Goal: Task Accomplishment & Management: Manage account settings

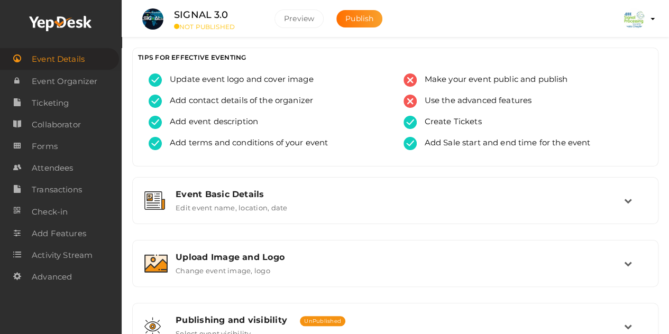
click at [637, 14] on img at bounding box center [633, 18] width 21 height 21
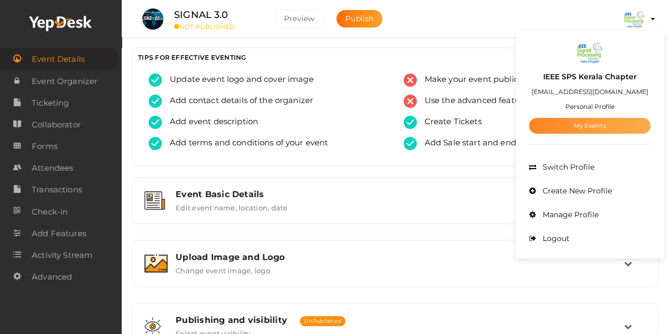
click at [578, 120] on link "My Events" at bounding box center [590, 126] width 122 height 16
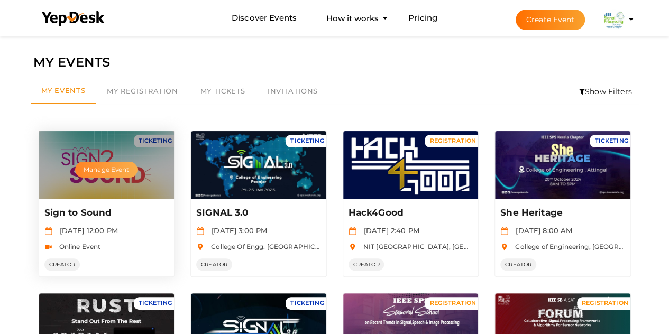
click at [115, 170] on button "Manage Event" at bounding box center [106, 170] width 62 height 16
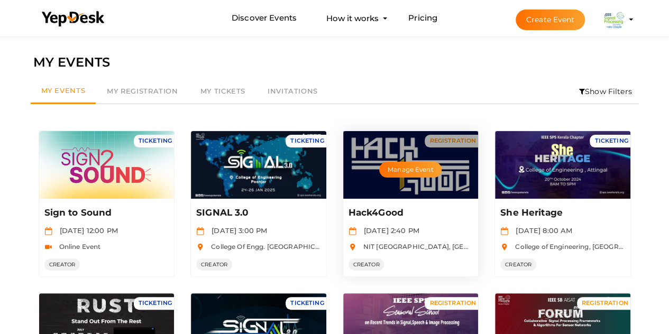
click at [409, 187] on div "Manage Event" at bounding box center [410, 165] width 135 height 68
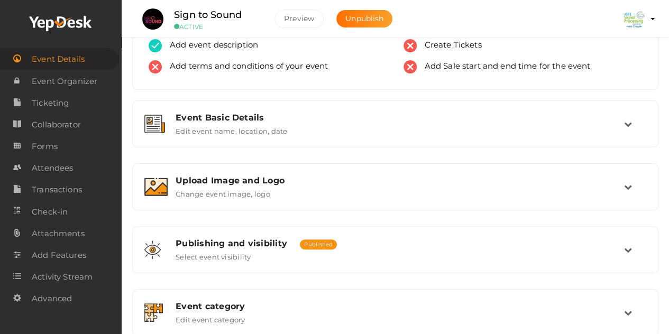
scroll to position [36, 0]
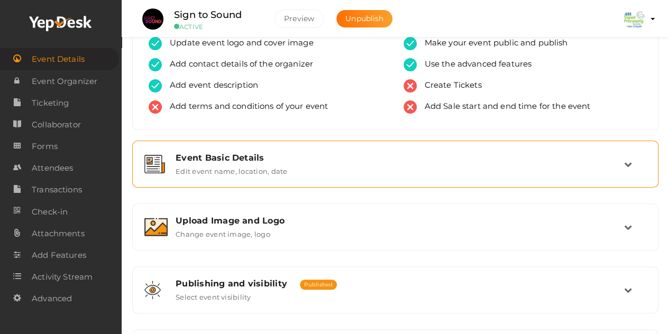
click at [361, 162] on div "Event Basic Details Edit event name, location, date" at bounding box center [396, 164] width 456 height 23
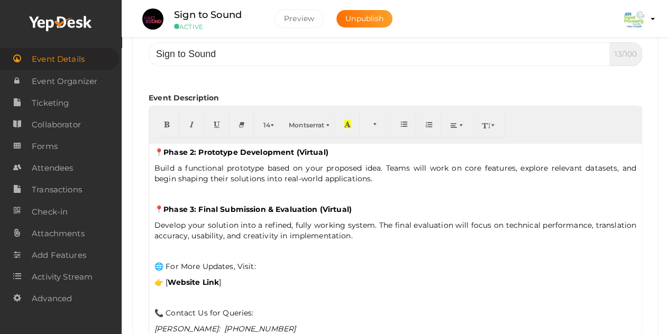
scroll to position [259, 0]
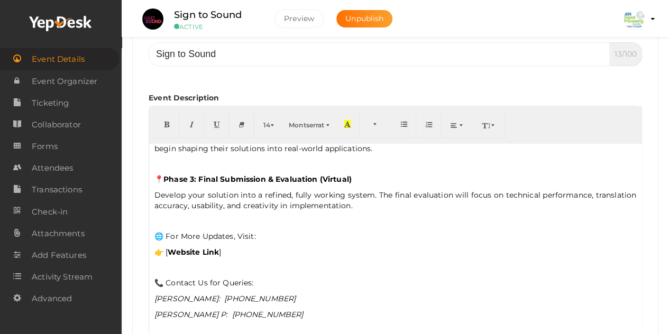
drag, startPoint x: 228, startPoint y: 246, endPoint x: 165, endPoint y: 245, distance: 62.9
click at [165, 247] on p "👉 [ Website Link ]" at bounding box center [395, 252] width 482 height 11
click at [165, 247] on p "👉 https://signs-to-sounds.ieeespskc.in/" at bounding box center [395, 252] width 482 height 11
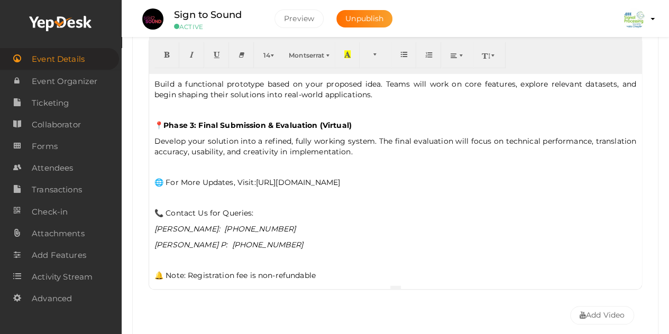
scroll to position [275, 0]
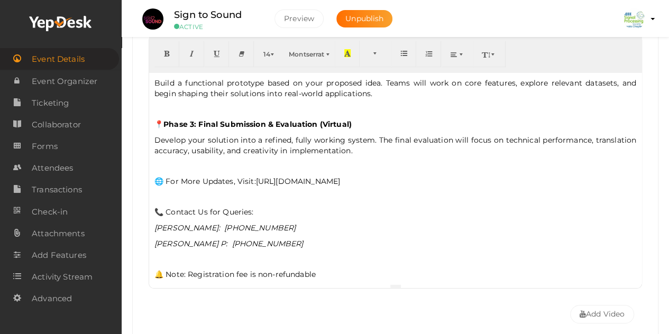
click at [259, 207] on p "📞 Contact Us for Queries:" at bounding box center [395, 212] width 482 height 11
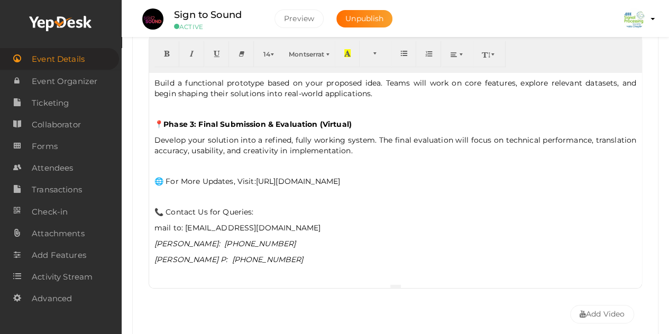
click at [198, 224] on p "mail to: sign2sound@gmail.com" at bounding box center [395, 228] width 482 height 11
click at [182, 239] on icon "Resha Fathima: +91 7034749249" at bounding box center [224, 244] width 141 height 10
click at [204, 223] on p "mail to: sign2sound@gmail.com" at bounding box center [395, 228] width 482 height 11
click at [268, 177] on span "https://signs-to-sounds.ieeespskc.in/" at bounding box center [298, 182] width 85 height 10
click at [213, 176] on p "🌐 For More Updates, Visit: https://signs-to-sounds.ieeespskc.in/" at bounding box center [395, 181] width 482 height 11
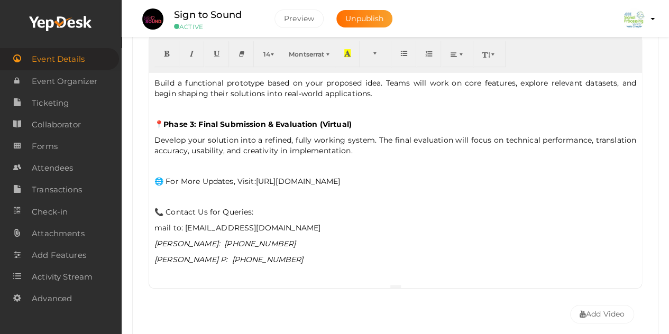
click at [187, 208] on p "📞 Contact Us for Queries:" at bounding box center [395, 212] width 482 height 11
click at [178, 223] on p "mail to: sign2sound@gmail.com" at bounding box center [395, 228] width 482 height 11
click at [160, 223] on p "mail to: sign2sound@gmail.com" at bounding box center [395, 228] width 482 height 11
click at [183, 223] on p "Mail to: sign2sound@gmail.com" at bounding box center [395, 228] width 482 height 11
click at [249, 135] on p "Develop your solution into a refined, fully working system. The final evaluatio…" at bounding box center [395, 145] width 482 height 21
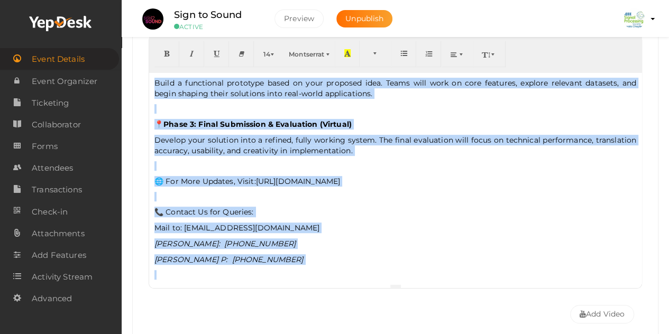
copy div "🎙️ Sign to Sound : An International Competition for Inclusive Innovation 🌐 Pres…"
click at [261, 161] on p at bounding box center [395, 166] width 482 height 10
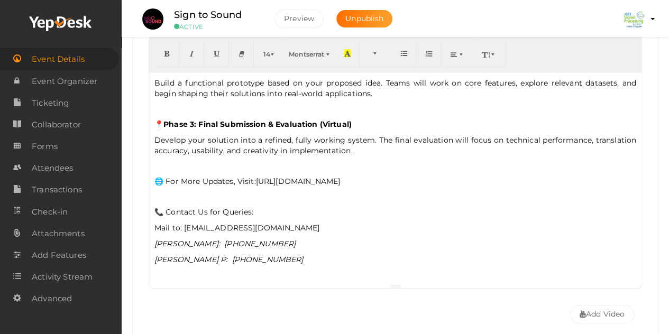
click at [257, 177] on span "https://signs-to-sounds.ieeespskc.in/" at bounding box center [298, 182] width 85 height 10
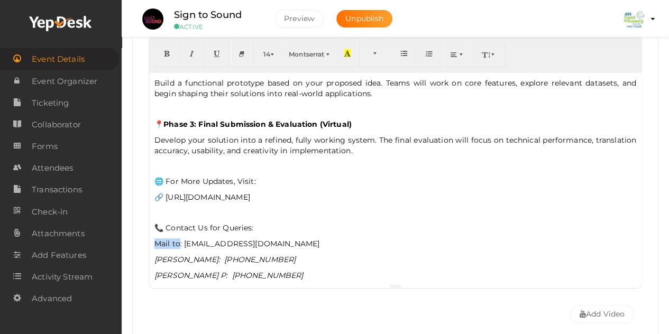
drag, startPoint x: 180, startPoint y: 237, endPoint x: 125, endPoint y: 235, distance: 55.0
click at [192, 238] on p "📧 Email:: sign2sound@gmail.com" at bounding box center [395, 243] width 482 height 11
click at [169, 223] on p "📞 Contact Us for Queries:" at bounding box center [395, 228] width 482 height 11
click at [155, 255] on icon "Resha Fathima: +91 7034749249" at bounding box center [224, 260] width 141 height 10
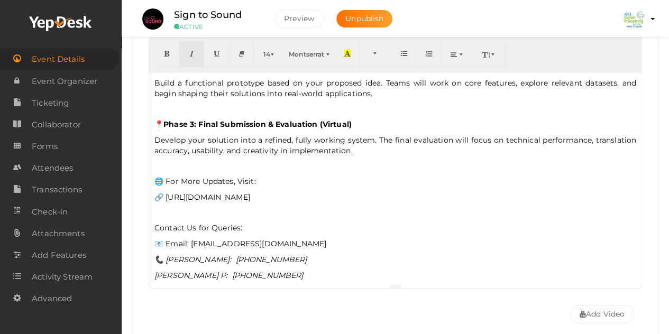
click at [156, 271] on icon "Muhammed Basim P: +91 8606120327" at bounding box center [228, 276] width 149 height 10
click at [167, 176] on p "🌐 For More Updates, Visit:" at bounding box center [395, 181] width 482 height 11
click at [166, 192] on span "🔗 [URL][DOMAIN_NAME]" at bounding box center [202, 197] width 96 height 10
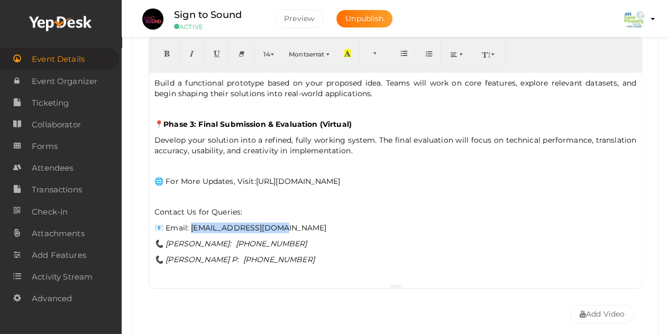
drag, startPoint x: 191, startPoint y: 220, endPoint x: 284, endPoint y: 220, distance: 93.0
click at [284, 223] on p "📧 Email: sign2sound@gmail.com" at bounding box center [395, 228] width 482 height 11
drag, startPoint x: 229, startPoint y: 237, endPoint x: 294, endPoint y: 235, distance: 64.5
click at [294, 238] on p "📞 Resha Fathima: +91 7034749249" at bounding box center [395, 243] width 482 height 11
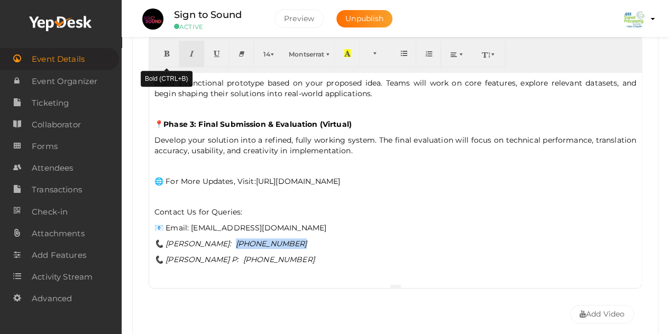
click at [167, 49] on icon "button" at bounding box center [166, 53] width 6 height 8
click at [253, 255] on icon "📞 Muhammed Basim P: +91 8606120327" at bounding box center [234, 260] width 160 height 10
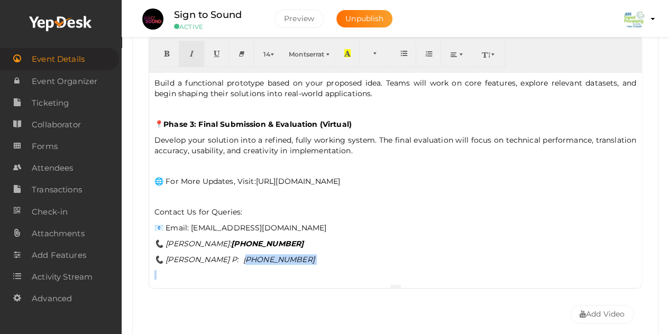
drag, startPoint x: 253, startPoint y: 252, endPoint x: 313, endPoint y: 251, distance: 59.7
click at [313, 254] on p "📞 Muhammed Basim P: +91 8606120327" at bounding box center [395, 259] width 482 height 11
click at [163, 49] on button "button" at bounding box center [166, 54] width 25 height 26
click at [306, 223] on p "📧 Email: sign2sound@gmail.com" at bounding box center [395, 228] width 482 height 11
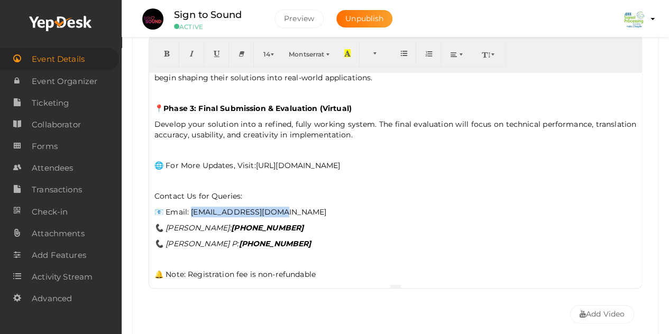
drag, startPoint x: 192, startPoint y: 206, endPoint x: 296, endPoint y: 201, distance: 103.7
click at [296, 207] on p "📧 Email: sign2sound@gmail.com" at bounding box center [395, 212] width 482 height 11
click at [164, 52] on icon "button" at bounding box center [166, 53] width 6 height 8
click at [262, 160] on p "🌐 For More Updates, Visit: https://signs-to-sounds.ieeespskc.in/" at bounding box center [395, 165] width 482 height 11
drag, startPoint x: 258, startPoint y: 159, endPoint x: 412, endPoint y: 162, distance: 154.4
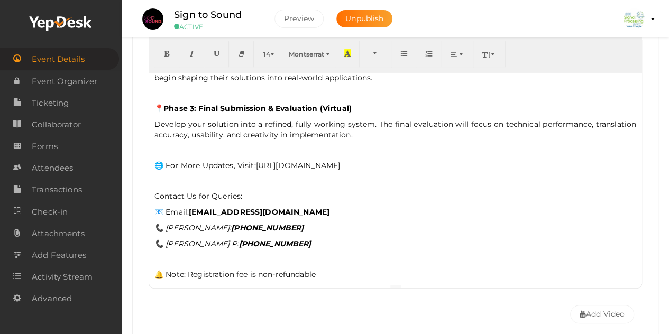
click at [412, 162] on p "🌐 For More Updates, Visit: https://signs-to-sounds.ieeespskc.in/" at bounding box center [395, 165] width 482 height 11
click at [169, 50] on icon "button" at bounding box center [166, 53] width 6 height 8
click at [354, 231] on div "🎙️ Sign to Sound : An International Competition for Inclusive Innovation 🌐 Pres…" at bounding box center [395, 177] width 492 height 211
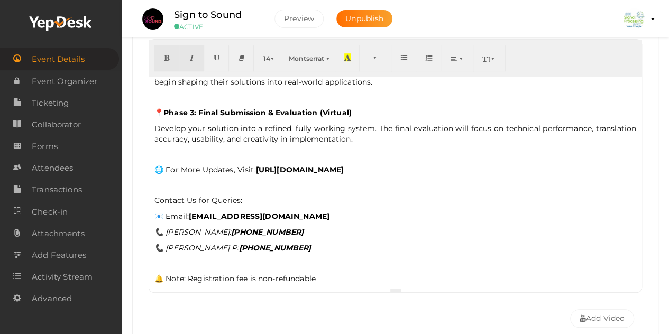
scroll to position [270, 0]
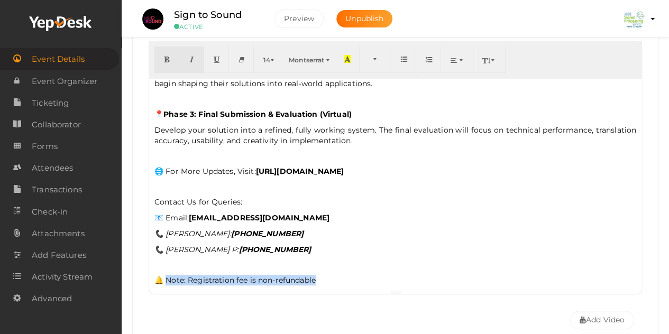
drag, startPoint x: 165, startPoint y: 273, endPoint x: 337, endPoint y: 276, distance: 171.3
click at [337, 276] on p "🔔 Note: Registration fee is non-refundable" at bounding box center [395, 280] width 482 height 11
click at [174, 263] on div "🎙️ Sign to Sound : An International Competition for Inclusive Innovation 🌐 Pres…" at bounding box center [395, 183] width 492 height 211
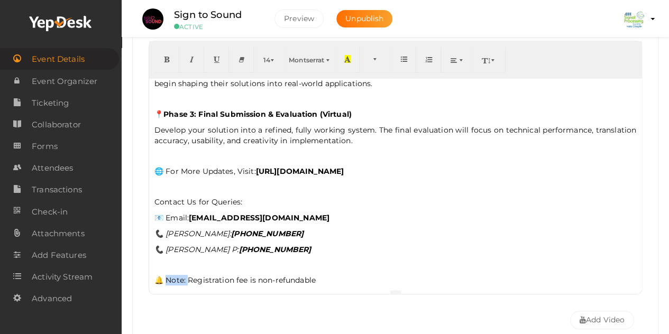
drag, startPoint x: 165, startPoint y: 271, endPoint x: 188, endPoint y: 271, distance: 22.7
click at [188, 275] on p "🔔 Note: Registration fee is non-refundable" at bounding box center [395, 280] width 482 height 11
click at [167, 57] on icon "button" at bounding box center [166, 59] width 6 height 8
click at [324, 263] on div "🎙️ Sign to Sound : An International Competition for Inclusive Innovation 🌐 Pres…" at bounding box center [395, 183] width 492 height 211
drag, startPoint x: 165, startPoint y: 272, endPoint x: 188, endPoint y: 272, distance: 22.7
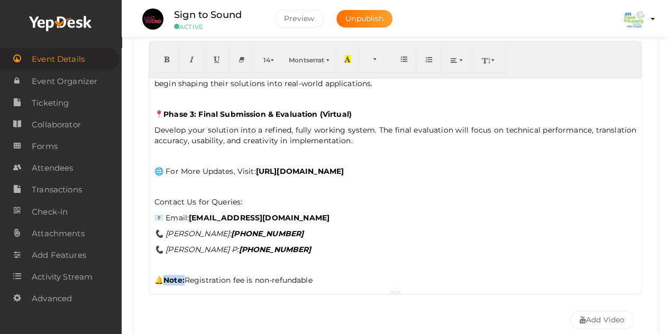
click at [188, 275] on p "🔔 Note: Registration fee is non-refundable" at bounding box center [395, 280] width 482 height 11
click at [163, 57] on icon "button" at bounding box center [166, 59] width 6 height 8
click at [337, 279] on div "🎙️ Sign to Sound : An International Competition for Inclusive Innovation 🌐 Pres…" at bounding box center [395, 183] width 492 height 211
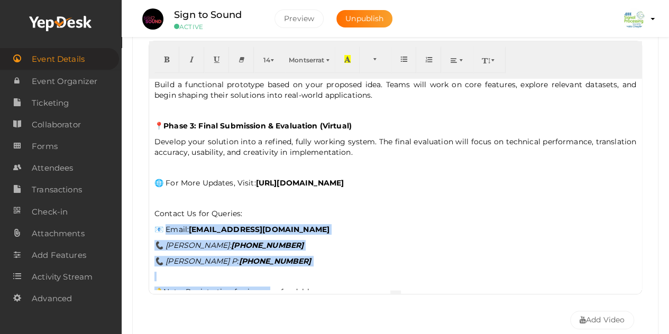
scroll to position [259, 0]
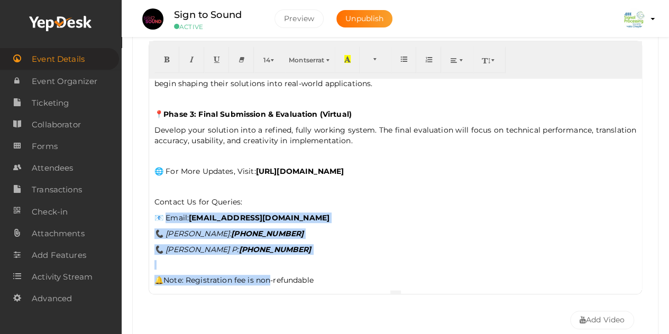
drag, startPoint x: 165, startPoint y: 223, endPoint x: 321, endPoint y: 245, distance: 157.5
click at [321, 245] on div "🎙️ Sign to Sound : An International Competition for Inclusive Innovation 🌐 Pres…" at bounding box center [395, 183] width 492 height 211
click at [162, 58] on button "button" at bounding box center [166, 60] width 25 height 26
click at [349, 212] on p "📧 Email: sign2sound@gmail.com" at bounding box center [395, 217] width 482 height 11
drag, startPoint x: 166, startPoint y: 213, endPoint x: 195, endPoint y: 211, distance: 28.6
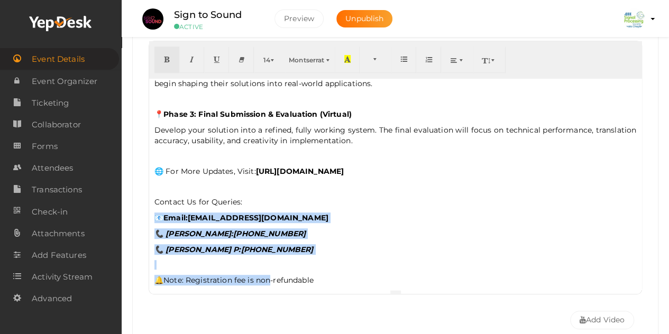
click at [195, 213] on b "Email: sign2sound@gmail.com" at bounding box center [245, 218] width 165 height 10
click at [160, 63] on button "button" at bounding box center [166, 60] width 25 height 26
drag, startPoint x: 163, startPoint y: 228, endPoint x: 232, endPoint y: 227, distance: 68.2
click at [232, 229] on b "📞 Resha Fathima: +91 7034749249" at bounding box center [229, 234] width 151 height 10
click at [169, 63] on button "button" at bounding box center [166, 60] width 25 height 26
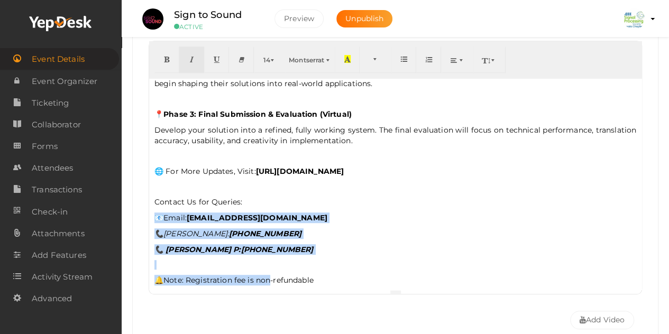
drag, startPoint x: 168, startPoint y: 244, endPoint x: 253, endPoint y: 244, distance: 85.1
click at [253, 245] on b "📞 Muhammed Basim P: +91 8606120327" at bounding box center [233, 250] width 159 height 10
click at [167, 64] on button "button" at bounding box center [166, 60] width 25 height 26
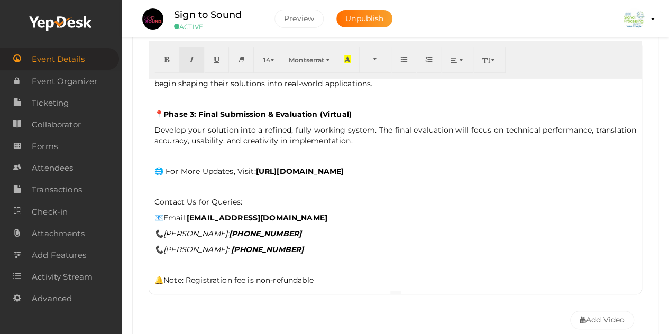
click at [346, 231] on p "📞 Resha Fathima: +91 7034749249" at bounding box center [395, 233] width 482 height 11
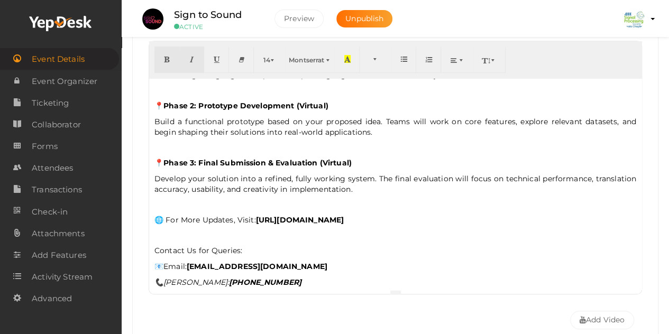
scroll to position [208, 0]
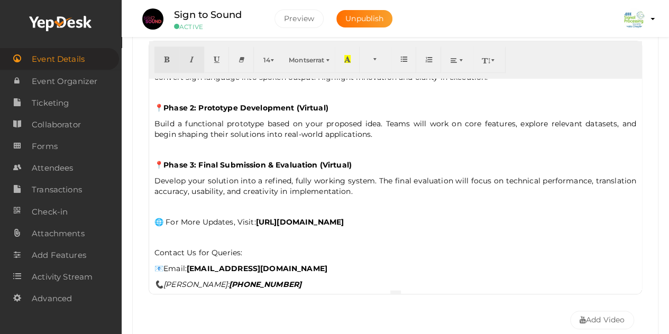
click at [257, 217] on b "https://signs-to-sounds.ieeespskc.in/" at bounding box center [300, 222] width 88 height 10
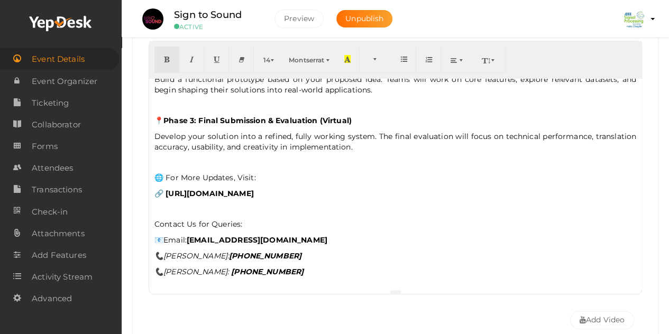
scroll to position [269, 0]
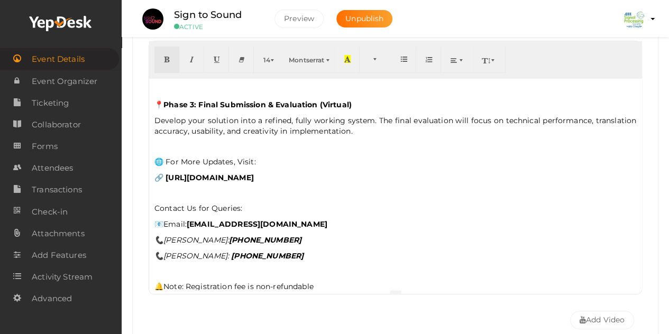
click at [152, 199] on div "🎙️ Sign to Sound : An International Competition for Inclusive Innovation 🌐 Pres…" at bounding box center [395, 183] width 492 height 211
drag, startPoint x: 156, startPoint y: 217, endPoint x: 324, endPoint y: 249, distance: 170.5
click at [324, 249] on div "🎙️ Sign to Sound : An International Competition for Inclusive Innovation 🌐 Pres…" at bounding box center [395, 183] width 492 height 211
click at [158, 51] on button "button" at bounding box center [166, 60] width 25 height 26
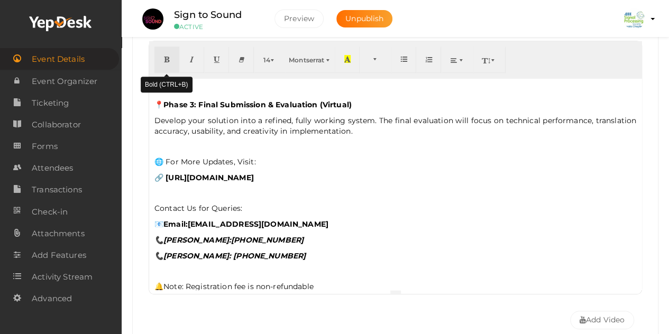
click at [158, 51] on button "button" at bounding box center [166, 60] width 25 height 26
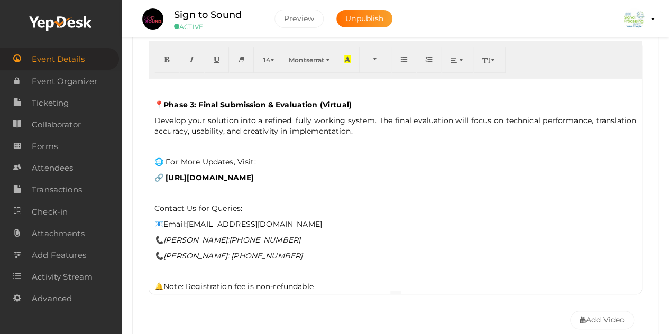
click at [297, 235] on p "📞 Resha Fathima: +91 7034749249" at bounding box center [395, 240] width 482 height 11
drag, startPoint x: 152, startPoint y: 201, endPoint x: 245, endPoint y: 201, distance: 93.0
click at [245, 201] on div "🎙️ Sign to Sound : An International Competition for Inclusive Innovation 🌐 Pres…" at bounding box center [395, 183] width 492 height 211
click at [168, 53] on button "button" at bounding box center [166, 60] width 25 height 26
click at [275, 189] on p at bounding box center [395, 193] width 482 height 10
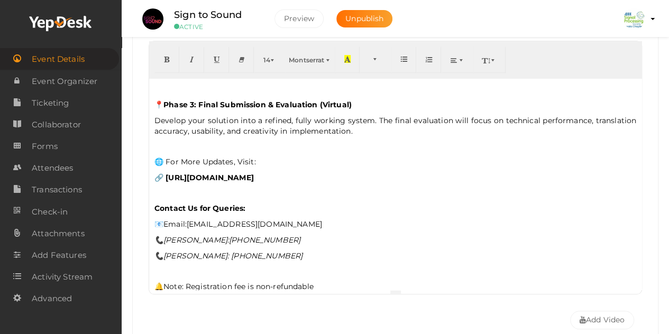
drag, startPoint x: 160, startPoint y: 172, endPoint x: 347, endPoint y: 173, distance: 186.6
click at [347, 173] on p "🔗 [URL][DOMAIN_NAME]" at bounding box center [395, 177] width 482 height 11
click at [164, 57] on icon "button" at bounding box center [166, 59] width 6 height 8
drag, startPoint x: 167, startPoint y: 157, endPoint x: 274, endPoint y: 155, distance: 107.3
click at [274, 156] on p "🌐 For More Updates, Visit:" at bounding box center [395, 161] width 482 height 11
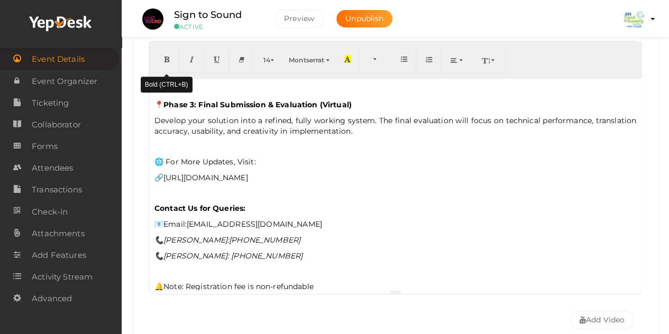
click at [163, 55] on icon "button" at bounding box center [166, 59] width 6 height 8
click at [307, 203] on p "Contact Us for Queries:" at bounding box center [395, 208] width 482 height 11
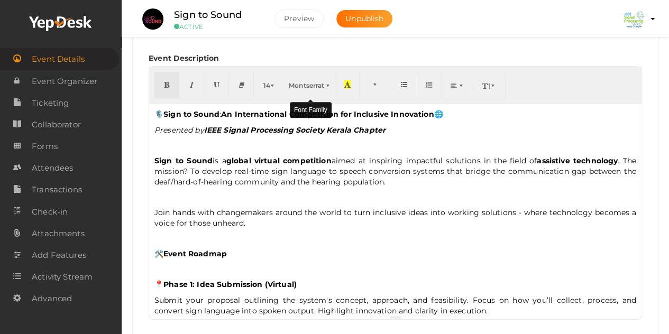
scroll to position [246, 0]
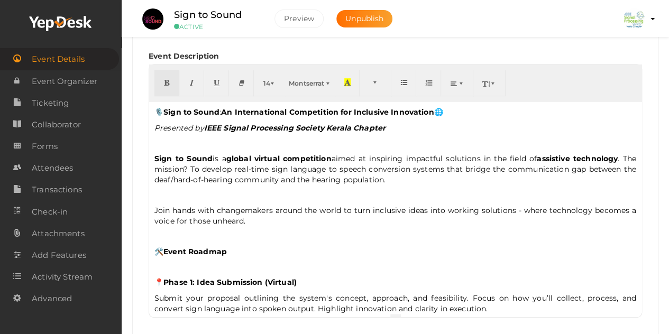
click at [152, 127] on div "🎙️ Sign to Sound : An International Competition for Inclusive Innovation 🌐 Pres…" at bounding box center [395, 206] width 492 height 211
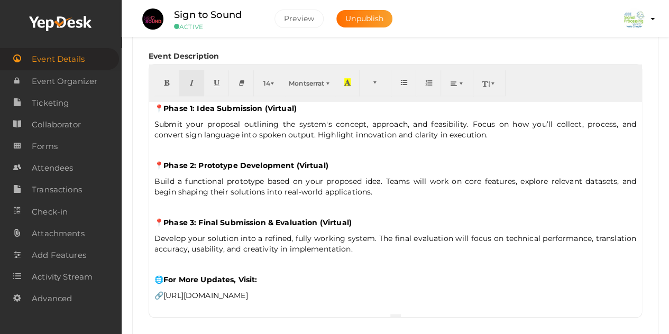
scroll to position [275, 0]
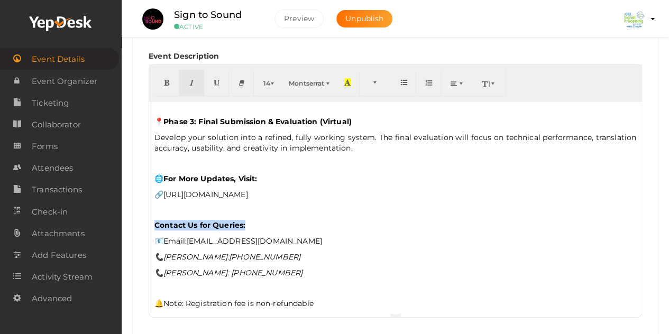
drag, startPoint x: 154, startPoint y: 219, endPoint x: 259, endPoint y: 217, distance: 104.7
click at [259, 220] on p "Contact Us for Queries:" at bounding box center [395, 225] width 482 height 11
click at [167, 77] on button "button" at bounding box center [166, 83] width 25 height 26
click at [237, 257] on div "🎙️ Sign to Sound : An International Competition for Inclusive Innovation 🌐 Pres…" at bounding box center [395, 206] width 492 height 211
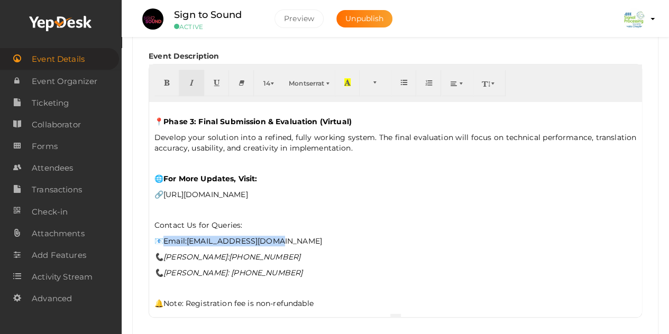
drag, startPoint x: 166, startPoint y: 234, endPoint x: 310, endPoint y: 228, distance: 143.9
click at [310, 228] on div "🎙️ Sign to Sound : An International Competition for Inclusive Innovation 🌐 Pres…" at bounding box center [395, 206] width 492 height 211
click at [162, 85] on button "button" at bounding box center [166, 83] width 25 height 26
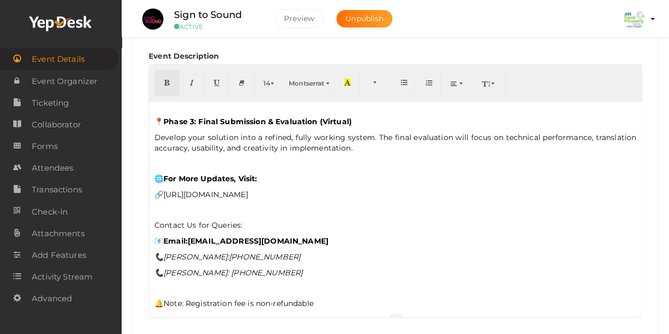
click at [322, 283] on p at bounding box center [395, 288] width 482 height 10
click at [163, 256] on div "🎙️ Sign to Sound : An International Competition for Inclusive Innovation 🌐 Pres…" at bounding box center [395, 206] width 492 height 211
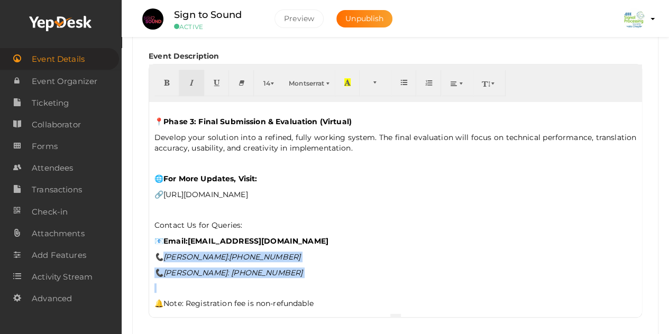
drag, startPoint x: 164, startPoint y: 248, endPoint x: 322, endPoint y: 272, distance: 159.2
click at [322, 272] on div "🎙️ Sign to Sound : An International Competition for Inclusive Innovation 🌐 Pres…" at bounding box center [395, 206] width 492 height 211
click at [167, 76] on button "button" at bounding box center [166, 83] width 25 height 26
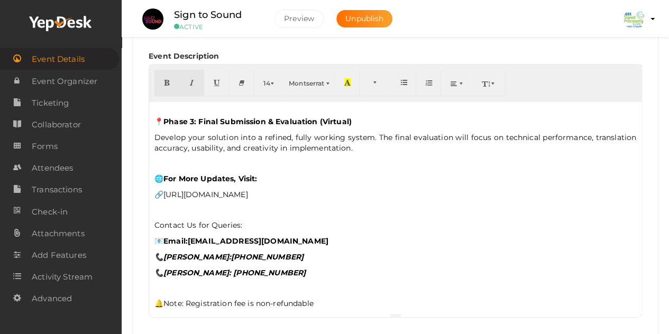
click at [174, 190] on span "🔗 https://signs-to-sounds.ieeespskc.in/" at bounding box center [201, 195] width 94 height 10
drag, startPoint x: 165, startPoint y: 172, endPoint x: 285, endPoint y: 173, distance: 120.0
click at [285, 173] on p "🌐 For More Updates, Visit:" at bounding box center [395, 178] width 482 height 11
click at [171, 82] on button "button" at bounding box center [166, 83] width 25 height 26
drag, startPoint x: 165, startPoint y: 190, endPoint x: 325, endPoint y: 190, distance: 160.2
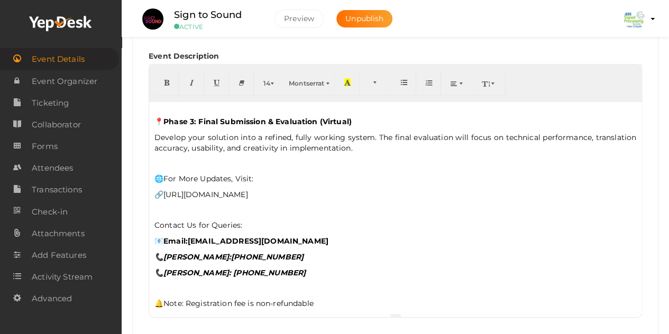
click at [325, 190] on p "🔗 https://signs-to-sounds.ieeespskc.in/" at bounding box center [395, 194] width 482 height 11
click at [164, 84] on icon "button" at bounding box center [166, 82] width 6 height 8
click at [380, 283] on p at bounding box center [395, 288] width 482 height 10
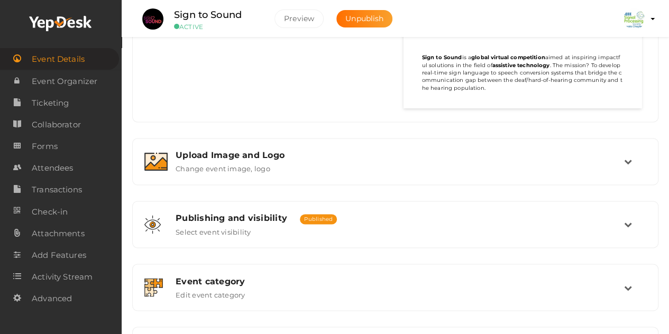
scroll to position [896, 0]
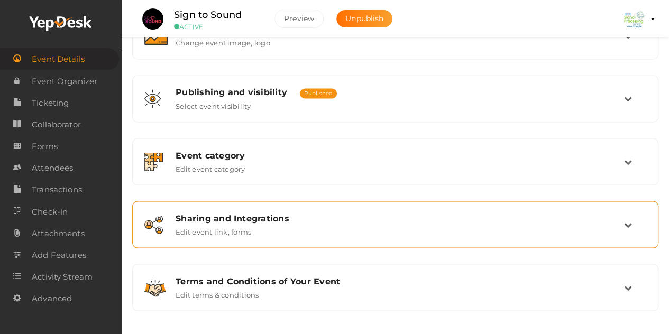
click at [400, 227] on div "Sharing and Integrations Edit event link, forms" at bounding box center [396, 224] width 456 height 23
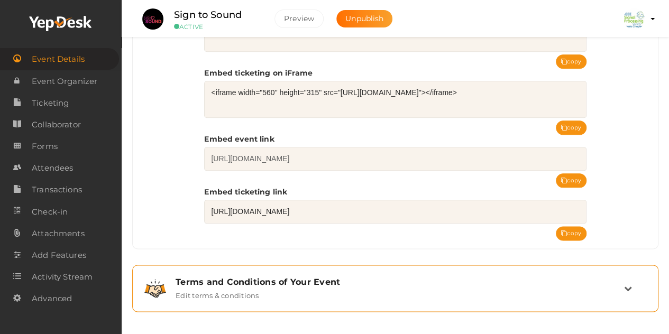
click at [375, 277] on div "Terms and Conditions of Your Event" at bounding box center [399, 282] width 448 height 10
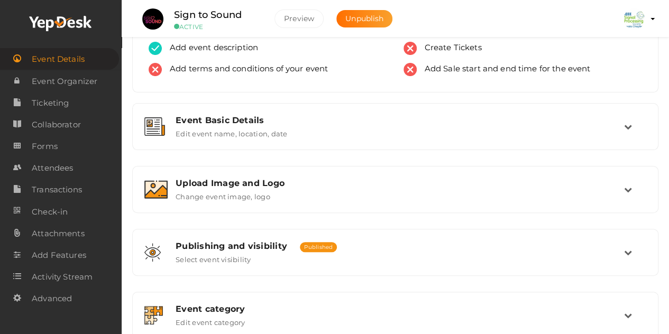
scroll to position [75, 0]
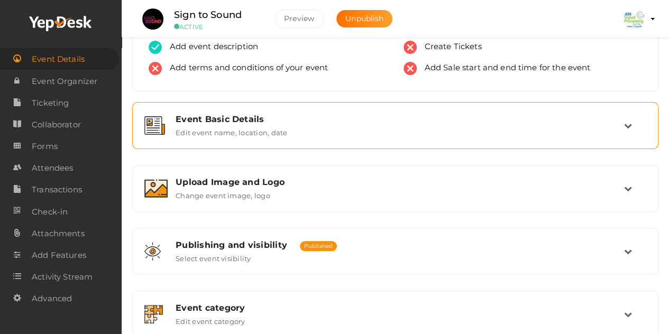
click at [279, 124] on label "Edit event name, location, date" at bounding box center [231, 130] width 112 height 13
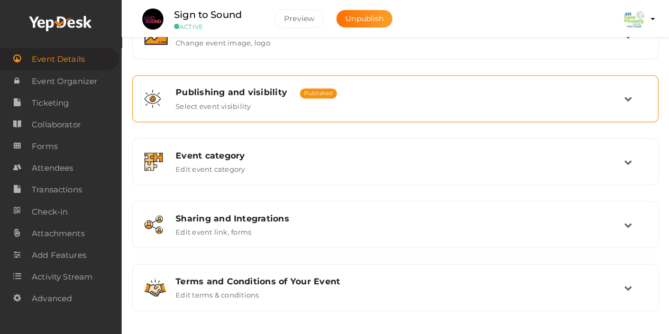
scroll to position [856, 0]
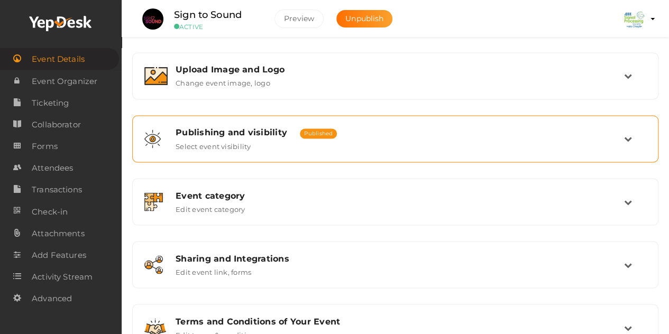
click at [268, 132] on span "Publishing and visibility" at bounding box center [231, 132] width 112 height 10
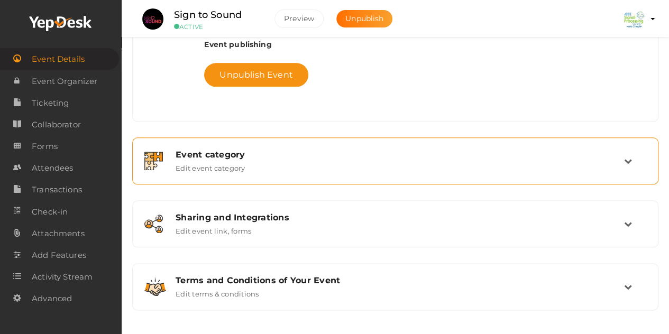
scroll to position [491, 0]
click at [258, 155] on div "Event category" at bounding box center [399, 155] width 448 height 10
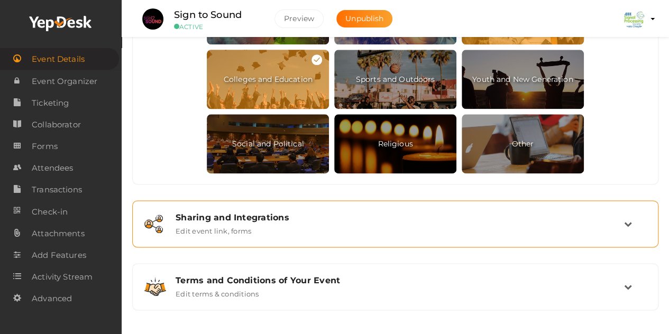
click at [245, 228] on label "Edit event link, forms" at bounding box center [213, 229] width 76 height 13
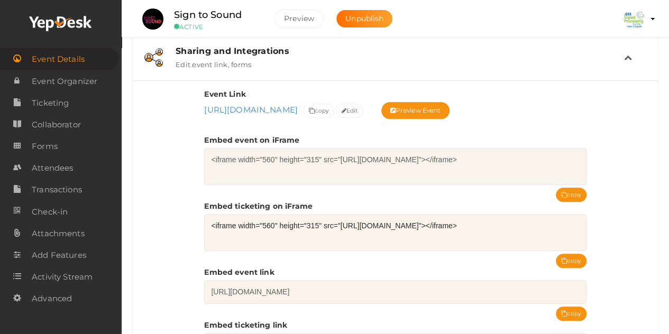
scroll to position [394, 0]
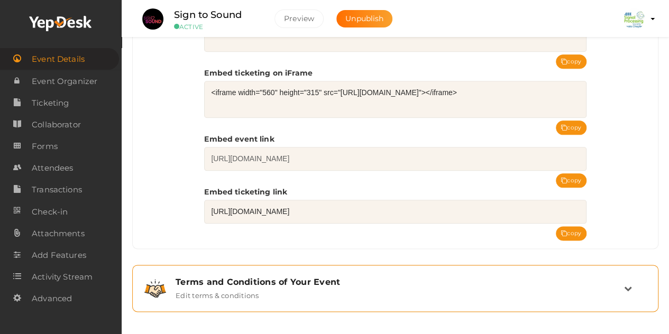
click at [246, 290] on label "Edit terms & conditions" at bounding box center [217, 293] width 84 height 13
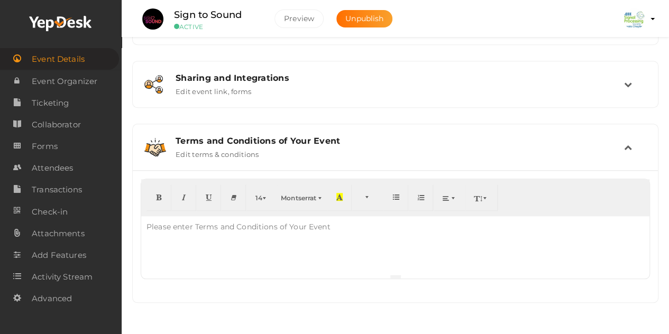
scroll to position [362, 0]
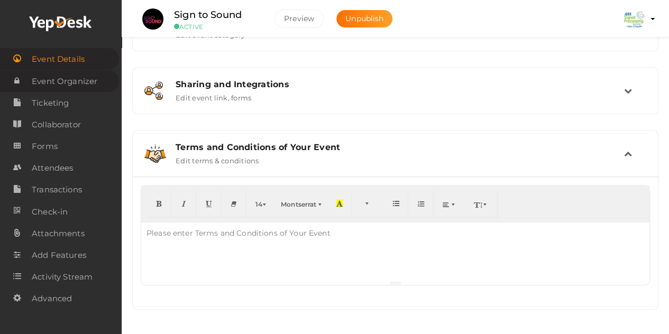
click at [82, 84] on span "Event Organizer" at bounding box center [65, 81] width 66 height 21
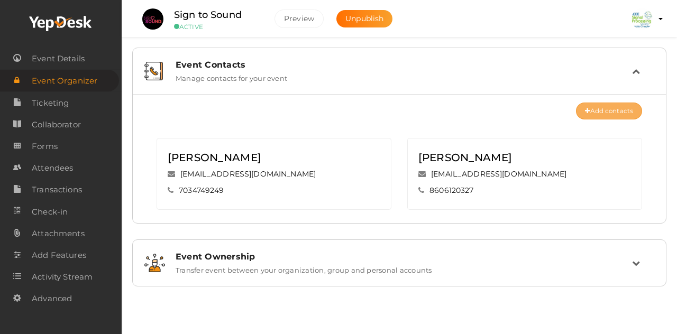
click at [609, 112] on button "Add contacts" at bounding box center [609, 111] width 66 height 17
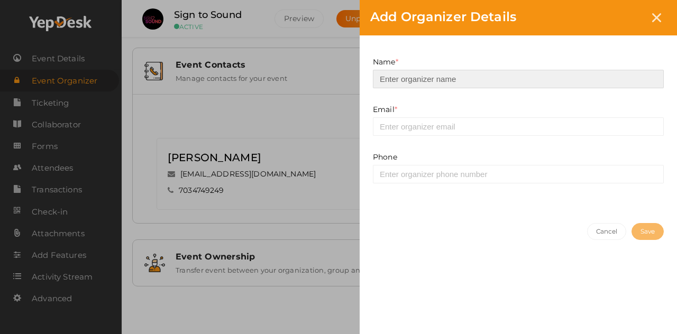
click at [433, 80] on input at bounding box center [518, 79] width 291 height 19
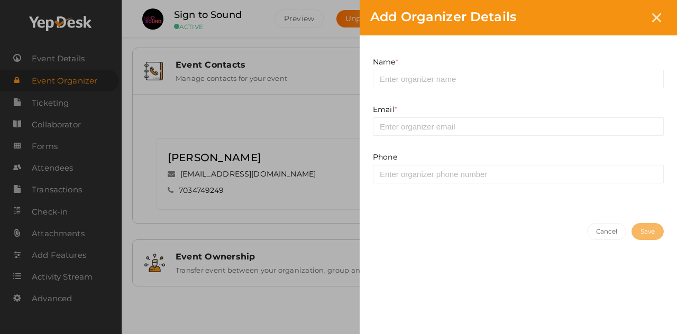
click at [299, 113] on div "Add Organizer Details Name * This field is Required. Email * This field is Requ…" at bounding box center [338, 167] width 677 height 334
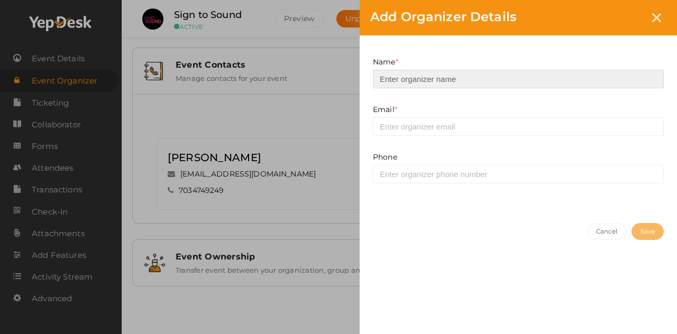
click at [450, 82] on input at bounding box center [518, 79] width 291 height 19
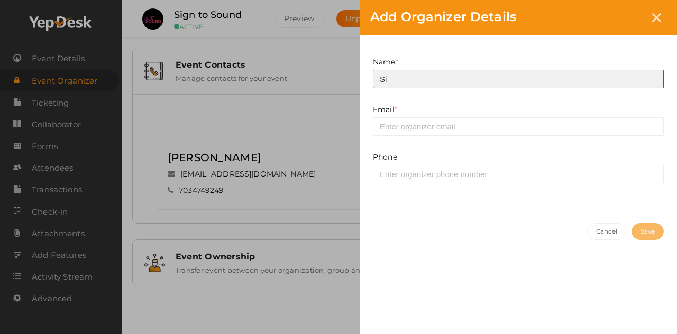
type input "S"
type input "M"
type input "e"
type input "Email"
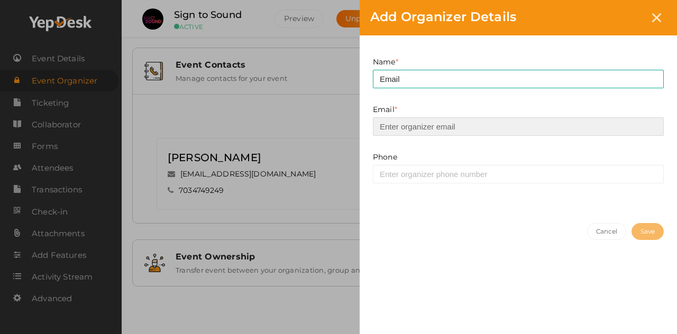
click at [407, 127] on input "email" at bounding box center [518, 126] width 291 height 19
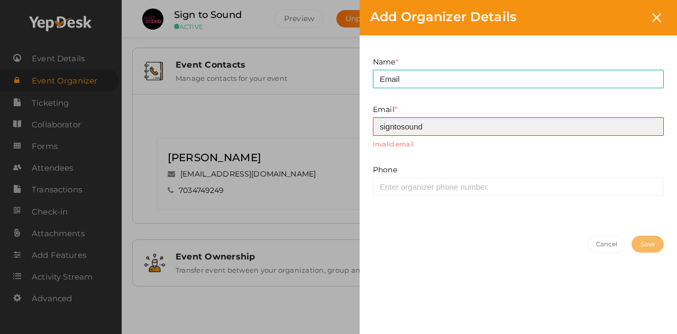
click at [399, 127] on input "signtosound" at bounding box center [518, 126] width 291 height 19
click at [437, 131] on input "sign2sound" at bounding box center [518, 126] width 291 height 19
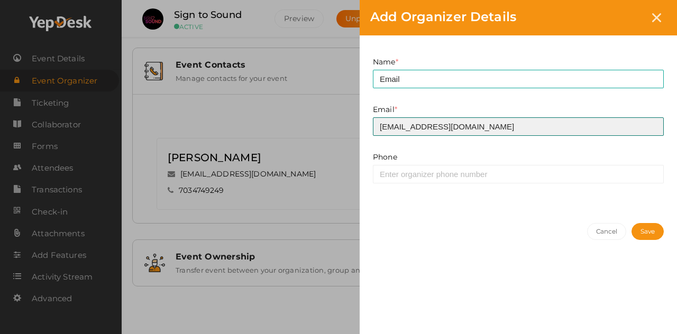
type input "[EMAIL_ADDRESS][DOMAIN_NAME]"
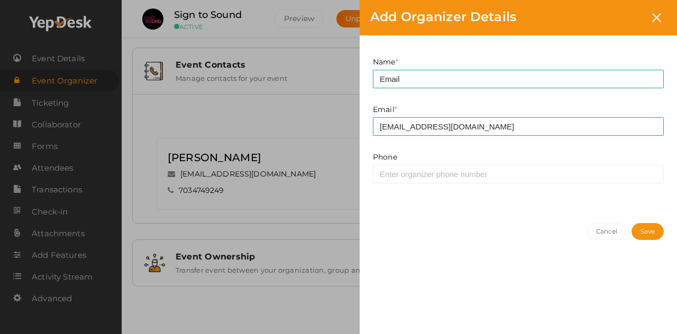
click at [641, 232] on button "Save" at bounding box center [647, 231] width 32 height 17
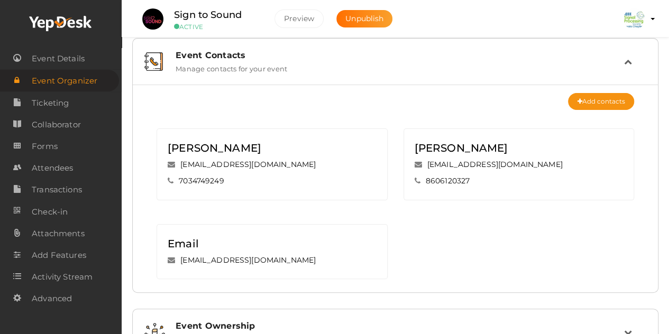
scroll to position [9, 0]
drag, startPoint x: 313, startPoint y: 235, endPoint x: 317, endPoint y: 112, distance: 123.8
click at [317, 112] on div "Resha Fathima reshafathima@gmail.com 7034749249 Muhammed Basim P muhammedbasim1…" at bounding box center [395, 197] width 493 height 174
drag, startPoint x: 180, startPoint y: 163, endPoint x: 242, endPoint y: 181, distance: 64.9
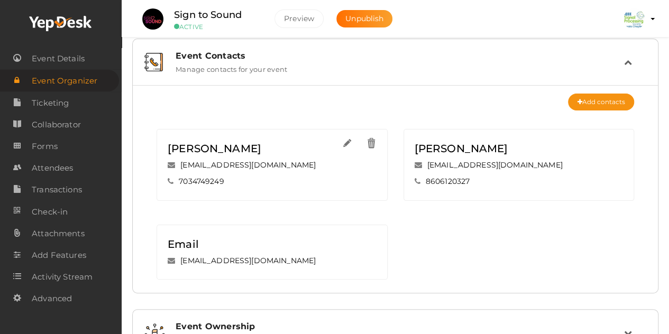
click at [242, 181] on div "Resha Fathima reshafathima@gmail.com 7034749249" at bounding box center [272, 165] width 209 height 50
copy div "reshafathima@gmail.com 7034749249"
click at [372, 142] on img at bounding box center [371, 143] width 12 height 12
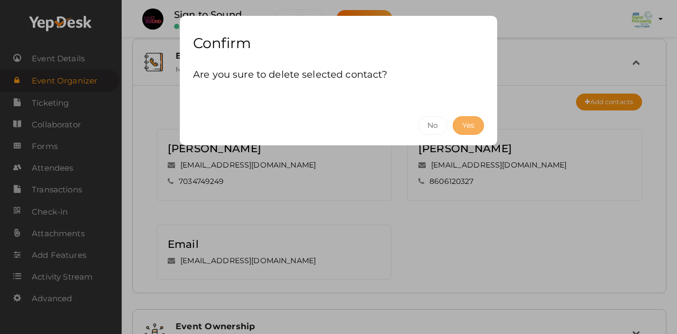
click at [468, 128] on button "Yes" at bounding box center [467, 125] width 31 height 19
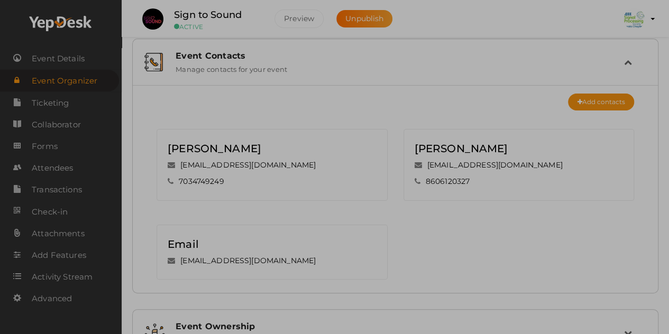
scroll to position [0, 0]
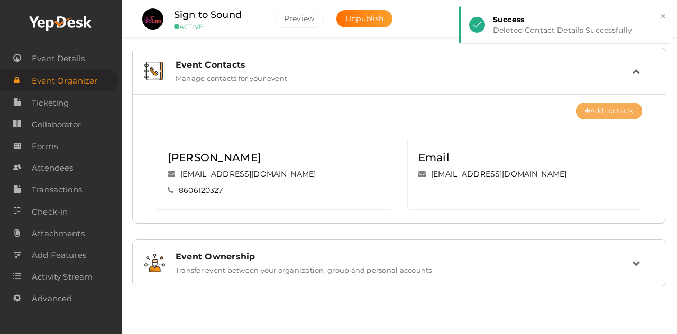
click at [617, 106] on button "Add contacts" at bounding box center [609, 111] width 66 height 17
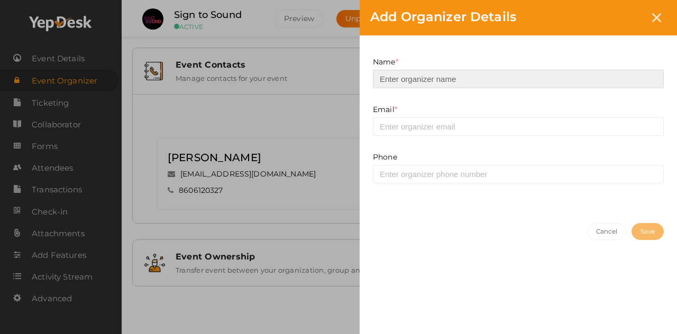
click at [468, 82] on input at bounding box center [518, 79] width 291 height 19
paste input "reshafathima@gmail.com 7034749249"
type input "reshafathima@gmail.com 7034749249"
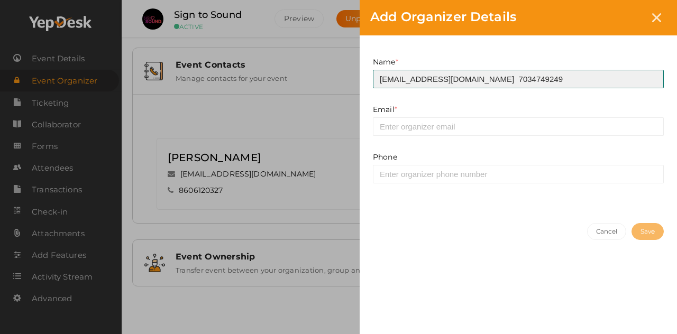
drag, startPoint x: 379, startPoint y: 79, endPoint x: 535, endPoint y: 79, distance: 156.5
click at [535, 79] on input "reshafathima@gmail.com 7034749249" at bounding box center [518, 79] width 291 height 19
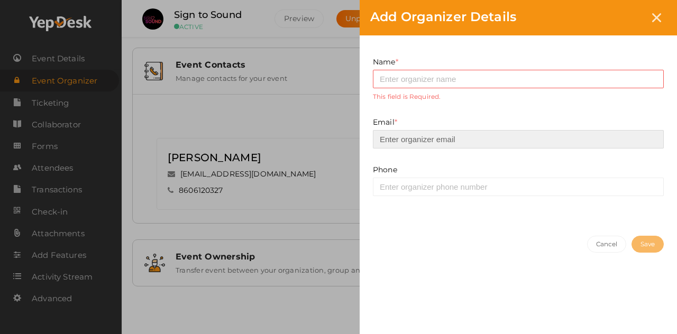
click at [447, 142] on input "email" at bounding box center [518, 139] width 291 height 19
paste input "reshafathima@gmail.com 7034749249"
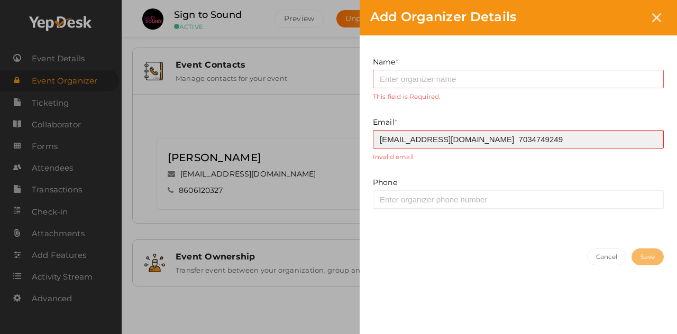
drag, startPoint x: 473, startPoint y: 137, endPoint x: 547, endPoint y: 140, distance: 73.5
click at [547, 140] on input "reshafathima@gmail.com 7034749249" at bounding box center [518, 139] width 291 height 19
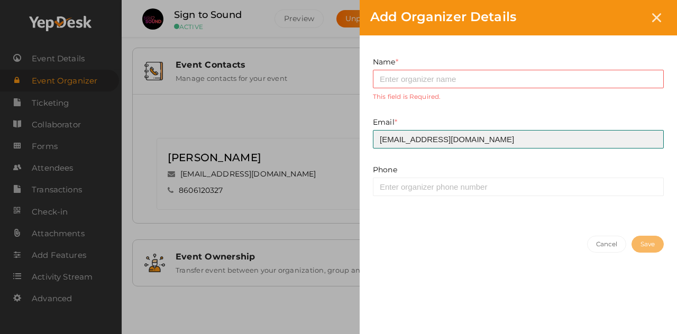
type input "[EMAIL_ADDRESS][DOMAIN_NAME]"
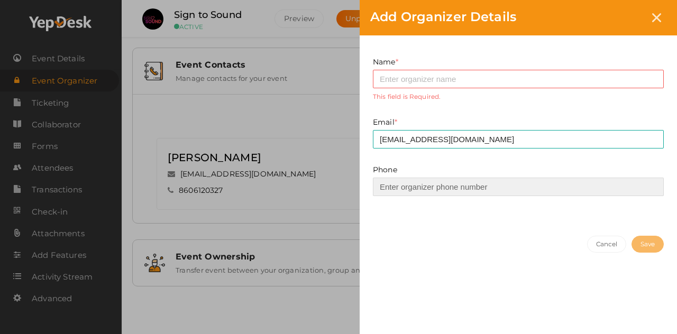
click at [452, 190] on input at bounding box center [518, 187] width 291 height 19
paste input "7034749249"
type input "7034749249"
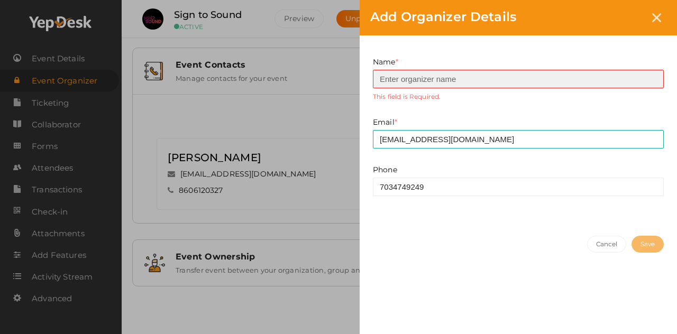
click at [432, 80] on input at bounding box center [518, 79] width 291 height 19
type input "[PERSON_NAME]"
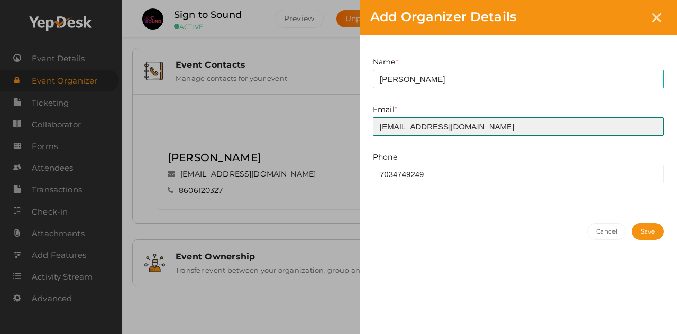
click at [381, 126] on input "[EMAIL_ADDRESS][DOMAIN_NAME]" at bounding box center [518, 126] width 291 height 19
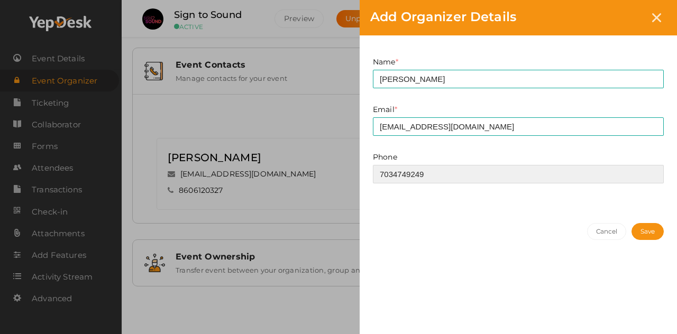
click at [383, 172] on input "7034749249" at bounding box center [518, 174] width 291 height 19
type input "7034749249"
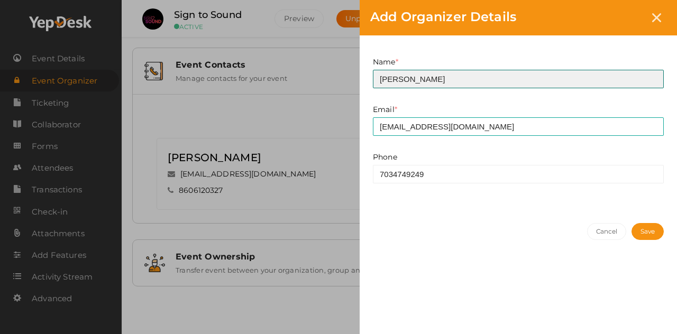
click at [376, 77] on input "[PERSON_NAME]" at bounding box center [518, 79] width 291 height 19
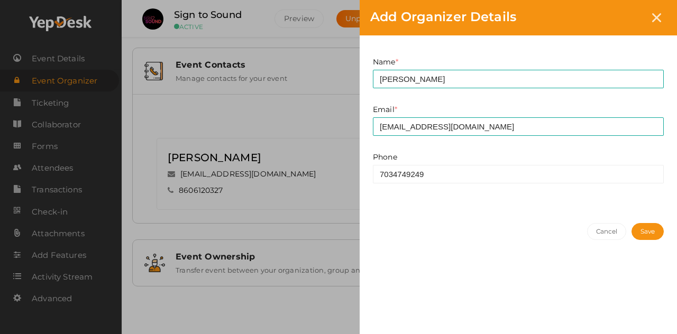
click at [638, 228] on button "Save" at bounding box center [647, 231] width 32 height 17
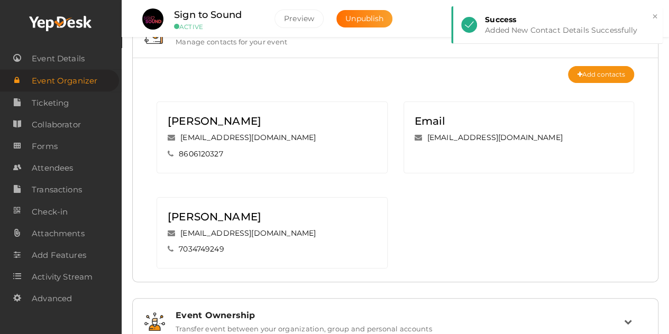
scroll to position [37, 0]
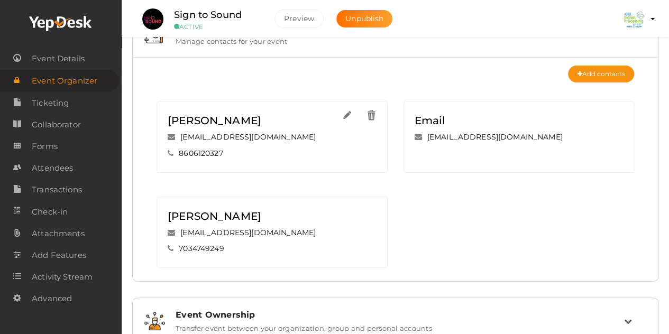
drag, startPoint x: 169, startPoint y: 116, endPoint x: 234, endPoint y: 151, distance: 74.3
click at [234, 151] on div "Muhammed Basim P muhammedbasim186@gmail.com 8606120327" at bounding box center [272, 137] width 209 height 50
copy div "Muhammed Basim P muhammedbasim186@gmail.com 8606120327"
click at [367, 117] on img at bounding box center [371, 115] width 12 height 12
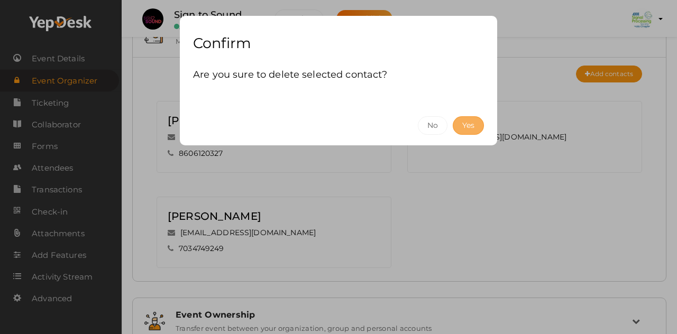
click at [479, 121] on button "Yes" at bounding box center [467, 125] width 31 height 19
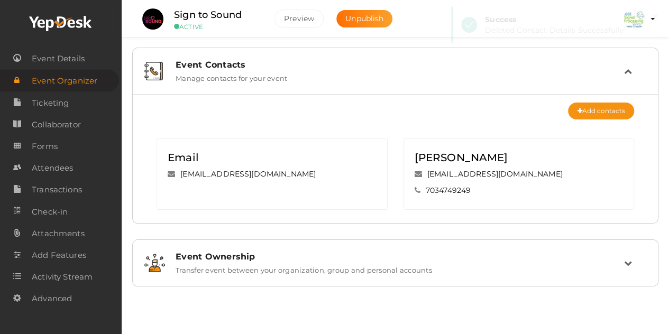
scroll to position [0, 0]
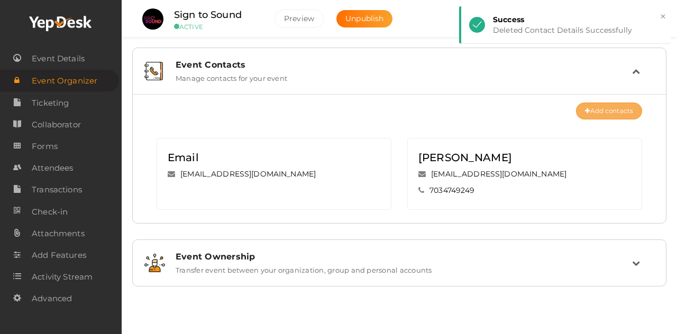
click at [614, 110] on button "Add contacts" at bounding box center [609, 111] width 66 height 17
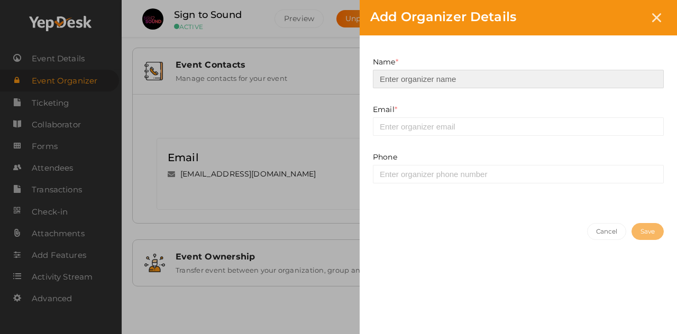
click at [408, 79] on input at bounding box center [518, 79] width 291 height 19
paste input "Muhammed Basim P muhammedbasim186@gmail.com 8606120327"
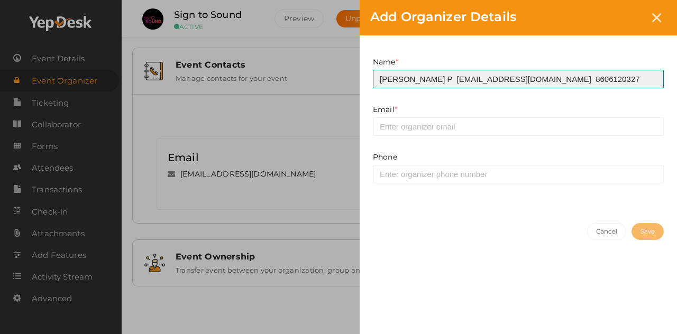
drag, startPoint x: 457, startPoint y: 77, endPoint x: 577, endPoint y: 80, distance: 120.6
click at [577, 80] on input "Muhammed Basim P muhammedbasim186@gmail.com 8606120327" at bounding box center [518, 79] width 291 height 19
type input "Muhammed Basim P 8606120327"
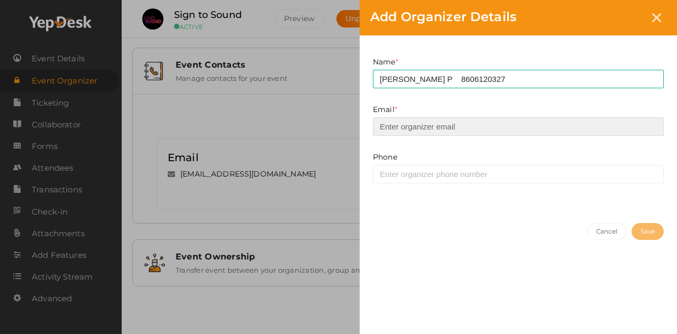
click at [424, 126] on input "email" at bounding box center [518, 126] width 291 height 19
paste input "[EMAIL_ADDRESS][DOMAIN_NAME]"
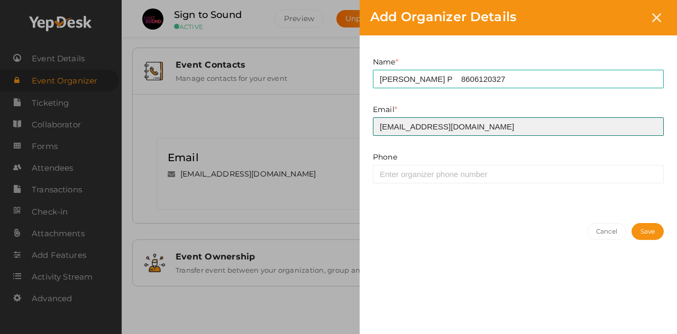
type input "[EMAIL_ADDRESS][DOMAIN_NAME]"
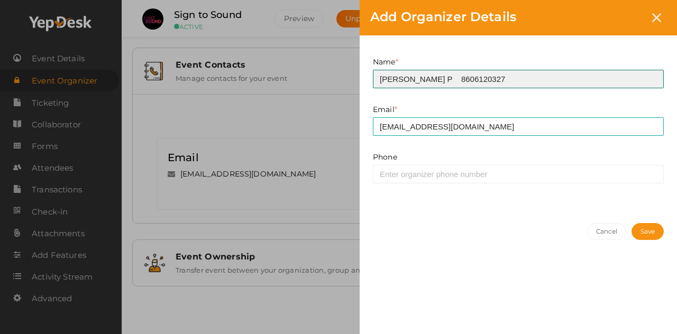
drag, startPoint x: 463, startPoint y: 79, endPoint x: 580, endPoint y: 79, distance: 117.3
click at [580, 79] on input "Muhammed Basim P 8606120327" at bounding box center [518, 79] width 291 height 19
type input "[PERSON_NAME]"
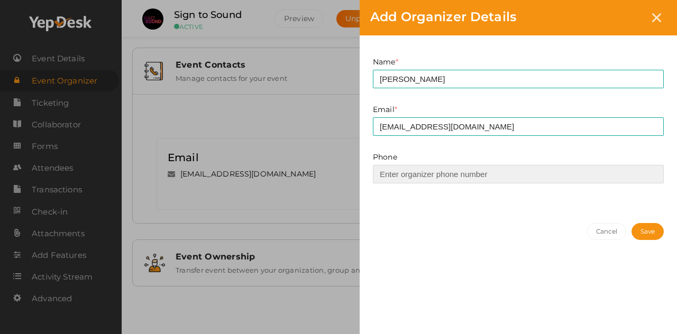
click at [446, 180] on input at bounding box center [518, 174] width 291 height 19
paste input "8606120327"
type input "8606120327"
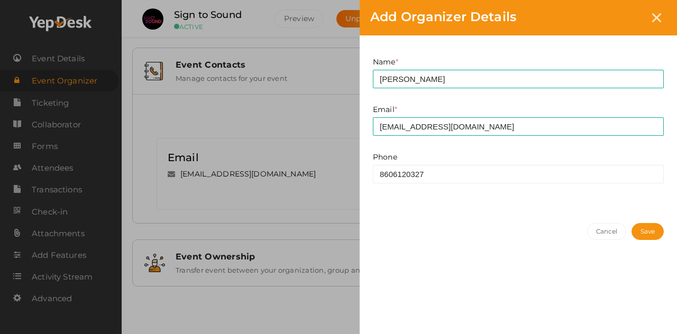
click at [631, 230] on button "Save" at bounding box center [647, 231] width 32 height 17
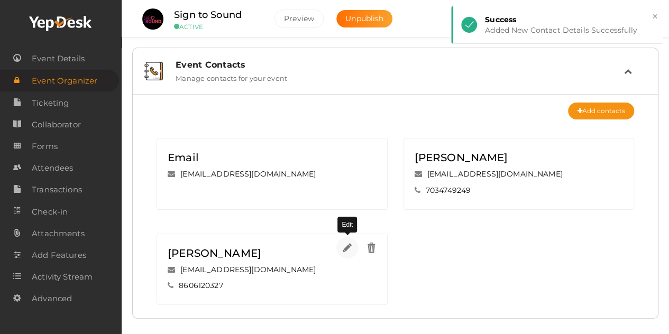
click at [344, 252] on img at bounding box center [347, 248] width 12 height 12
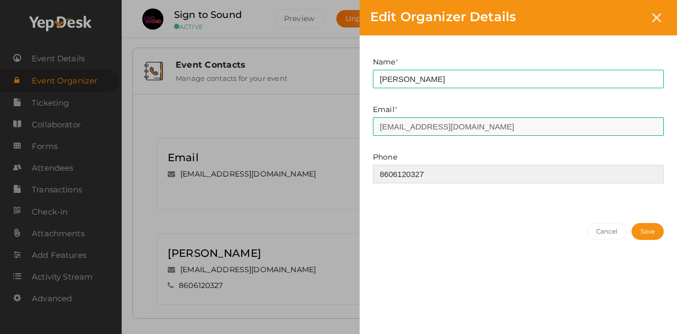
click at [381, 171] on input "8606120327" at bounding box center [518, 174] width 291 height 19
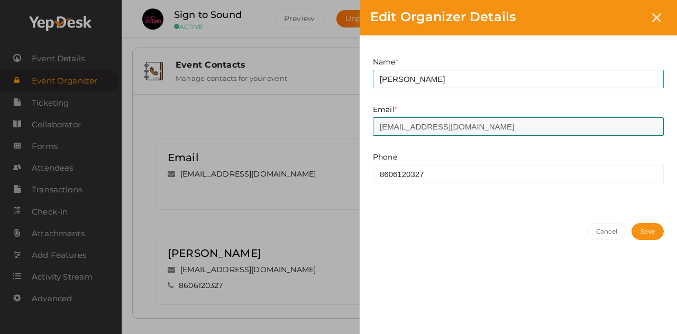
click at [378, 125] on input "[EMAIL_ADDRESS][DOMAIN_NAME]" at bounding box center [518, 126] width 291 height 19
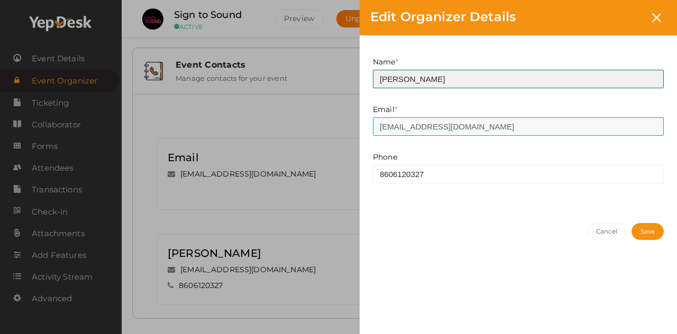
click at [380, 79] on input "[PERSON_NAME]" at bounding box center [518, 79] width 291 height 19
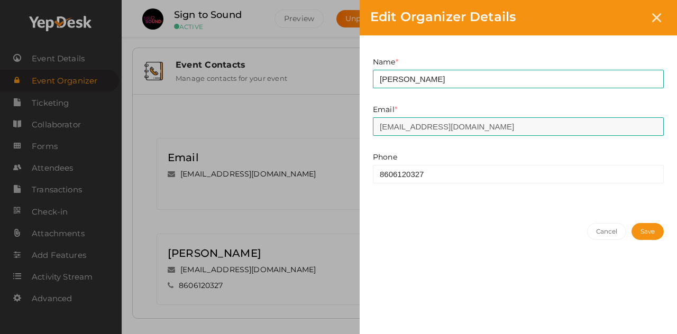
click at [641, 232] on button "Save" at bounding box center [647, 231] width 32 height 17
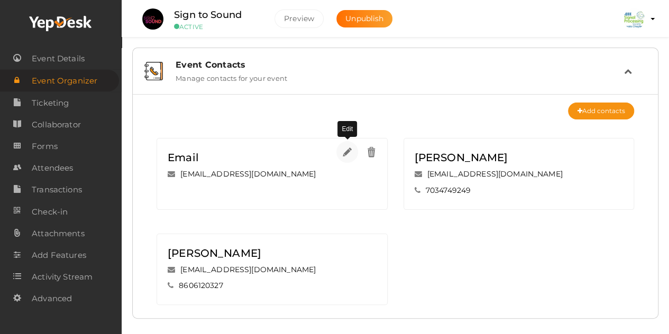
click at [345, 151] on img at bounding box center [347, 152] width 12 height 12
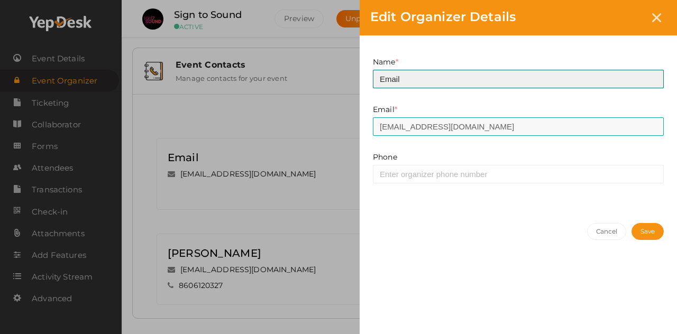
click at [385, 79] on input "Email" at bounding box center [518, 79] width 291 height 19
click at [467, 77] on input "E-mail" at bounding box center [518, 79] width 291 height 19
type input "E-mail us at:"
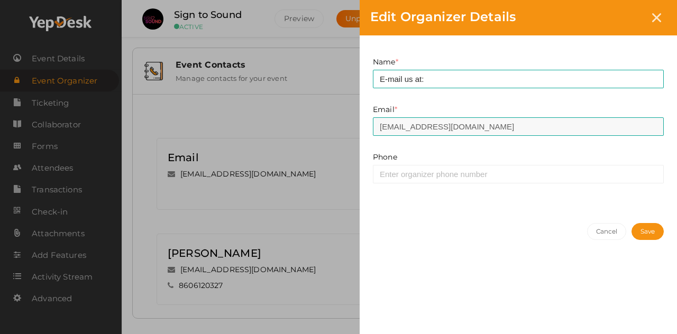
click at [635, 237] on button "Save" at bounding box center [647, 231] width 32 height 17
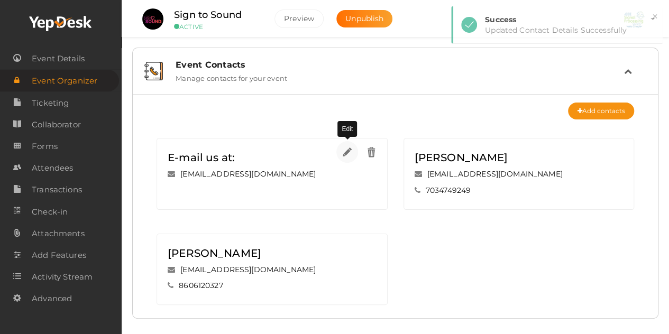
click at [349, 153] on img at bounding box center [347, 152] width 12 height 12
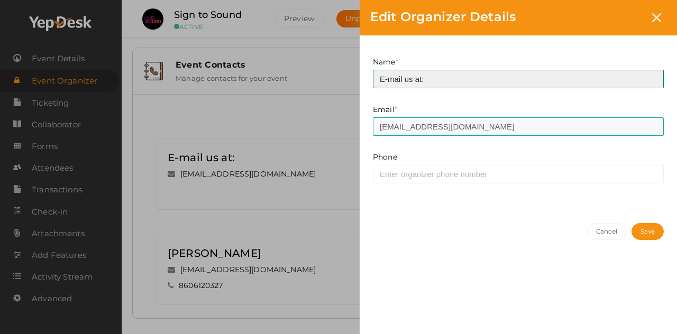
drag, startPoint x: 437, startPoint y: 79, endPoint x: 402, endPoint y: 77, distance: 35.0
click at [402, 77] on input "E-mail us at:" at bounding box center [518, 79] width 291 height 19
click at [387, 78] on input "E-mail" at bounding box center [518, 79] width 291 height 19
type input "E-mail"
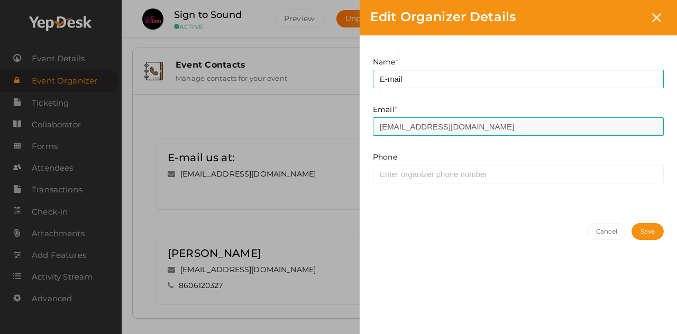
click at [634, 230] on button "Save" at bounding box center [647, 231] width 32 height 17
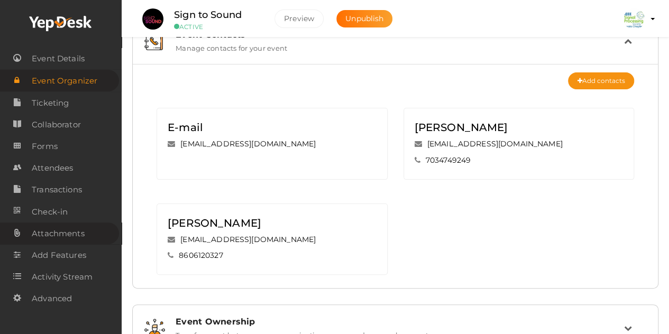
scroll to position [31, 0]
click at [63, 100] on span "Ticketing" at bounding box center [50, 103] width 37 height 21
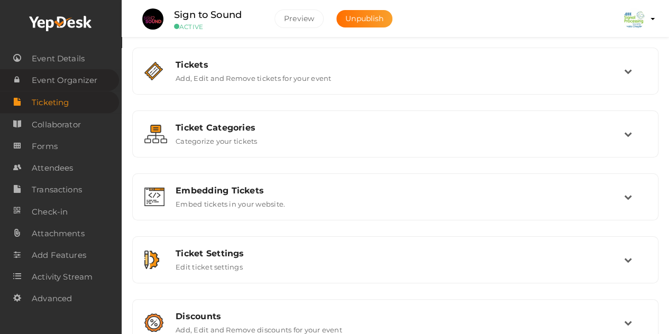
click at [67, 77] on span "Event Organizer" at bounding box center [65, 80] width 66 height 21
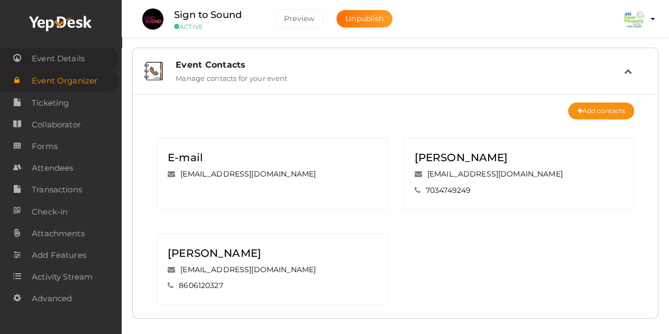
click at [76, 63] on span "Event Details" at bounding box center [58, 58] width 53 height 21
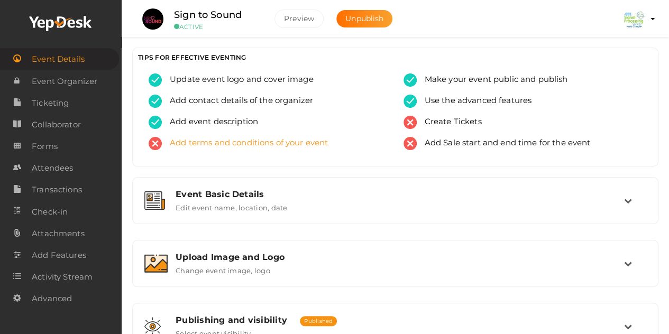
scroll to position [58, 0]
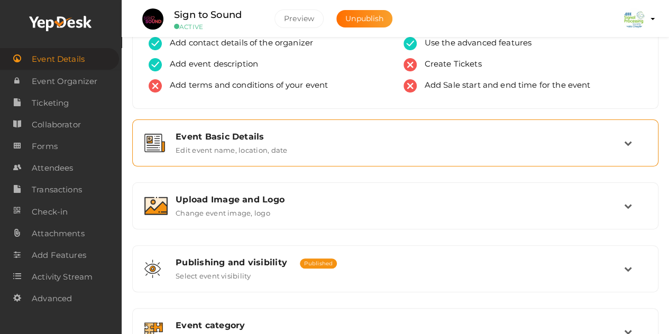
click at [343, 150] on div "Event Basic Details Edit event name, location, date" at bounding box center [396, 143] width 456 height 23
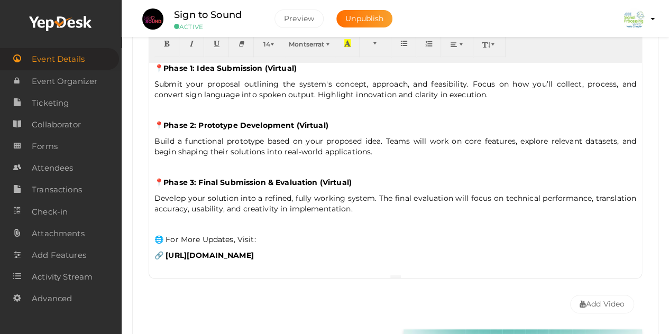
scroll to position [186, 0]
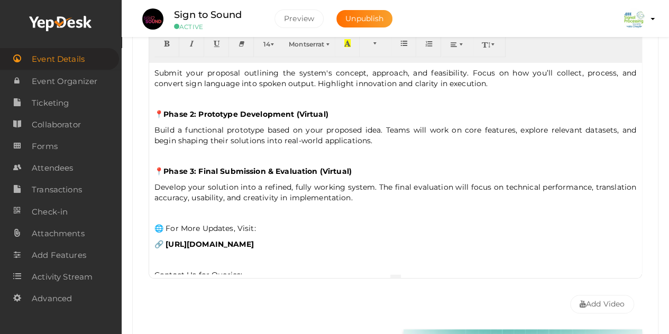
click at [387, 191] on p "Develop your solution into a refined, fully working system. The final evaluatio…" at bounding box center [395, 192] width 482 height 21
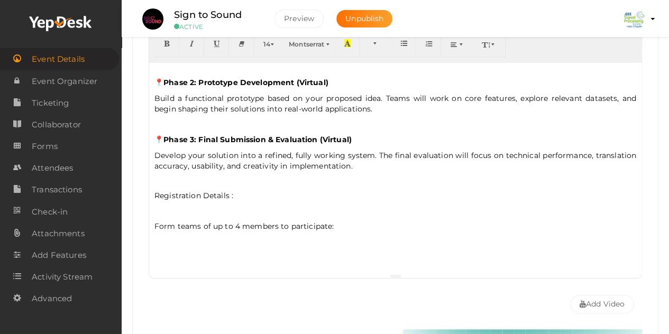
scroll to position [218, 0]
drag, startPoint x: 153, startPoint y: 187, endPoint x: 258, endPoint y: 191, distance: 105.3
click at [258, 191] on div "🎙️ Sign to Sound : An International Competition for Inclusive Innovation 🌐 Pres…" at bounding box center [395, 167] width 492 height 211
drag, startPoint x: 166, startPoint y: 35, endPoint x: 166, endPoint y: 43, distance: 7.9
click at [166, 43] on div "Sign to Sound ACTIVE Preview Unpublish Preview IEEE SPS Kerala Chapter ieeespsk…" at bounding box center [395, 332] width 547 height 1234
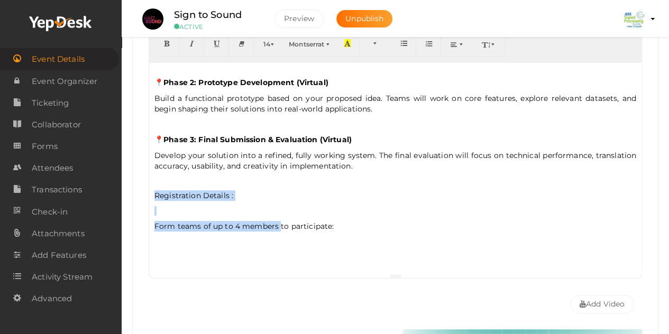
drag, startPoint x: 150, startPoint y: 191, endPoint x: 279, endPoint y: 210, distance: 130.3
click at [279, 210] on div "🎙️ Sign to Sound : An International Competition for Inclusive Innovation 🌐 Pres…" at bounding box center [395, 167] width 492 height 211
click at [240, 187] on p "Develop your solution into a refined, fully working system. The final evaluatio…" at bounding box center [395, 175] width 482 height 51
drag, startPoint x: 240, startPoint y: 187, endPoint x: 149, endPoint y: 187, distance: 91.4
click at [149, 187] on div "🎙️ Sign to Sound : An International Competition for Inclusive Innovation 🌐 Pres…" at bounding box center [395, 167] width 492 height 211
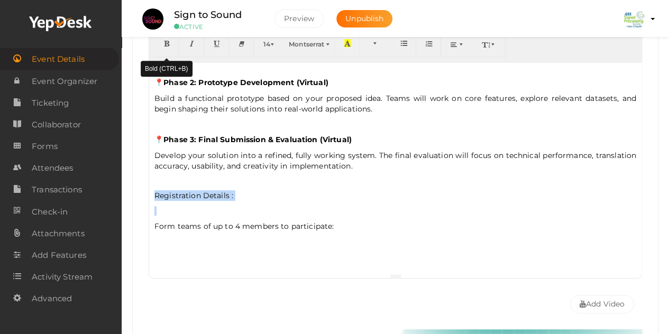
click at [171, 44] on button "button" at bounding box center [166, 44] width 25 height 26
click at [164, 191] on b "Registration Details :" at bounding box center [195, 196] width 82 height 10
click at [156, 191] on b "Registration Details :" at bounding box center [195, 196] width 82 height 10
click at [151, 215] on div "🎙️ Sign to Sound : An International Competition for Inclusive Innovation 🌐 Pres…" at bounding box center [395, 167] width 492 height 211
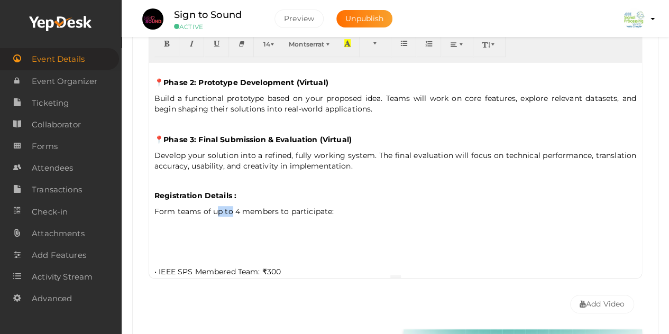
drag, startPoint x: 214, startPoint y: 205, endPoint x: 232, endPoint y: 206, distance: 18.0
click at [232, 207] on span "Form teams of up to 4 members to participate:" at bounding box center [243, 212] width 179 height 10
click at [457, 206] on p "Form teams of minimum 2 members and maximum 4 members to participate:" at bounding box center [395, 211] width 482 height 11
click at [196, 228] on div "🎙️ Sign to Sound : An International Competition for Inclusive Innovation 🌐 Pres…" at bounding box center [395, 167] width 492 height 211
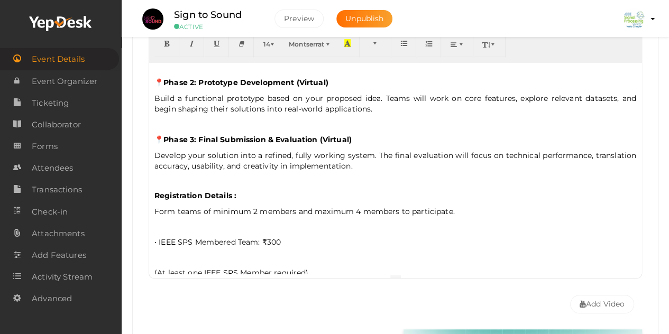
click at [176, 225] on div "🎙️ Sign to Sound : An International Competition for Inclusive Innovation 🌐 Pres…" at bounding box center [395, 167] width 492 height 211
click at [160, 222] on p at bounding box center [395, 227] width 482 height 10
drag, startPoint x: 222, startPoint y: 219, endPoint x: 145, endPoint y: 215, distance: 77.3
click at [145, 215] on div "Event Name Sign to Sound 13/100 Invalid Event Name Event Name length exceeded E…" at bounding box center [395, 133] width 509 height 372
click at [172, 39] on button "button" at bounding box center [166, 44] width 25 height 26
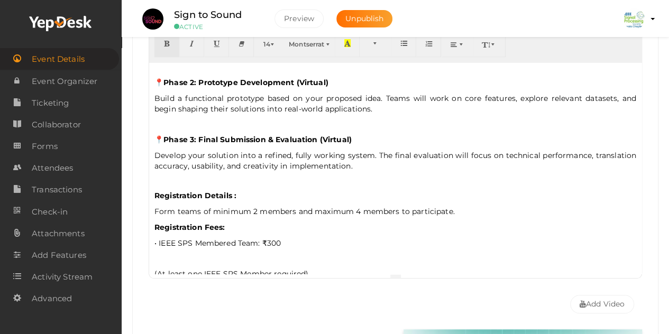
click at [236, 222] on p "Registration Fees:" at bounding box center [395, 227] width 482 height 11
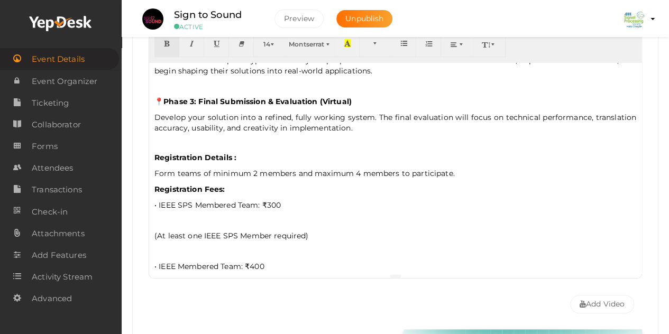
scroll to position [258, 0]
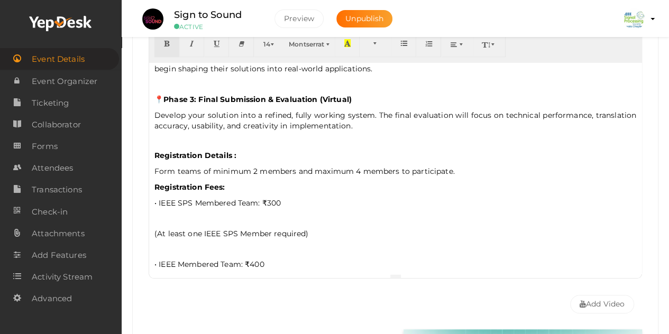
click at [165, 214] on p at bounding box center [395, 219] width 482 height 10
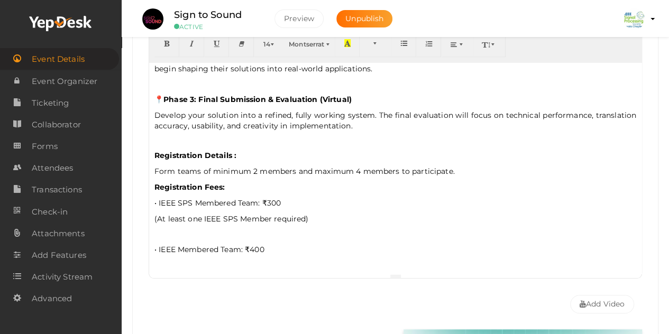
click at [280, 198] on p "• IEEE SPS Membered Team: ₹300" at bounding box center [395, 203] width 482 height 11
click at [70, 103] on link "Ticketing" at bounding box center [59, 103] width 119 height 22
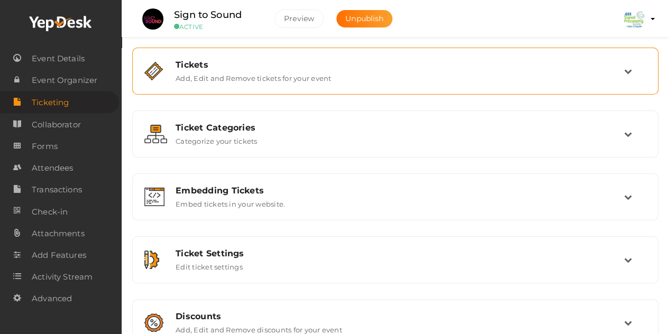
click at [340, 81] on div "Tickets Add, Edit and Remove tickets for your event" at bounding box center [396, 71] width 456 height 23
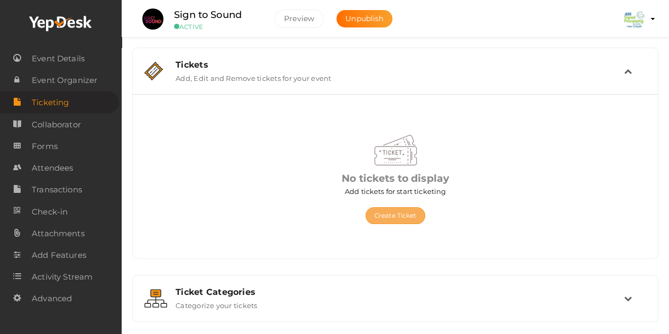
click at [396, 214] on button "Create Ticket" at bounding box center [395, 215] width 60 height 17
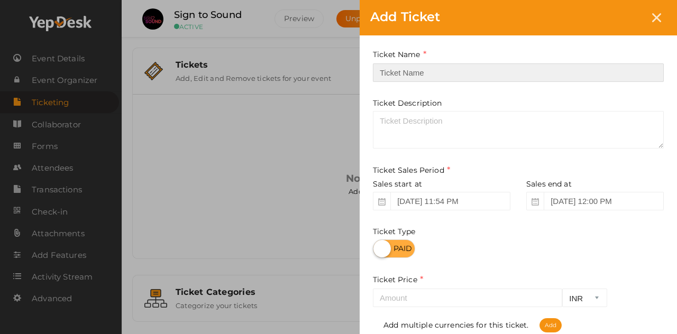
click at [442, 68] on input "text" at bounding box center [518, 72] width 291 height 19
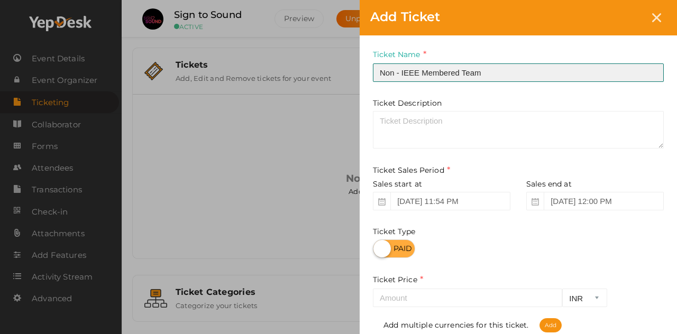
type input "Non - IEEE Membered Team"
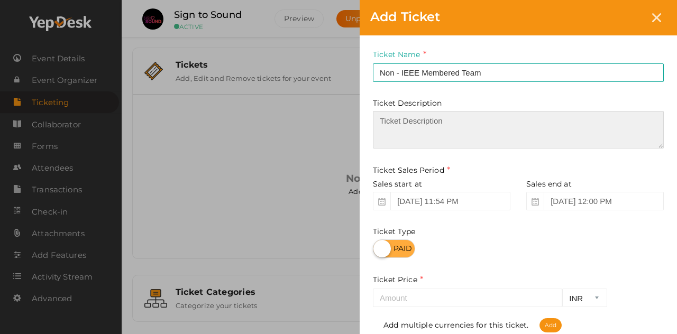
click at [426, 123] on textarea at bounding box center [518, 130] width 291 height 38
click at [439, 123] on textarea at bounding box center [518, 130] width 291 height 38
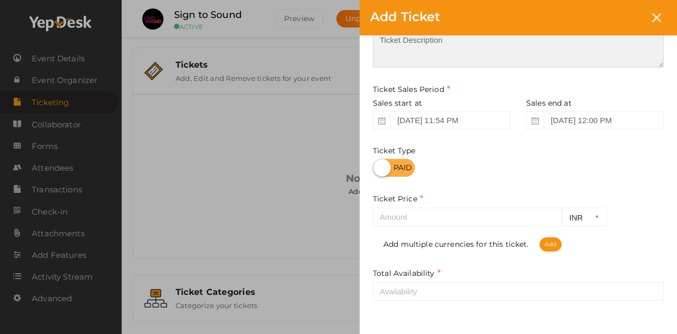
scroll to position [83, 0]
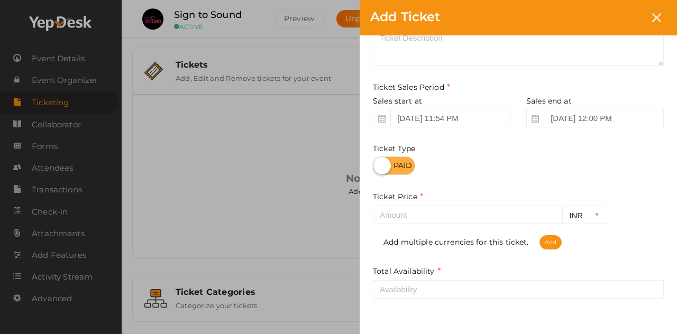
click at [535, 121] on icon at bounding box center [534, 118] width 7 height 7
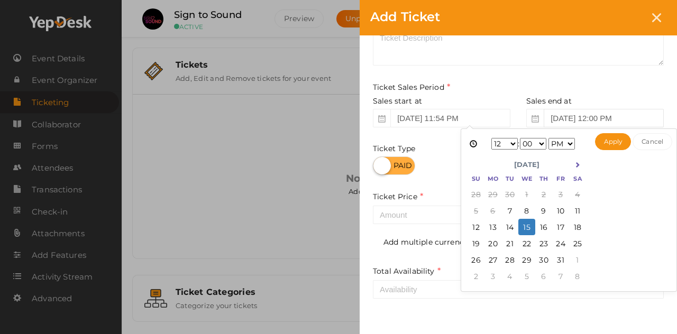
click at [565, 115] on input "Oct 15, 2025 12:00 PM" at bounding box center [603, 118] width 120 height 19
click at [612, 147] on button "Apply" at bounding box center [613, 141] width 36 height 17
type input "Oct 31, 2025 12:00 PM"
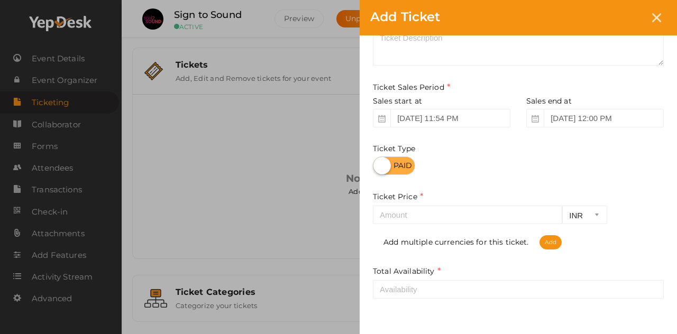
click at [388, 167] on label at bounding box center [394, 165] width 42 height 19
click at [380, 165] on input "checkbox" at bounding box center [376, 162] width 7 height 7
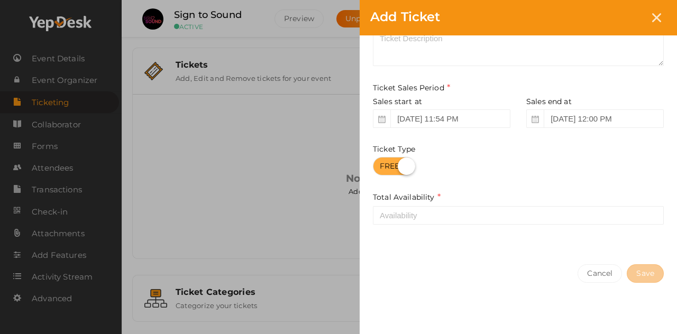
scroll to position [82, 0]
click at [405, 167] on label at bounding box center [394, 167] width 42 height 19
click at [380, 167] on input "checkbox" at bounding box center [376, 163] width 7 height 7
checkbox input "false"
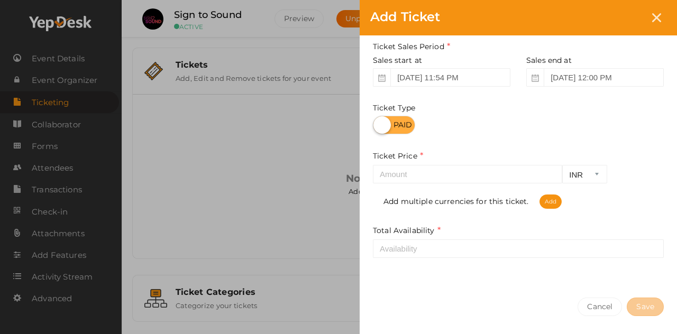
scroll to position [124, 0]
click at [582, 178] on select "INR CAD USD" at bounding box center [584, 173] width 45 height 19
select select "USD"
click at [562, 164] on select "INR CAD USD" at bounding box center [584, 173] width 45 height 19
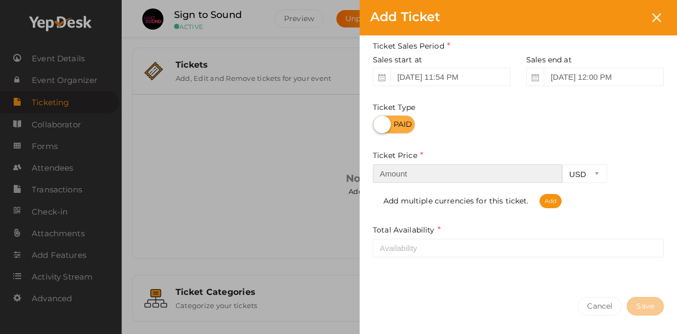
click at [511, 171] on input "number" at bounding box center [467, 173] width 189 height 19
type input "5"
click at [554, 200] on span "Add" at bounding box center [550, 201] width 22 height 14
select select "INR"
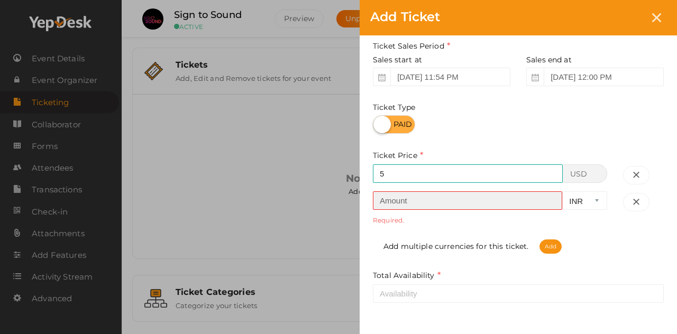
click at [489, 202] on input "number" at bounding box center [467, 200] width 189 height 19
click at [456, 199] on input "number" at bounding box center [467, 200] width 189 height 19
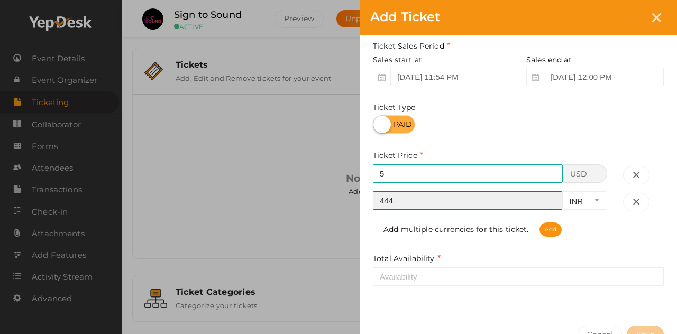
type input "444"
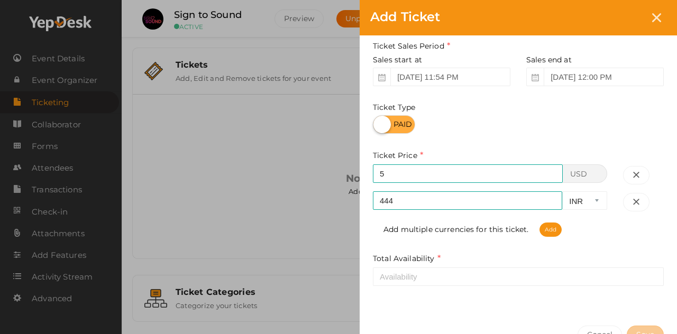
click at [588, 234] on div "Add multiple currencies for this ticket. Add" at bounding box center [518, 224] width 291 height 25
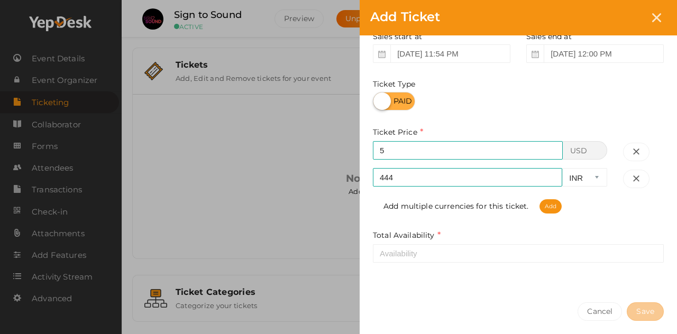
scroll to position [151, 0]
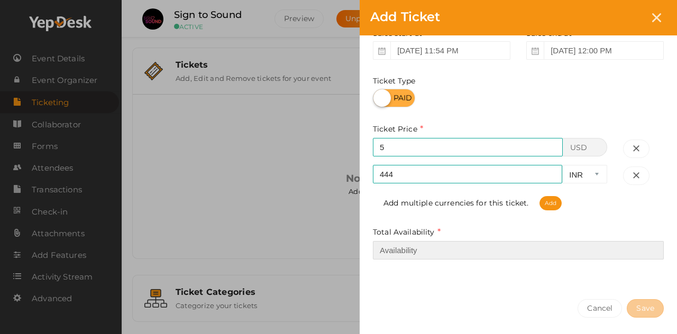
click at [441, 249] on input "number" at bounding box center [518, 250] width 291 height 19
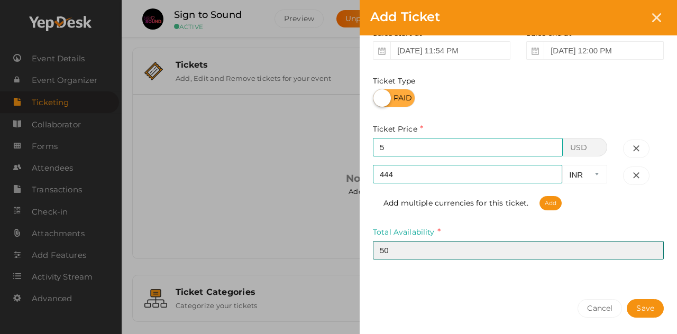
type input "5"
type input "50"
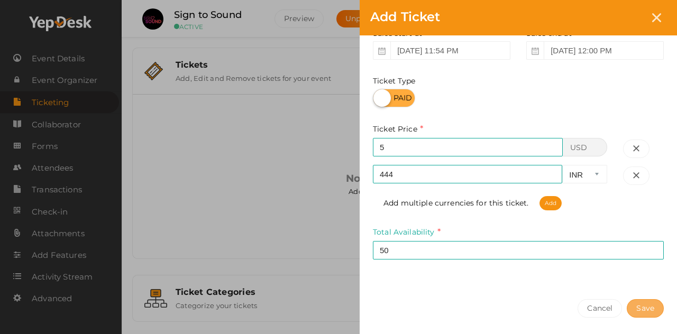
click at [649, 306] on button "Save" at bounding box center [644, 308] width 37 height 19
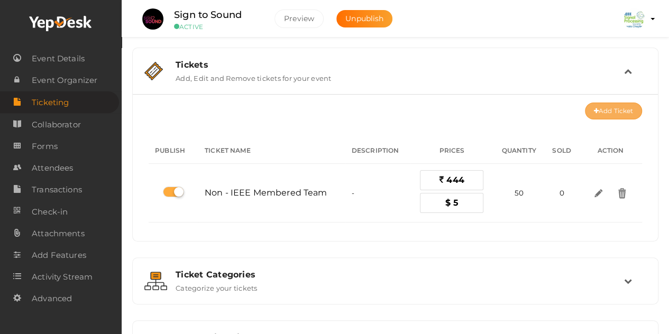
click at [612, 108] on button "Add Ticket" at bounding box center [613, 111] width 57 height 17
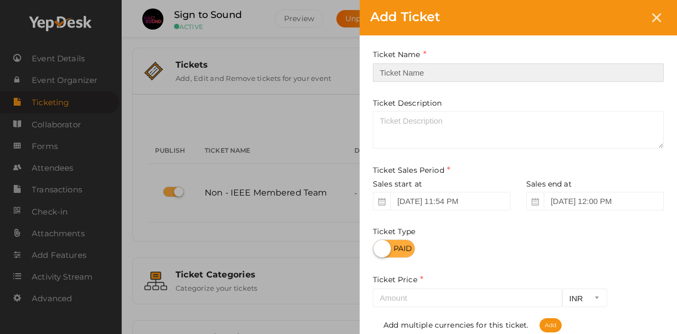
click at [427, 72] on input "text" at bounding box center [518, 72] width 291 height 19
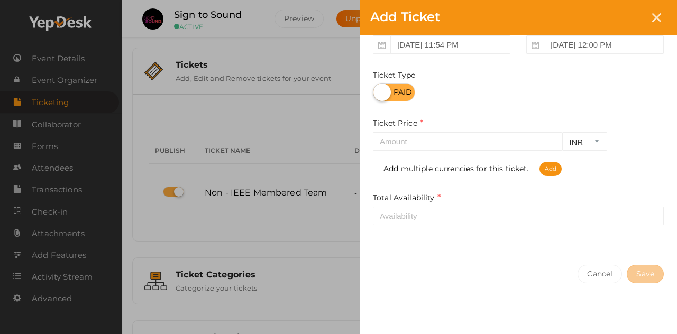
scroll to position [0, 0]
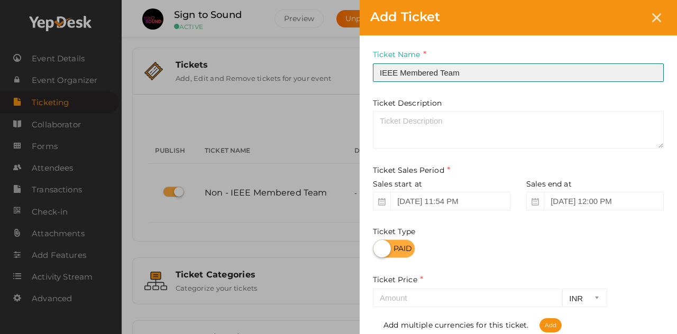
type input "IEEE Membered Team"
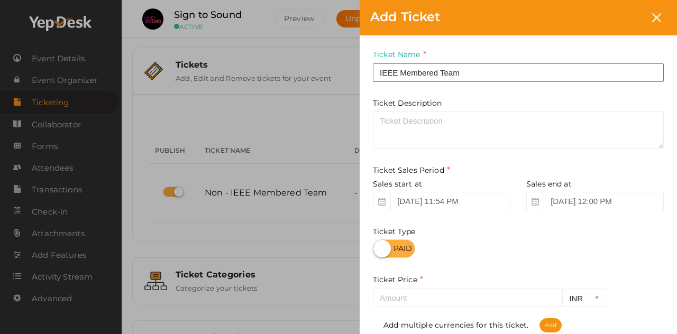
click at [312, 212] on div "Add Ticket Ticket Name IEEE Membered Team Required. Ticket Name already used. T…" at bounding box center [338, 167] width 677 height 334
click at [306, 234] on div "Add Ticket Ticket Name IEEE Membered Team Required. Ticket Name already used. T…" at bounding box center [338, 167] width 677 height 334
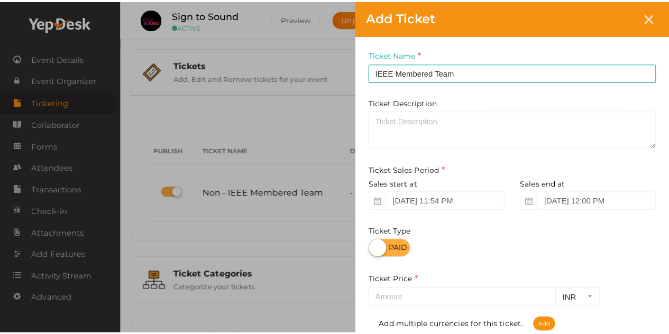
scroll to position [156, 0]
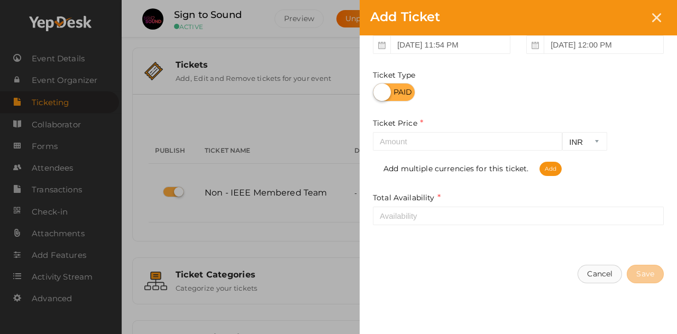
click at [593, 271] on button "Cancel" at bounding box center [599, 274] width 44 height 19
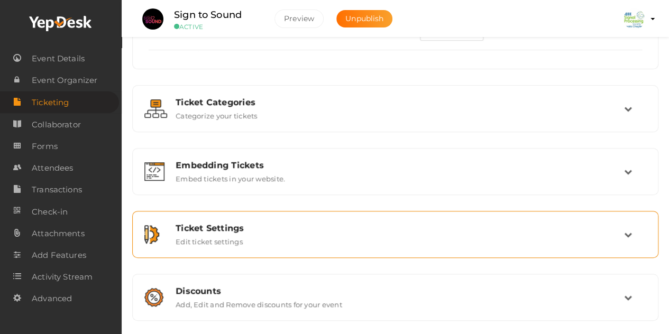
scroll to position [172, 0]
click at [398, 242] on div "Ticket Settings Edit ticket settings" at bounding box center [396, 234] width 456 height 23
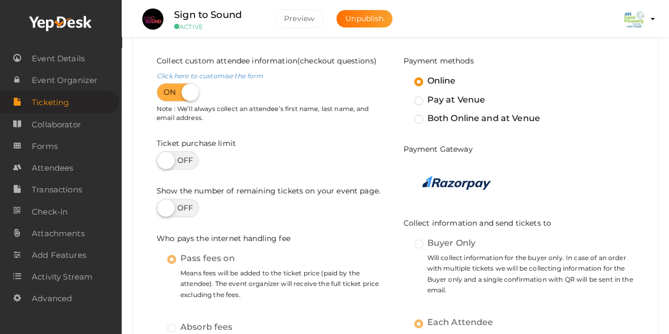
scroll to position [247, 0]
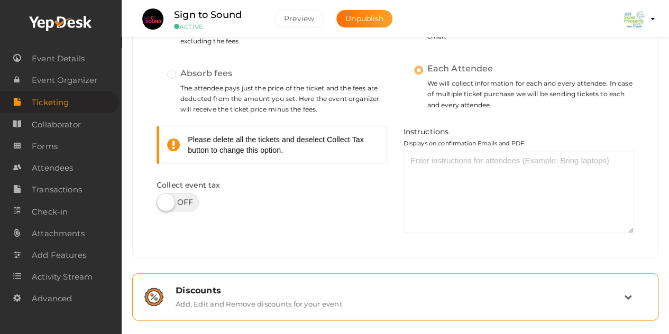
click at [259, 295] on label "Add, Edit and Remove discounts for your event" at bounding box center [258, 301] width 167 height 13
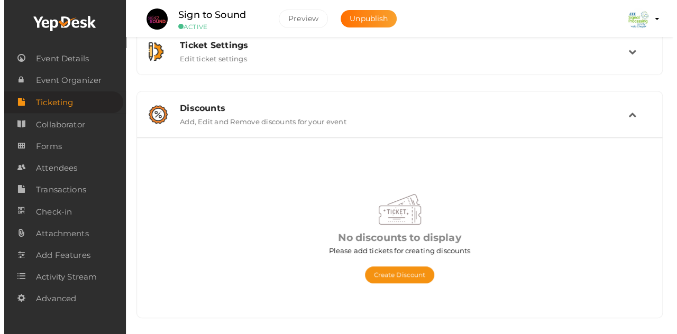
scroll to position [207, 0]
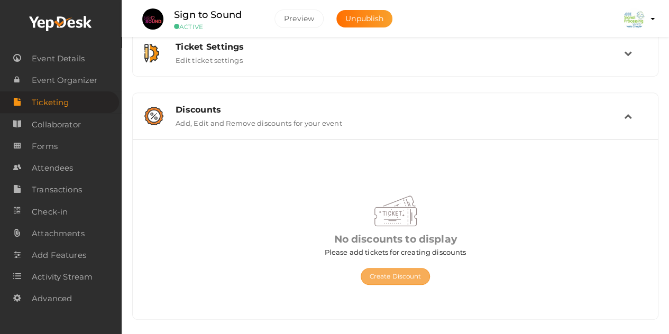
click at [386, 279] on button "Create Discount" at bounding box center [396, 276] width 70 height 17
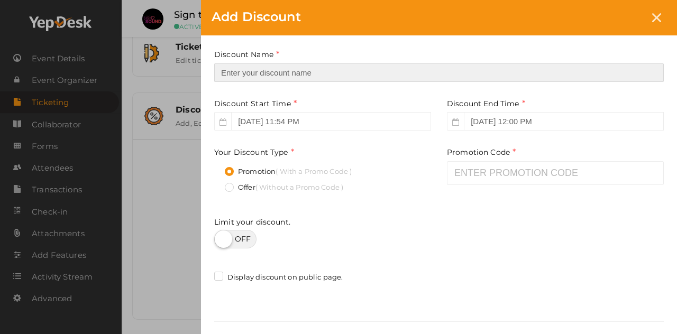
click at [310, 78] on input "text" at bounding box center [438, 72] width 449 height 19
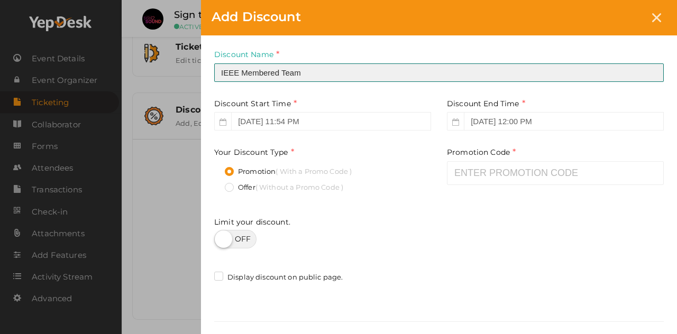
type input "IEEE Membered Team"
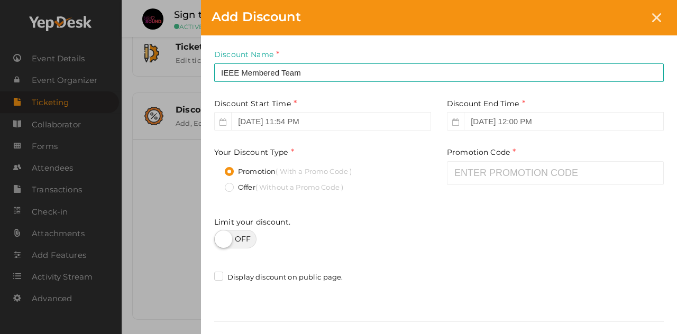
click at [229, 184] on label "Offer ( Without a Promo Code )" at bounding box center [284, 187] width 118 height 11
click at [214, 184] on input "Offer ( Without a Promo Code )" at bounding box center [214, 184] width 0 height 0
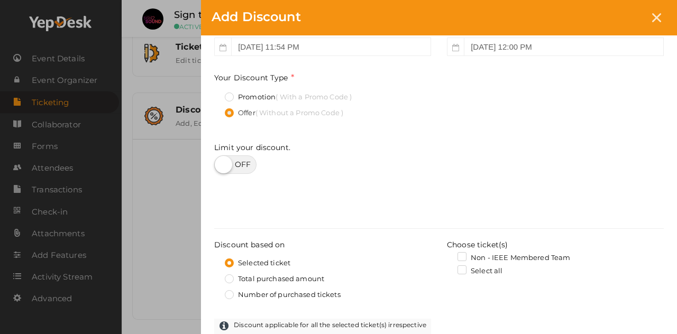
scroll to position [75, 0]
click at [227, 160] on label at bounding box center [235, 164] width 42 height 19
click at [221, 160] on input "checkbox" at bounding box center [217, 160] width 7 height 7
click at [240, 161] on label at bounding box center [235, 164] width 42 height 19
click at [221, 161] on input "checkbox" at bounding box center [217, 160] width 7 height 7
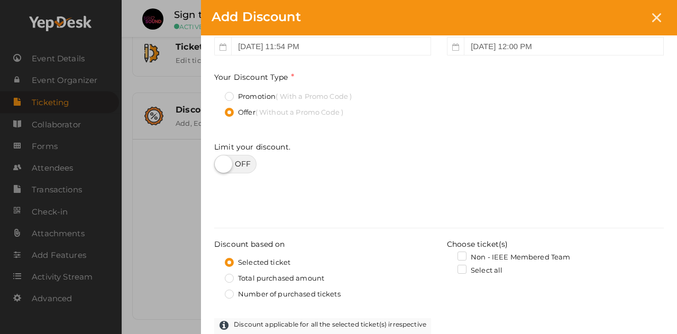
click at [229, 166] on label at bounding box center [235, 164] width 42 height 19
click at [221, 164] on input "checkbox" at bounding box center [217, 160] width 7 height 7
click at [229, 166] on label at bounding box center [235, 164] width 42 height 19
click at [221, 164] on input "checkbox" at bounding box center [217, 160] width 7 height 7
checkbox input "false"
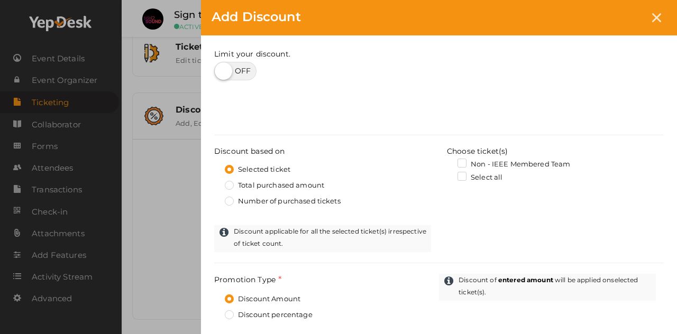
scroll to position [169, 0]
click at [462, 162] on label "Non - IEEE Membered Team" at bounding box center [513, 164] width 113 height 11
click at [447, 161] on input "Non - IEEE Membered Team" at bounding box center [447, 161] width 0 height 0
click at [462, 162] on label "Non - IEEE Membered Team" at bounding box center [513, 164] width 113 height 11
click at [447, 161] on input "Non - IEEE Membered Team" at bounding box center [447, 161] width 0 height 0
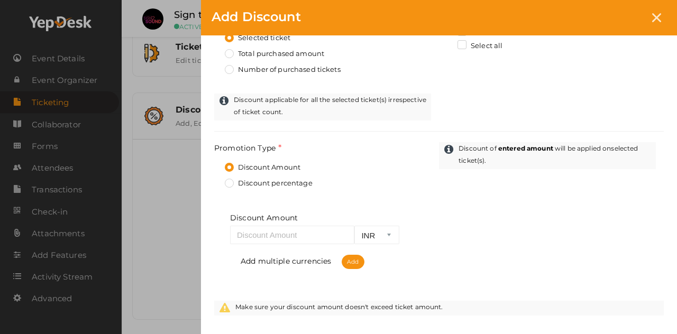
scroll to position [301, 0]
click at [229, 181] on label "Discount percentage" at bounding box center [269, 182] width 88 height 11
click at [214, 179] on input "Discount percentage" at bounding box center [214, 179] width 0 height 0
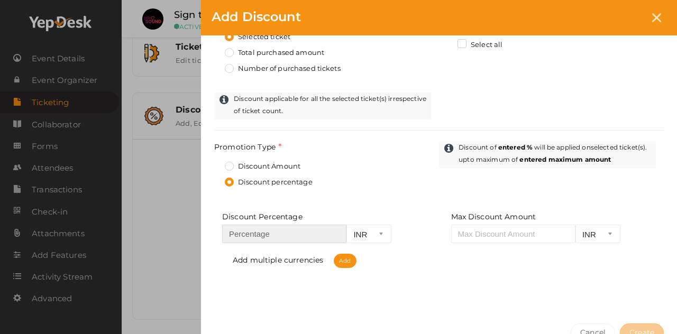
click at [283, 237] on input "number" at bounding box center [284, 234] width 124 height 19
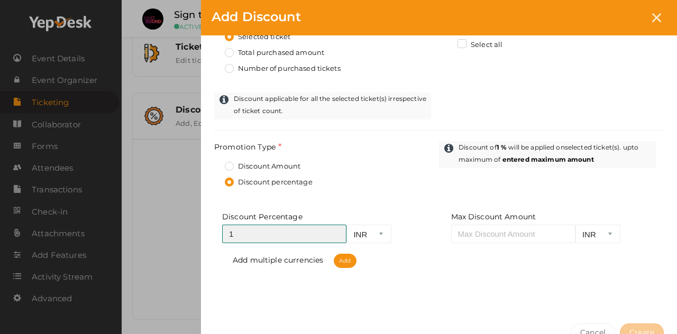
click at [336, 232] on input "1" at bounding box center [284, 234] width 124 height 19
type input "2"
click at [336, 232] on input "2" at bounding box center [284, 234] width 124 height 19
type input "10"
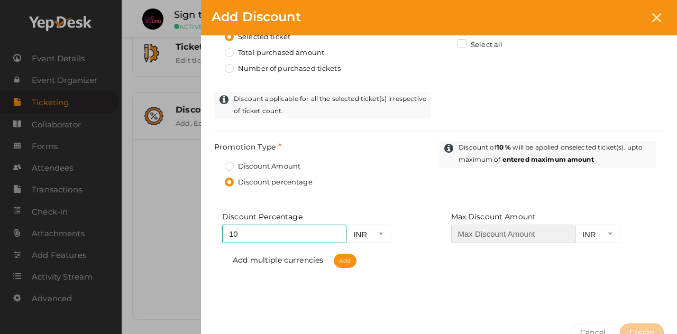
click at [526, 235] on input "number" at bounding box center [513, 234] width 124 height 19
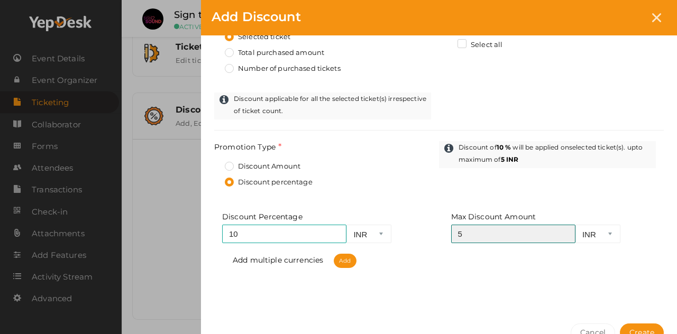
type input "5"
click at [601, 237] on select "INR USD" at bounding box center [597, 234] width 45 height 19
select select "USD"
click at [575, 225] on select "INR USD" at bounding box center [597, 234] width 45 height 19
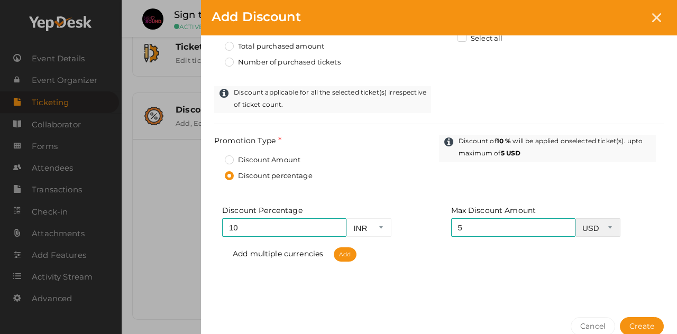
scroll to position [300, 0]
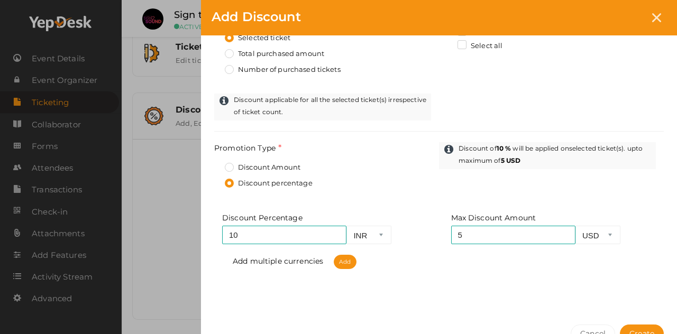
click at [229, 168] on label "Discount Amount" at bounding box center [263, 167] width 76 height 11
click at [214, 164] on input "Discount Amount" at bounding box center [214, 164] width 0 height 0
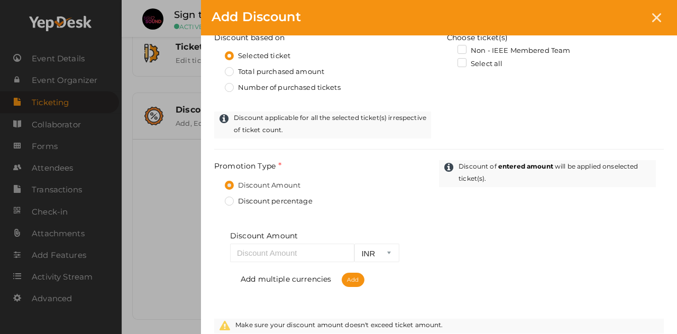
scroll to position [283, 0]
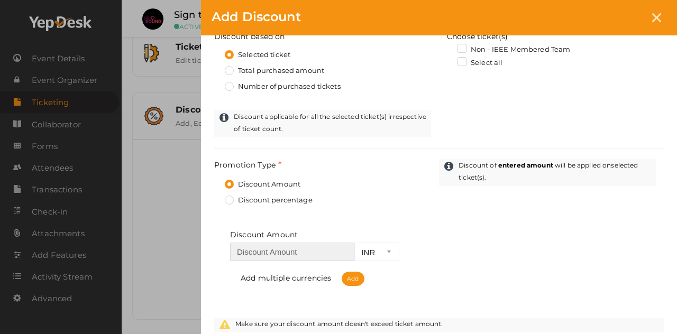
click at [317, 255] on input "number" at bounding box center [292, 252] width 124 height 19
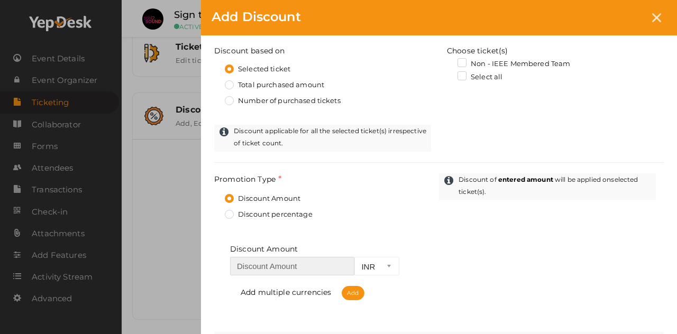
scroll to position [268, 0]
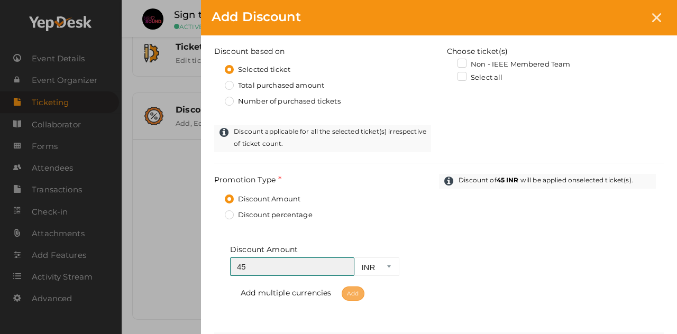
type input "45"
click at [358, 291] on span "Add" at bounding box center [352, 293] width 22 height 14
select select "USD"
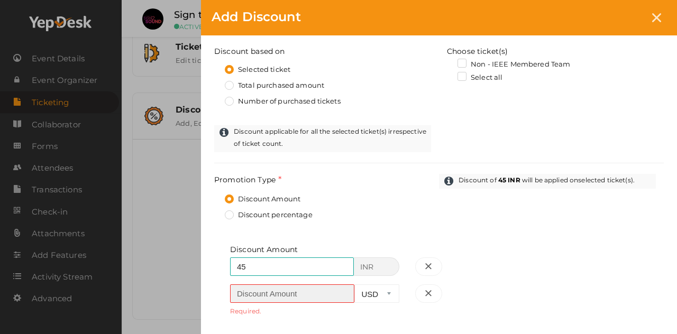
click at [324, 294] on input "number" at bounding box center [292, 293] width 124 height 19
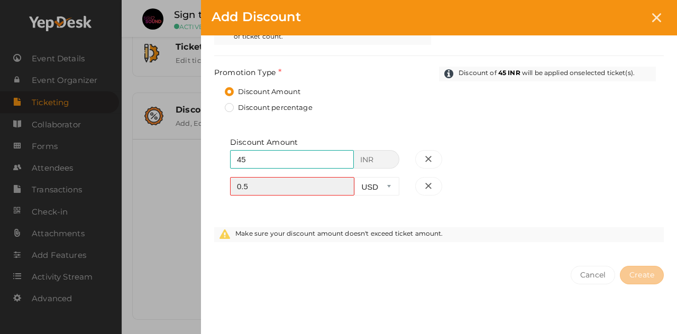
type input "0.5"
click at [502, 193] on div "Discount Amount 45 INR Required. 0.5 USD Required." at bounding box center [438, 182] width 449 height 90
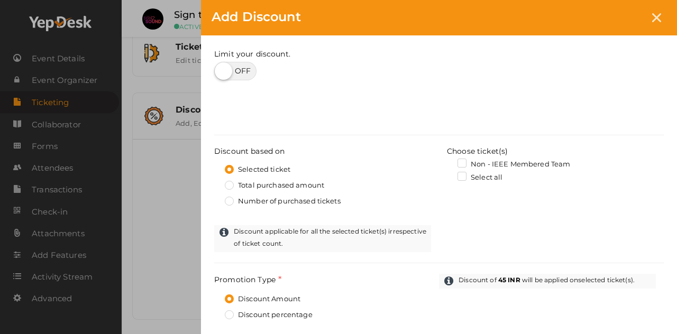
scroll to position [160, 0]
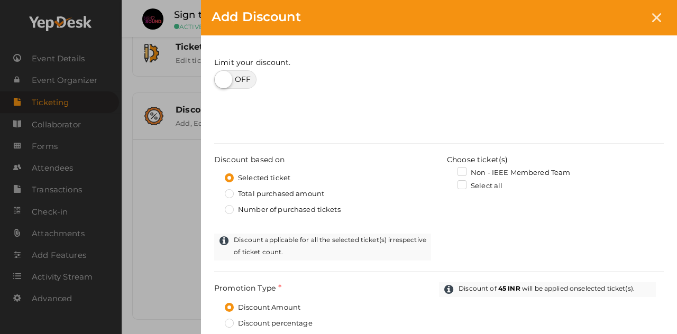
click at [465, 169] on label "Non - IEEE Membered Team" at bounding box center [513, 173] width 113 height 11
click at [447, 170] on input "Non - IEEE Membered Team" at bounding box center [447, 170] width 0 height 0
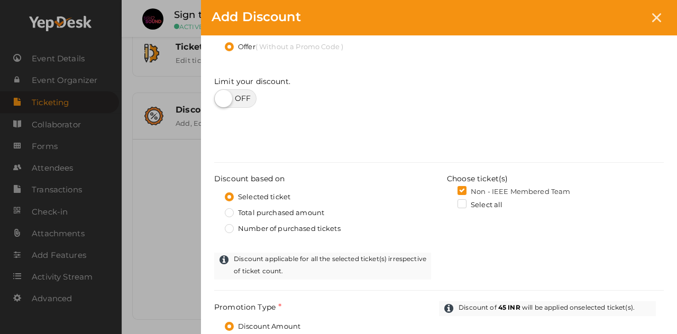
scroll to position [139, 0]
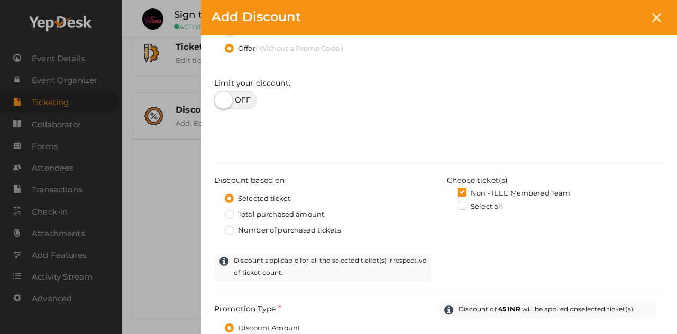
click at [462, 189] on label "Non - IEEE Membered Team" at bounding box center [513, 193] width 113 height 11
click at [447, 190] on input "Non - IEEE Membered Team" at bounding box center [447, 190] width 0 height 0
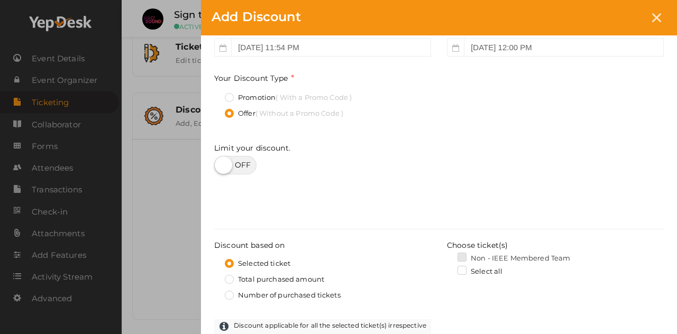
scroll to position [75, 0]
click at [226, 162] on label at bounding box center [235, 164] width 42 height 19
click at [221, 162] on input "checkbox" at bounding box center [217, 161] width 7 height 7
checkbox input "true"
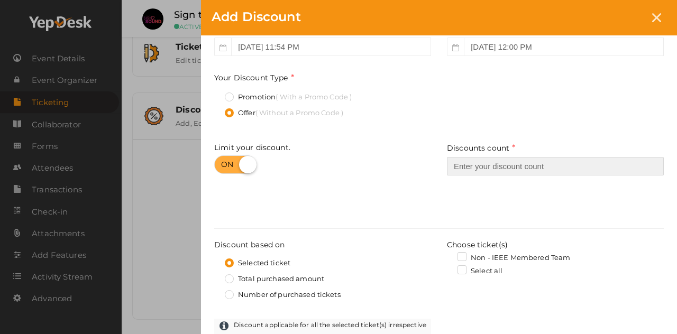
click at [493, 169] on input "number" at bounding box center [555, 166] width 217 height 19
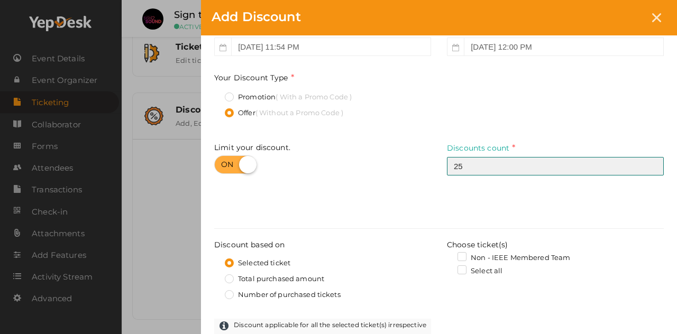
type input "25"
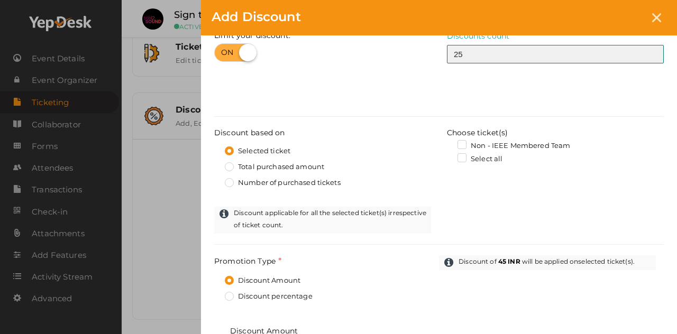
scroll to position [191, 0]
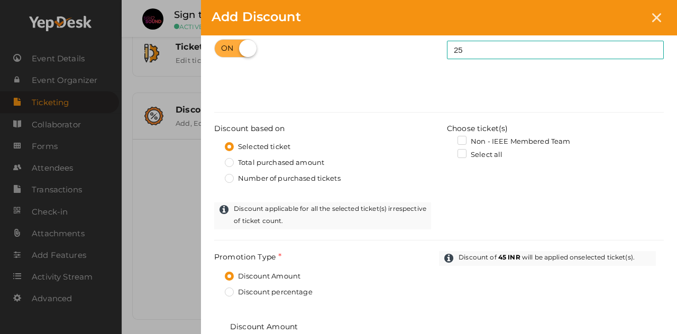
click at [463, 152] on label "Select all" at bounding box center [479, 155] width 45 height 11
click at [447, 152] on input "Select all" at bounding box center [447, 152] width 0 height 0
click at [463, 152] on label "Select all" at bounding box center [479, 155] width 45 height 11
click at [447, 152] on input "Select all" at bounding box center [447, 152] width 0 height 0
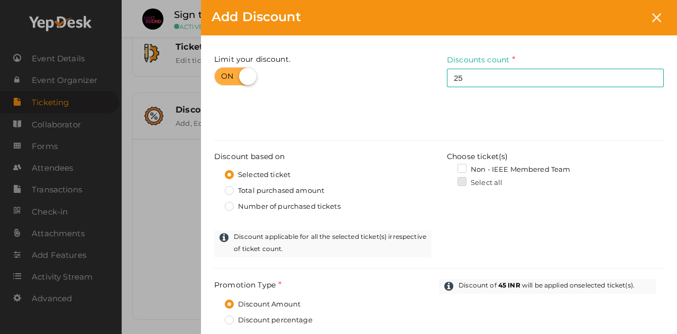
scroll to position [162, 0]
click at [460, 170] on label "Non - IEEE Membered Team" at bounding box center [513, 170] width 113 height 11
click at [447, 167] on input "Non - IEEE Membered Team" at bounding box center [447, 167] width 0 height 0
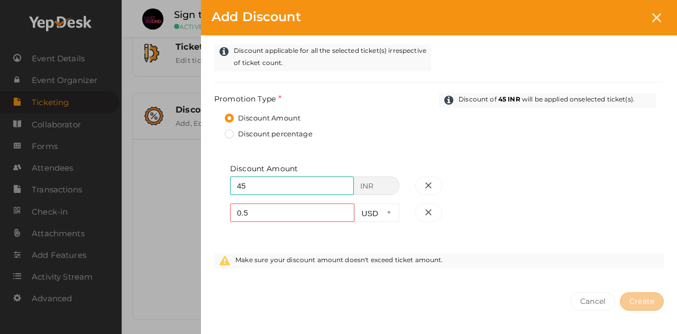
scroll to position [375, 0]
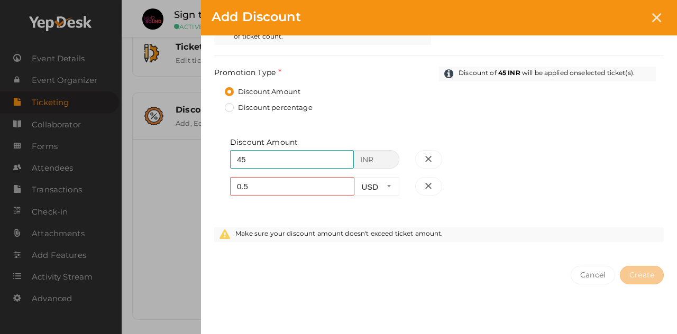
click at [339, 215] on div "Discount Amount 45 INR Required. 0.5 USD Required." at bounding box center [438, 182] width 449 height 90
click at [307, 186] on input "0.5" at bounding box center [292, 186] width 124 height 19
type input "0"
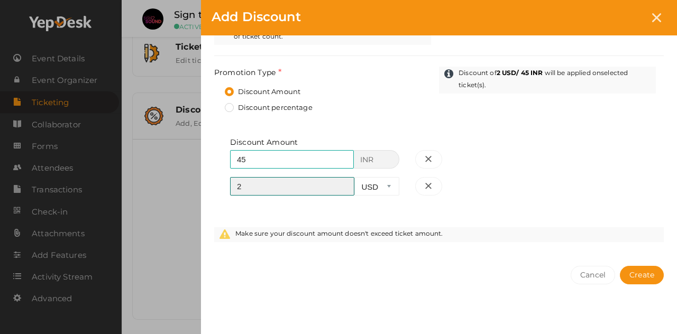
type input "2"
click at [523, 184] on div "Discount Amount 45 INR Required. 2 USD Required." at bounding box center [438, 182] width 449 height 90
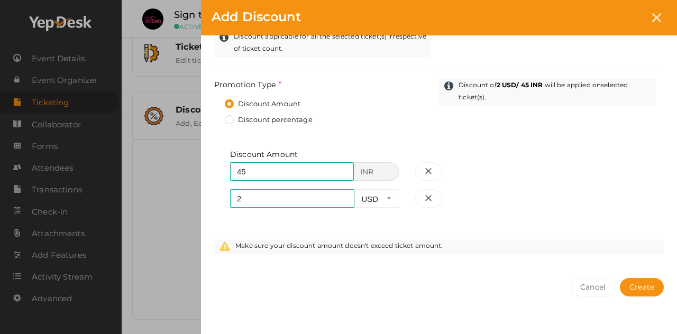
scroll to position [364, 0]
click at [303, 198] on input "2" at bounding box center [292, 198] width 124 height 19
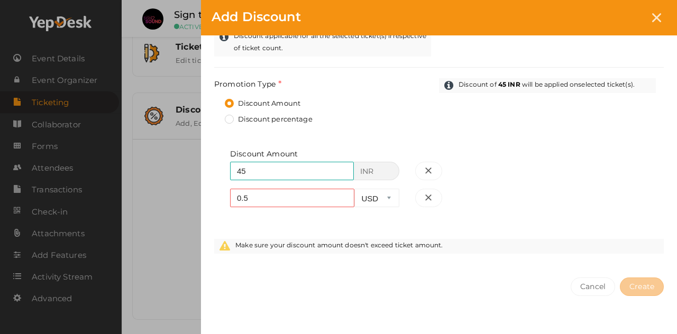
click at [464, 210] on div "Discount Amount 45 INR Required. 0.5 USD Required." at bounding box center [438, 194] width 449 height 90
click at [288, 199] on input "0.5" at bounding box center [292, 198] width 124 height 19
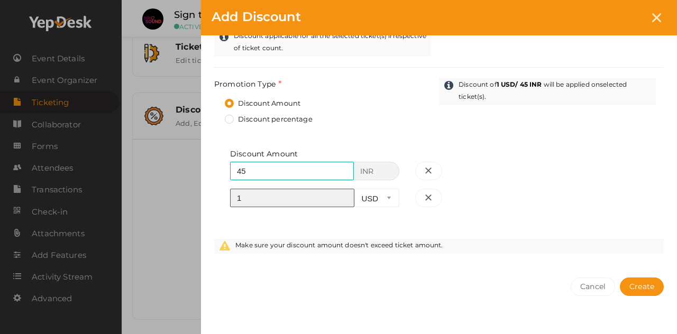
click at [343, 196] on input "1" at bounding box center [292, 198] width 124 height 19
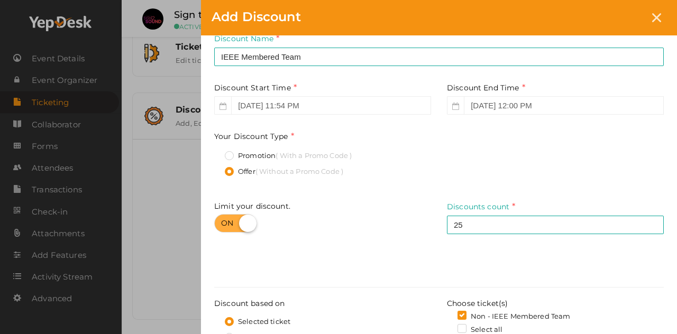
scroll to position [0, 0]
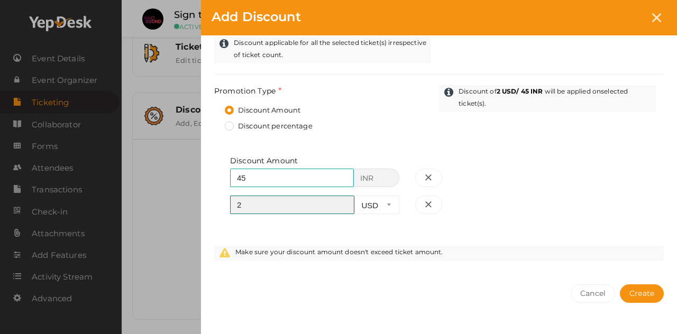
type input "1"
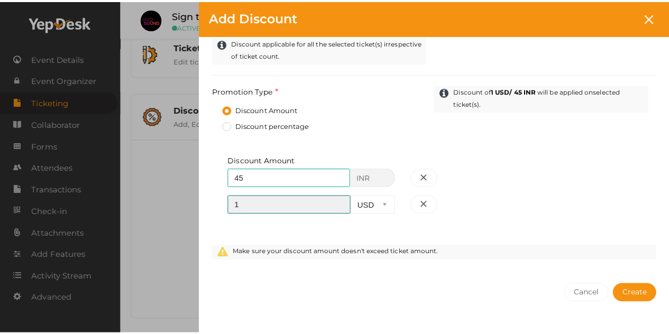
scroll to position [366, 0]
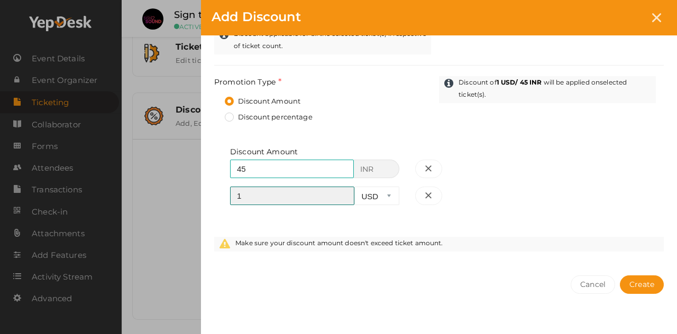
click at [276, 198] on input "1" at bounding box center [292, 196] width 124 height 19
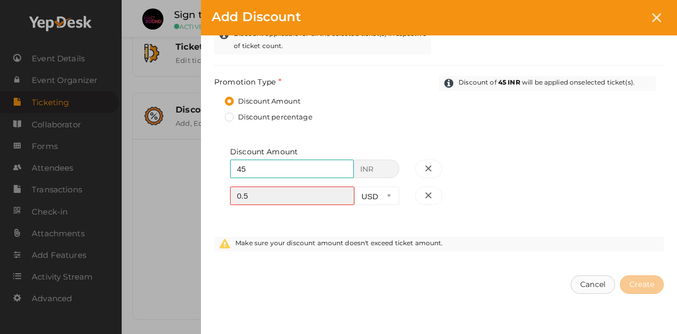
type input "0.5"
click at [589, 282] on button "Cancel" at bounding box center [592, 284] width 44 height 19
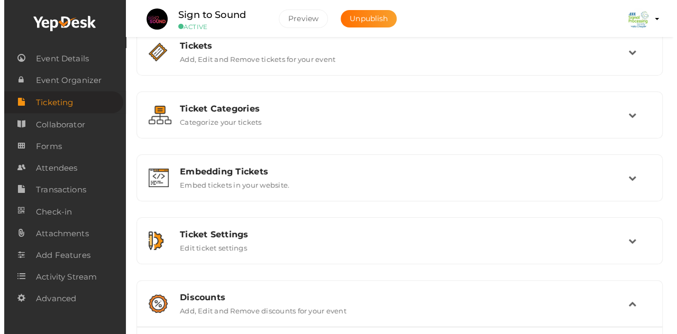
scroll to position [0, 0]
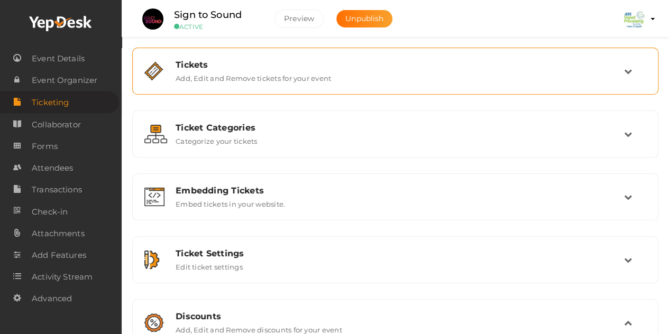
click at [589, 86] on div "Tickets Add, Edit and Remove tickets for your event" at bounding box center [395, 70] width 514 height 35
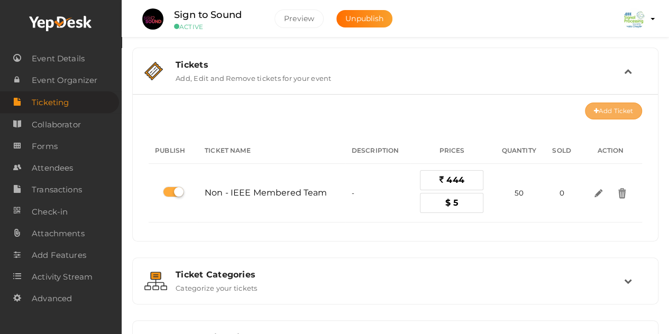
click at [620, 109] on button "Add Ticket" at bounding box center [613, 111] width 57 height 17
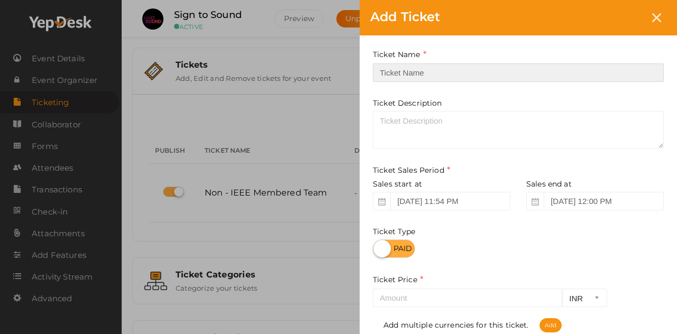
click at [414, 68] on input "text" at bounding box center [518, 72] width 291 height 19
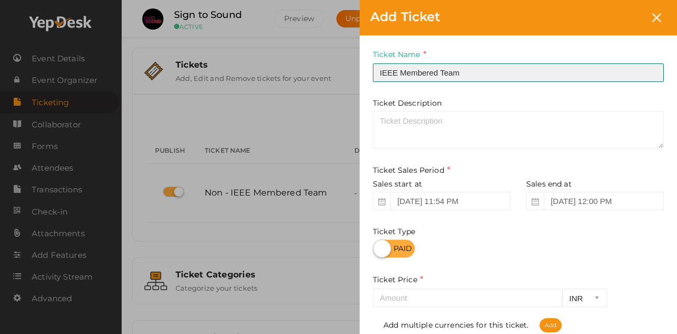
type input "IEEE Membered Team"
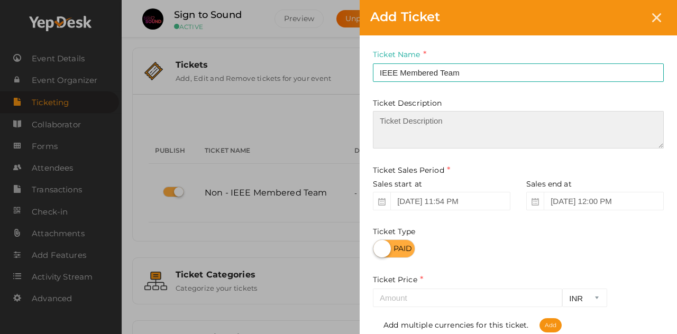
click at [409, 126] on textarea at bounding box center [518, 130] width 291 height 38
click at [394, 121] on textarea "(Atleast one member should be an IEEE member)" at bounding box center [518, 130] width 291 height 38
click at [414, 121] on textarea "(Atleast one member should be an IEEE member)" at bounding box center [518, 130] width 291 height 38
click at [391, 121] on textarea "(Atleast one member should be an IEEE member)" at bounding box center [518, 130] width 291 height 38
drag, startPoint x: 424, startPoint y: 120, endPoint x: 502, endPoint y: 123, distance: 77.8
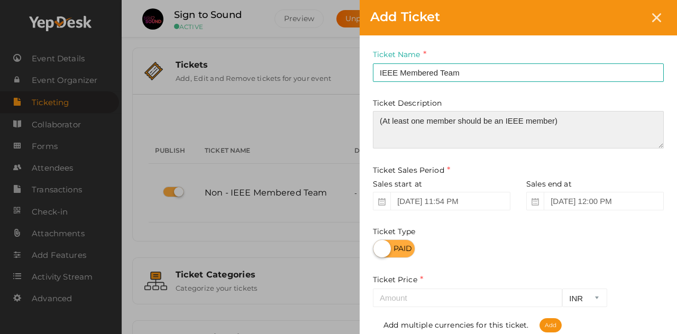
click at [502, 123] on textarea "(At least one member should be an IEEE member)" at bounding box center [518, 130] width 291 height 38
click at [475, 120] on textarea "(At least one IEEE member)" at bounding box center [518, 130] width 291 height 38
type textarea "(At least one IEEE member required)"
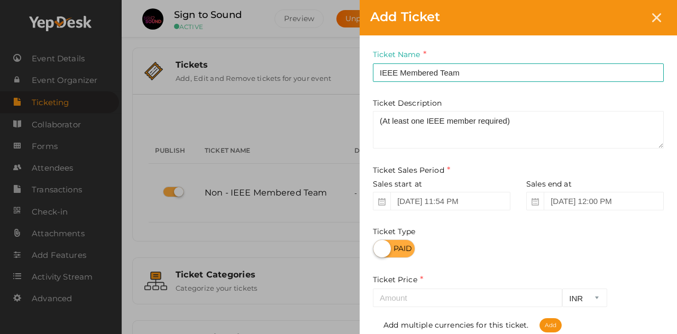
click at [492, 175] on div "Ticket Sales Period" at bounding box center [518, 171] width 291 height 15
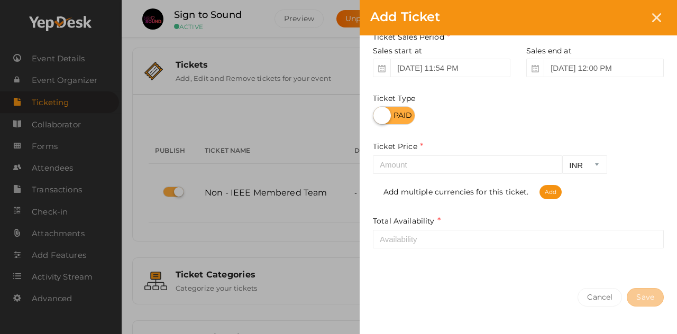
scroll to position [136, 0]
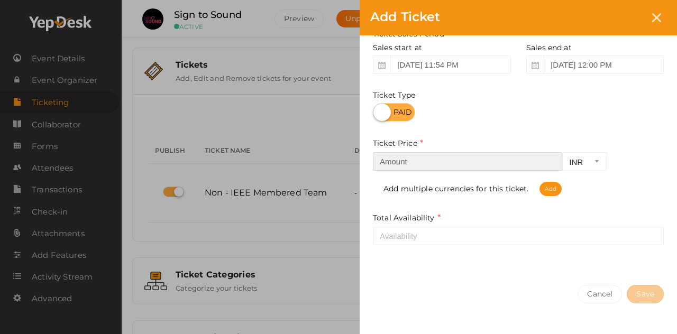
click at [486, 162] on input "number" at bounding box center [467, 161] width 189 height 19
click at [504, 167] on input "number" at bounding box center [467, 161] width 189 height 19
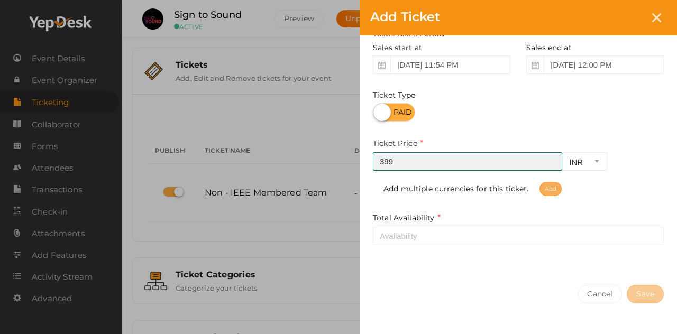
type input "399"
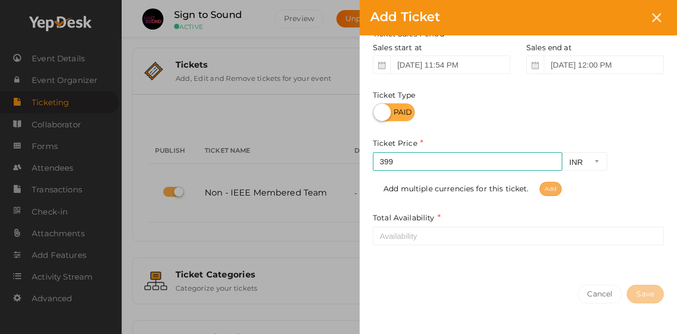
click at [553, 191] on span "Add" at bounding box center [550, 189] width 22 height 14
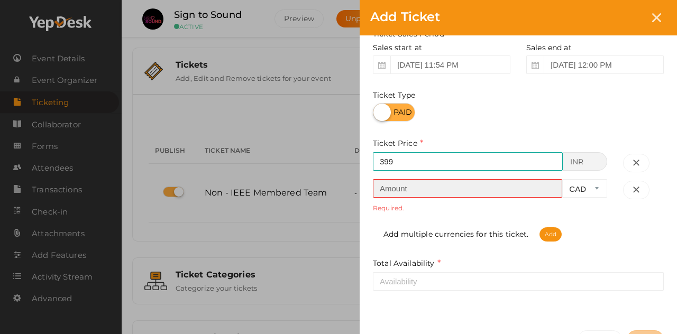
click at [461, 189] on input "number" at bounding box center [467, 188] width 189 height 19
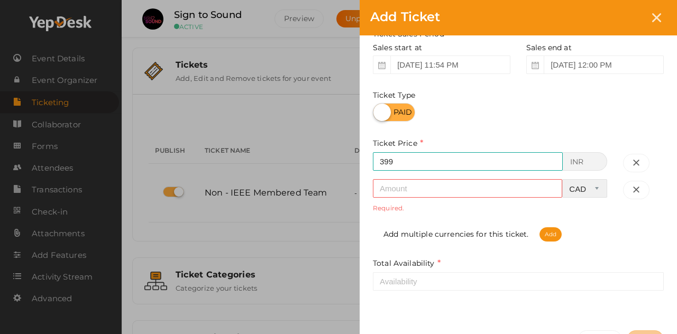
click at [589, 188] on select "CAD USD" at bounding box center [584, 188] width 45 height 19
select select "USD"
click at [562, 179] on select "CAD USD" at bounding box center [584, 188] width 45 height 19
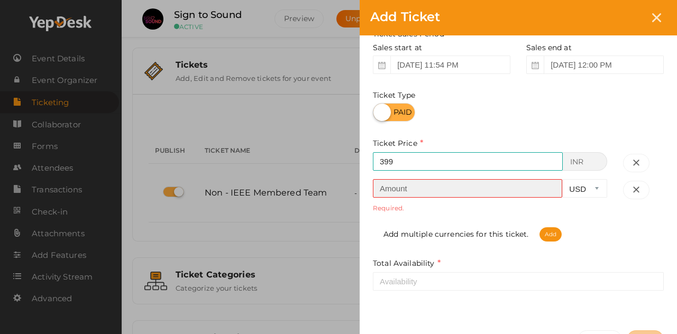
click at [445, 189] on input "number" at bounding box center [467, 188] width 189 height 19
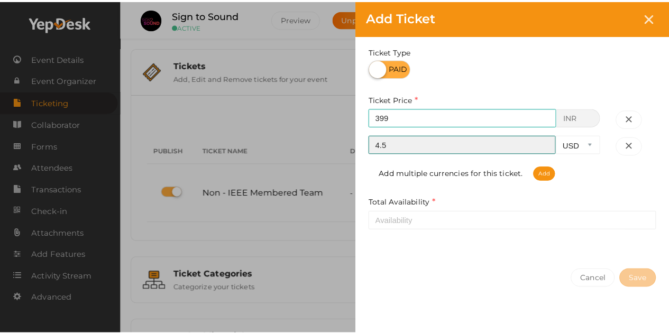
scroll to position [182, 0]
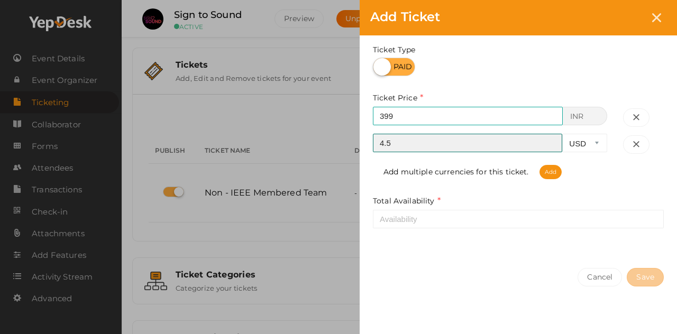
type input "4.5"
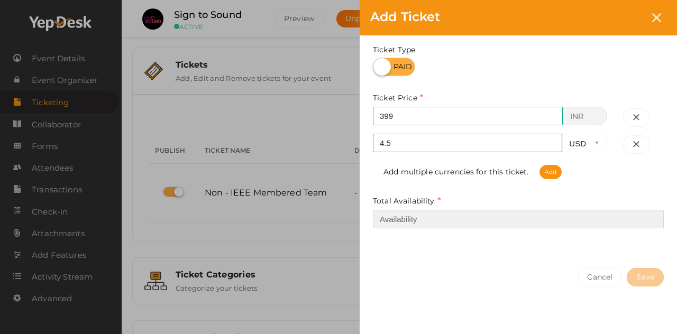
click at [468, 221] on input "number" at bounding box center [518, 219] width 291 height 19
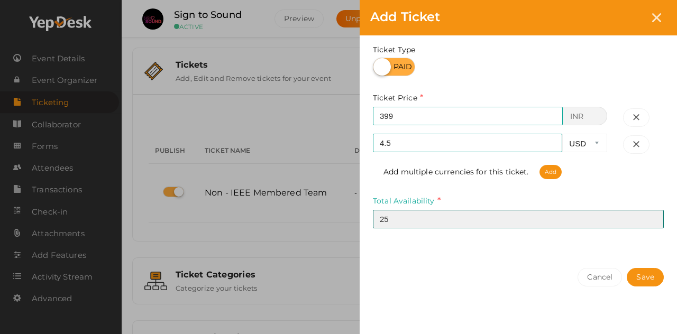
type input "25"
click at [626, 268] on button "Save" at bounding box center [644, 277] width 37 height 19
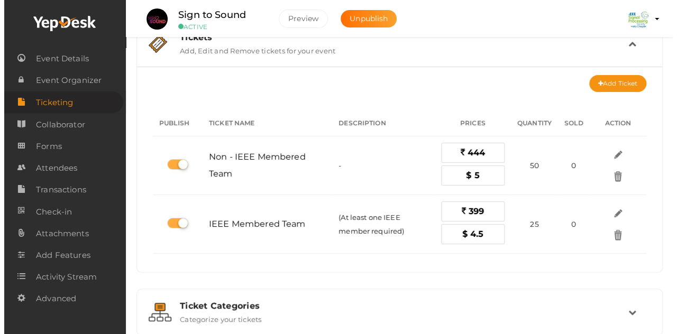
scroll to position [27, 0]
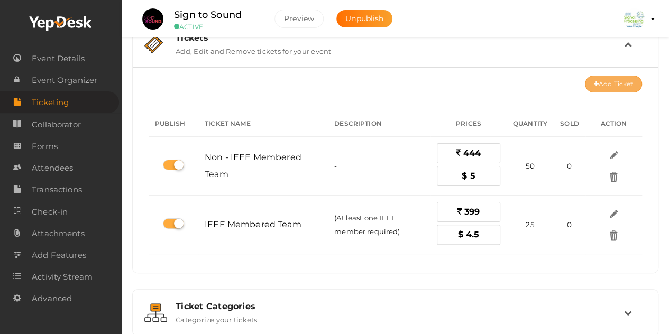
click at [623, 85] on button "Add Ticket" at bounding box center [613, 84] width 57 height 17
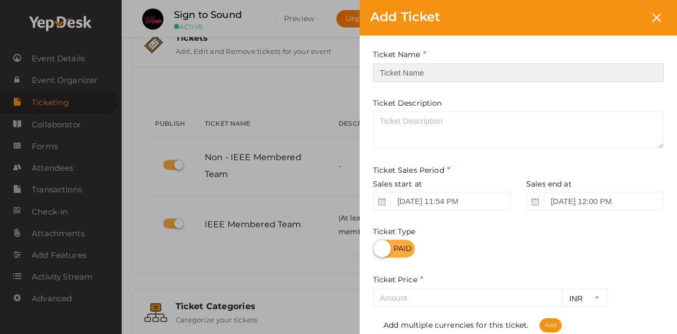
click at [420, 71] on input "text" at bounding box center [518, 72] width 291 height 19
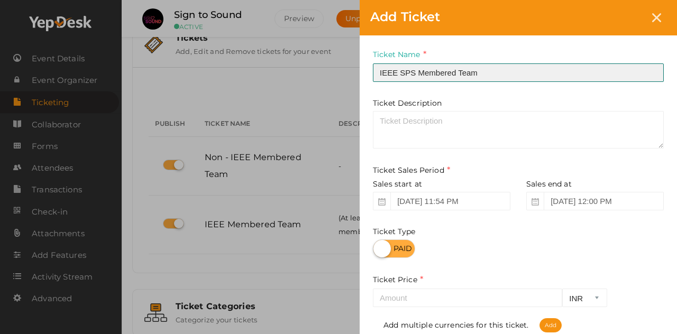
type input "IEEE SPS Membered Team"
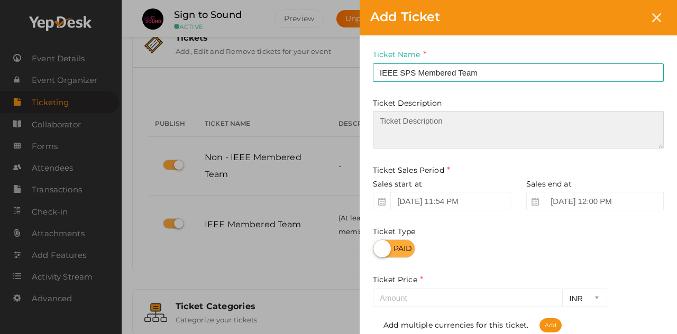
click at [401, 118] on textarea at bounding box center [518, 130] width 291 height 38
paste textarea "(At least one IEEE SPS Member required)"
click at [381, 119] on textarea "(At least one IEEE SPS Member required)" at bounding box center [518, 130] width 291 height 38
click at [378, 119] on textarea "(At least one IEEE SPS Member required)" at bounding box center [518, 130] width 291 height 38
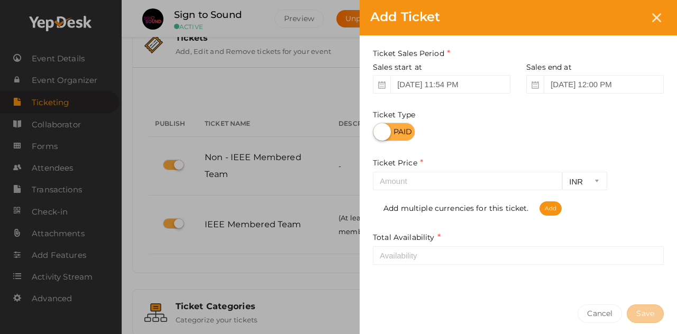
scroll to position [117, 0]
type textarea "(At least one IEEE SPS Member required)"
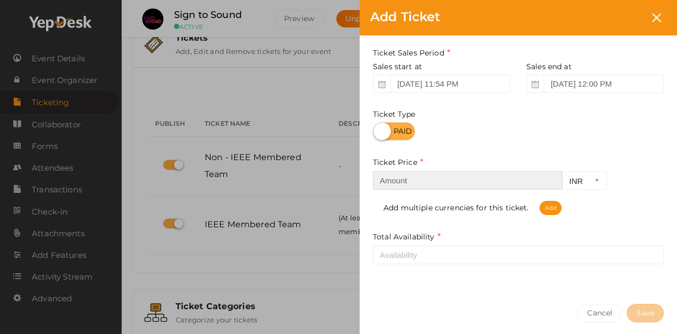
click at [437, 184] on input "number" at bounding box center [467, 180] width 189 height 19
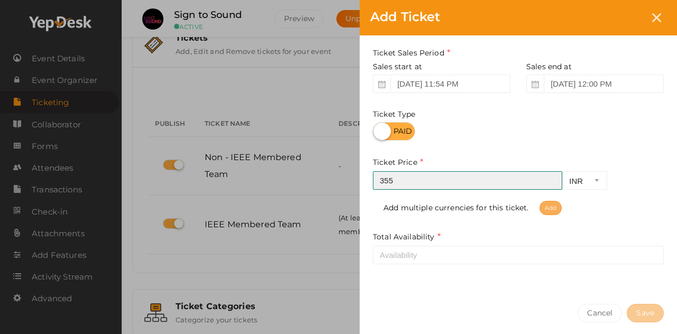
type input "355"
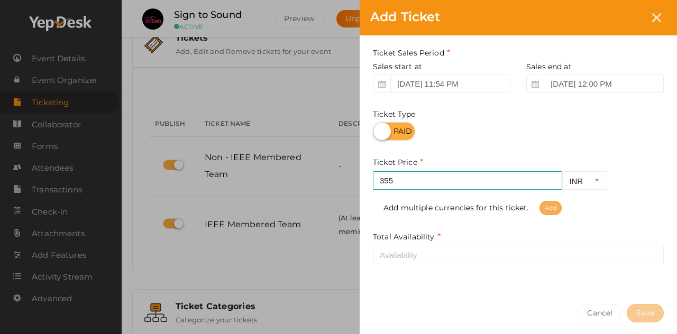
click at [552, 209] on span "Add" at bounding box center [550, 208] width 22 height 14
select select "CAD"
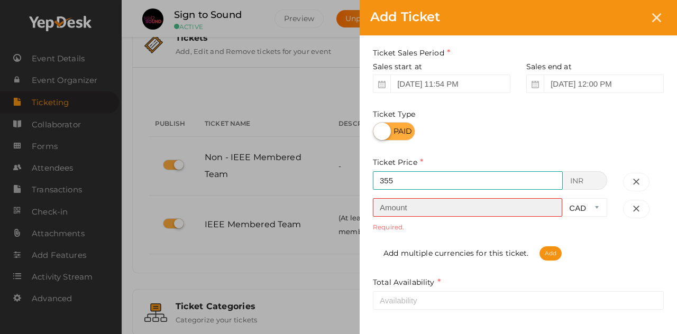
click at [465, 214] on input "number" at bounding box center [467, 207] width 189 height 19
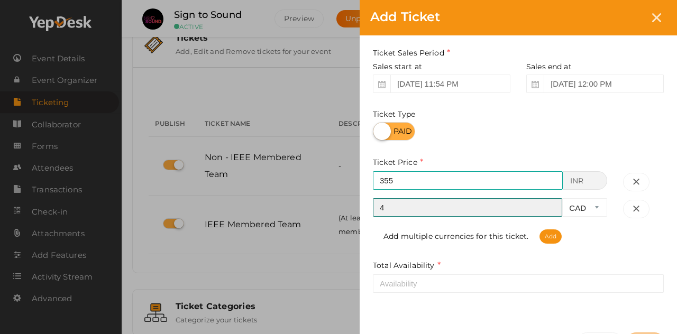
type input "4"
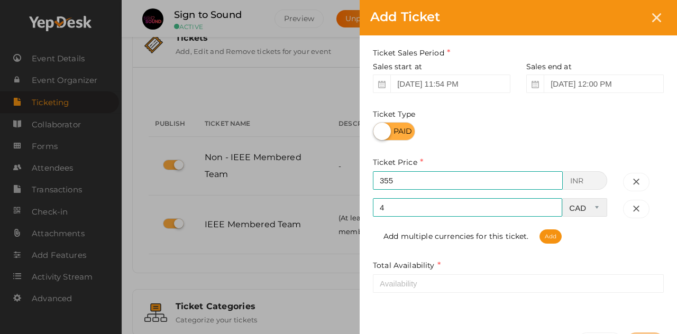
click at [593, 209] on select "CAD USD" at bounding box center [584, 207] width 45 height 19
select select "USD"
click at [562, 198] on select "CAD USD" at bounding box center [584, 207] width 45 height 19
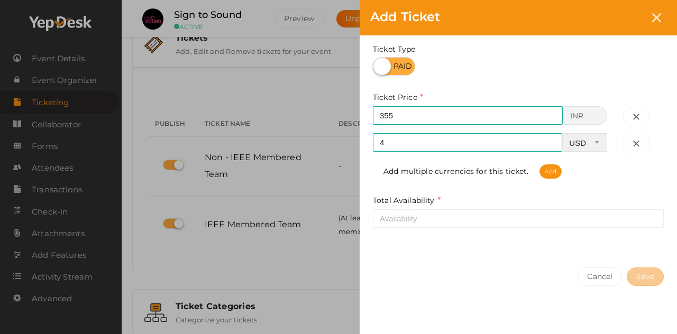
scroll to position [184, 0]
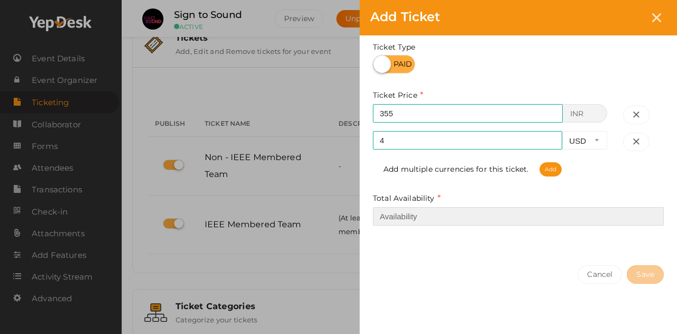
click at [530, 218] on input "number" at bounding box center [518, 216] width 291 height 19
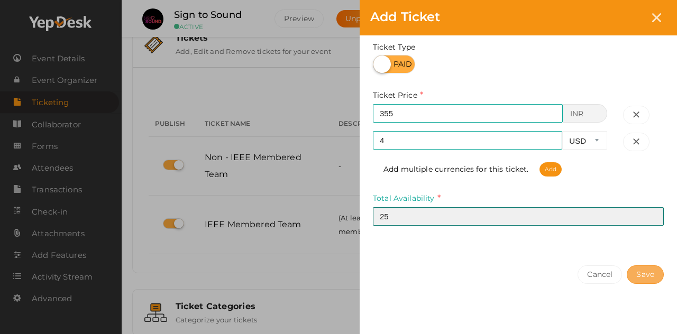
type input "25"
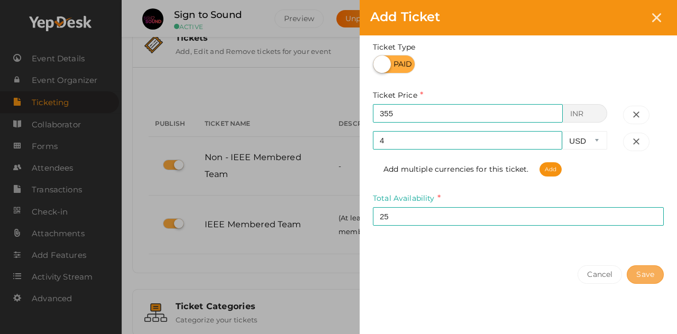
click at [655, 267] on button "Save" at bounding box center [644, 274] width 37 height 19
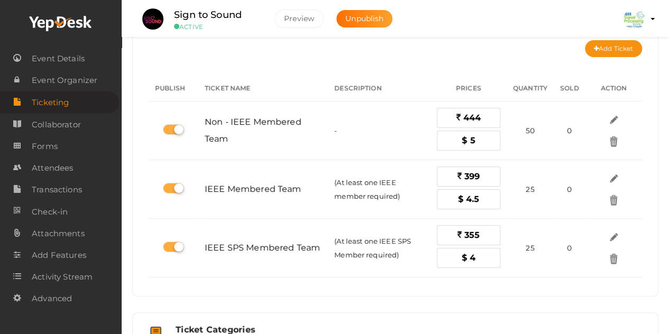
scroll to position [62, 0]
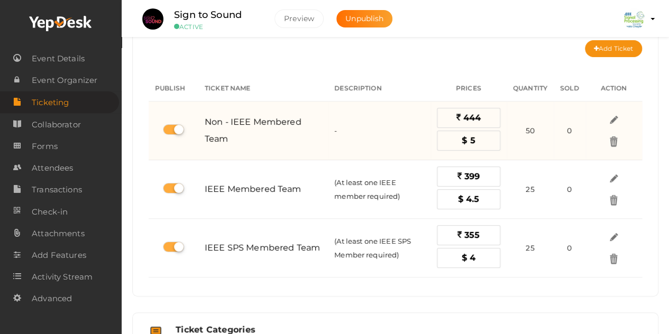
click at [474, 143] on span "5" at bounding box center [471, 140] width 5 height 10
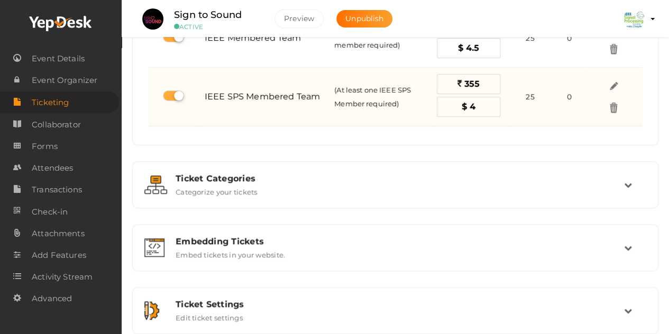
scroll to position [220, 0]
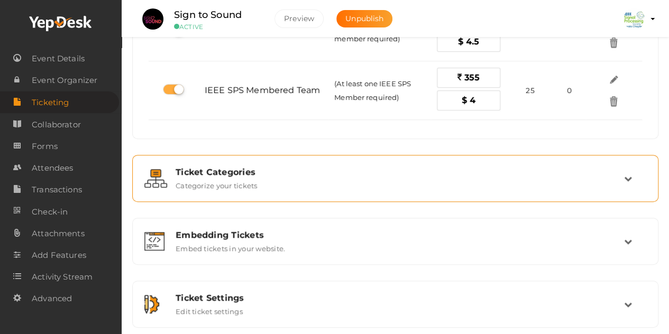
click at [538, 173] on div "Ticket Categories" at bounding box center [399, 172] width 448 height 10
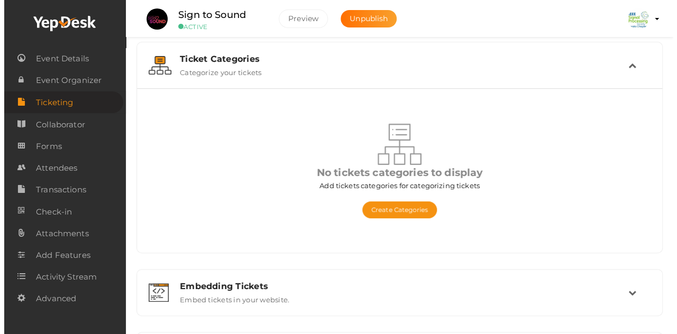
scroll to position [68, 0]
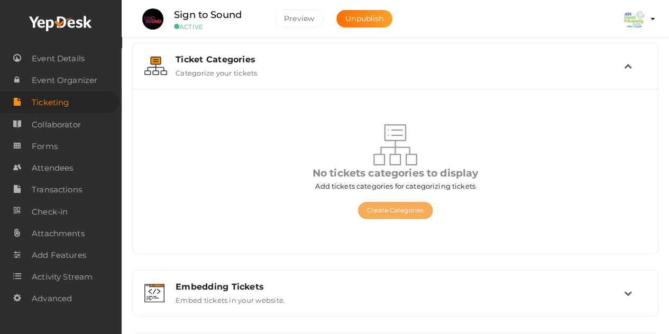
click at [408, 206] on button "Create Categories" at bounding box center [395, 210] width 75 height 17
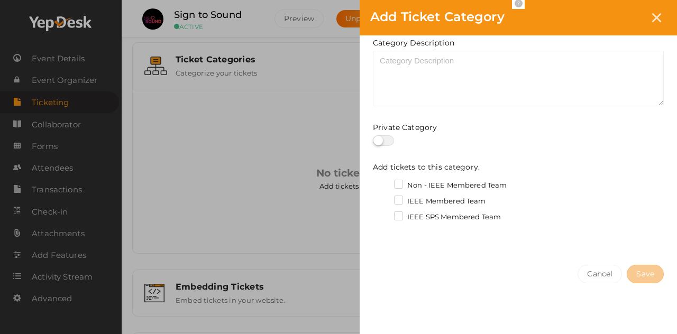
scroll to position [0, 0]
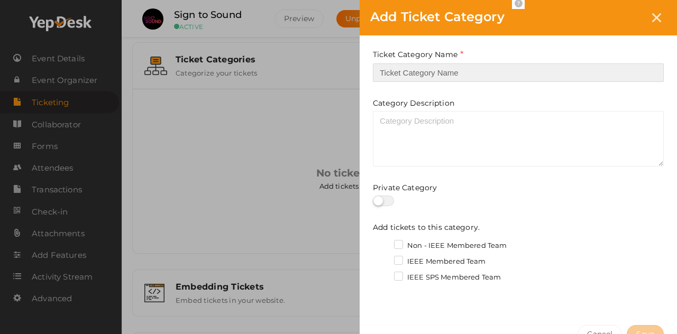
click at [443, 73] on input "text" at bounding box center [518, 72] width 291 height 19
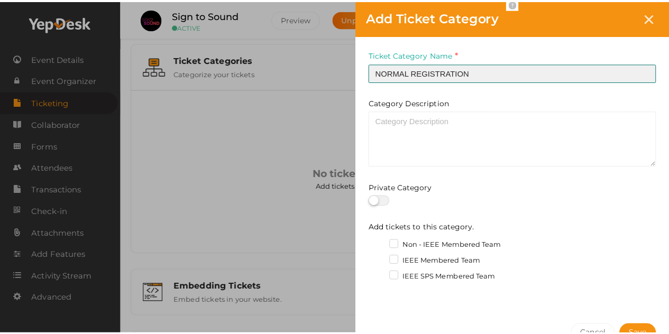
scroll to position [60, 0]
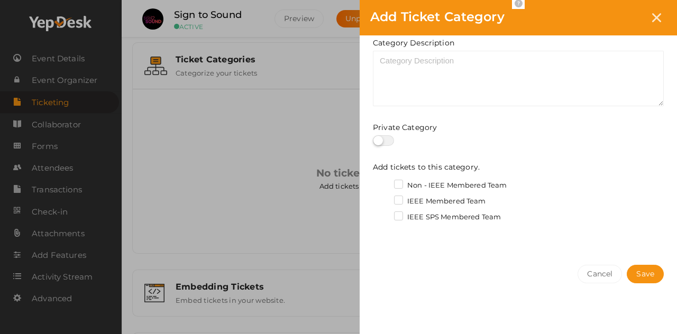
type input "NORMAL REGISTRATION"
click at [378, 140] on label at bounding box center [383, 140] width 21 height 11
click at [378, 140] on input "checkbox" at bounding box center [376, 140] width 7 height 7
click at [384, 141] on label at bounding box center [383, 140] width 21 height 11
click at [380, 141] on input "checkbox" at bounding box center [376, 140] width 7 height 7
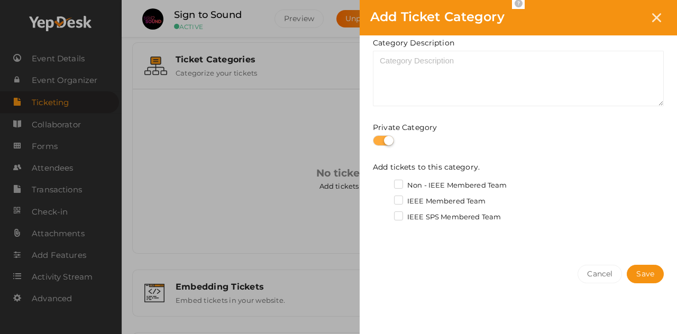
checkbox input "false"
click at [398, 183] on label "Non - IEEE Membered Team" at bounding box center [450, 185] width 113 height 11
click at [383, 182] on input "Non - IEEE Membered Team" at bounding box center [383, 182] width 0 height 0
click at [398, 196] on label "IEEE Membered Team" at bounding box center [440, 201] width 92 height 11
click at [383, 198] on input "IEEE Membered Team" at bounding box center [383, 198] width 0 height 0
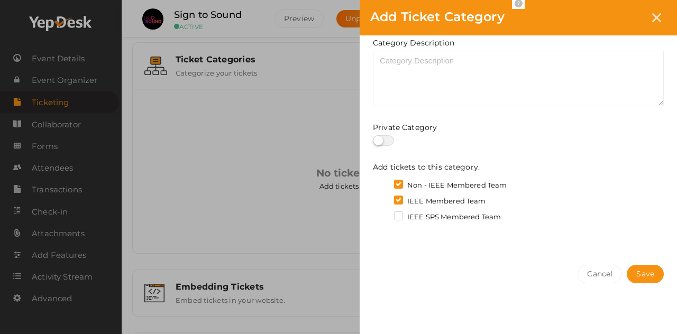
click at [399, 214] on label "IEEE SPS Membered Team" at bounding box center [447, 217] width 107 height 11
click at [383, 214] on input "IEEE SPS Membered Team" at bounding box center [383, 214] width 0 height 0
click at [644, 267] on button "Save" at bounding box center [644, 274] width 37 height 19
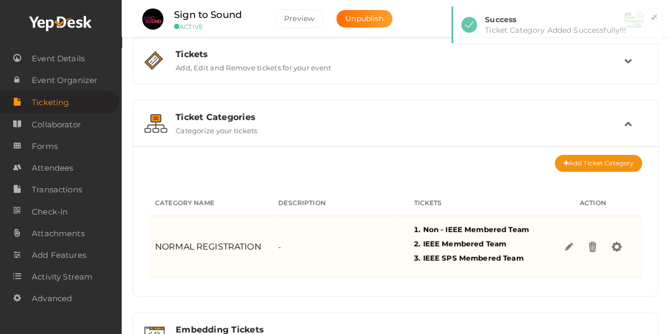
scroll to position [0, 0]
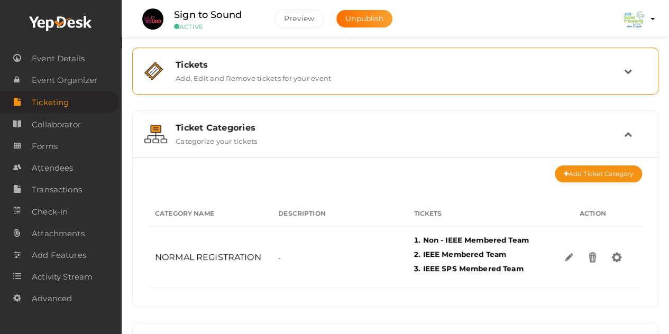
click at [398, 81] on div "Tickets Add, Edit and Remove tickets for your event" at bounding box center [396, 71] width 456 height 23
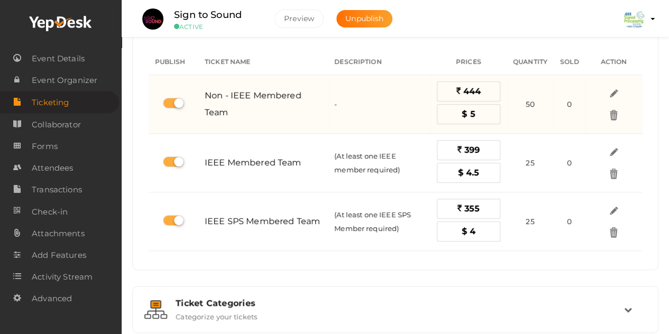
scroll to position [88, 0]
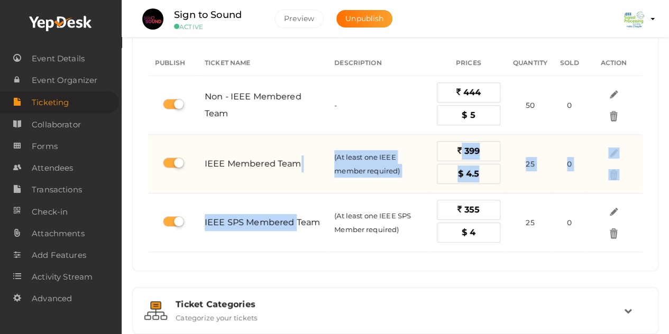
drag, startPoint x: 297, startPoint y: 222, endPoint x: 317, endPoint y: 156, distance: 69.1
click at [317, 156] on tbody "Non - IEEE Membered Team - 444 $ 5 50 0 IEEE Membered Team (At least one IEEE m…" at bounding box center [395, 164] width 493 height 176
click at [318, 180] on td "IEEE Membered Team" at bounding box center [263, 164] width 130 height 59
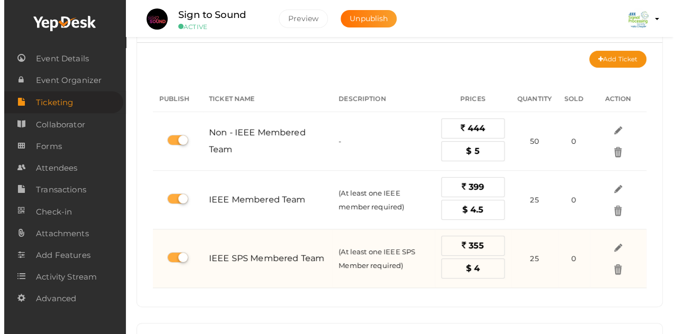
scroll to position [51, 0]
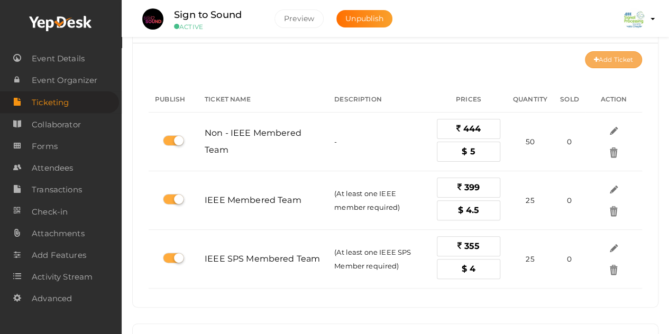
click at [618, 57] on button "Add Ticket" at bounding box center [613, 59] width 57 height 17
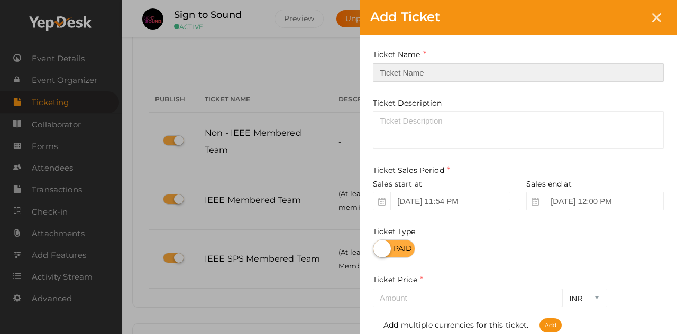
click at [442, 78] on input "text" at bounding box center [518, 72] width 291 height 19
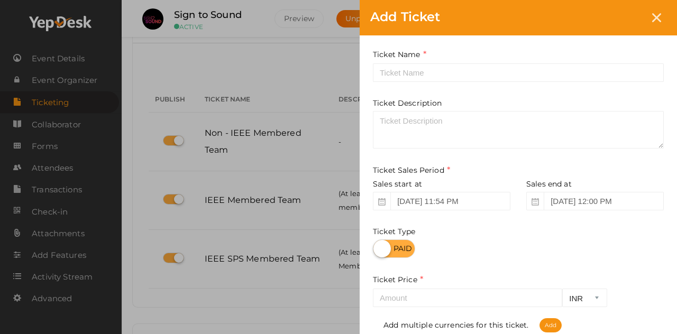
click at [263, 193] on div "Add Ticket Ticket Name Required. Ticket Name already used. Ticket Description T…" at bounding box center [338, 167] width 677 height 334
click at [657, 16] on icon at bounding box center [656, 17] width 9 height 9
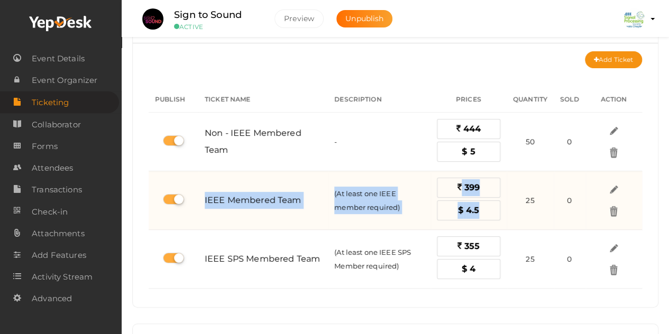
drag, startPoint x: 205, startPoint y: 199, endPoint x: 518, endPoint y: 208, distance: 313.0
click at [518, 208] on tr "IEEE Membered Team (At least one IEEE member required) 399 $ 4.5 25 0" at bounding box center [395, 200] width 493 height 59
copy tr "IEEE Membered Team (At least one IEEE member required) 399 $ 4.5"
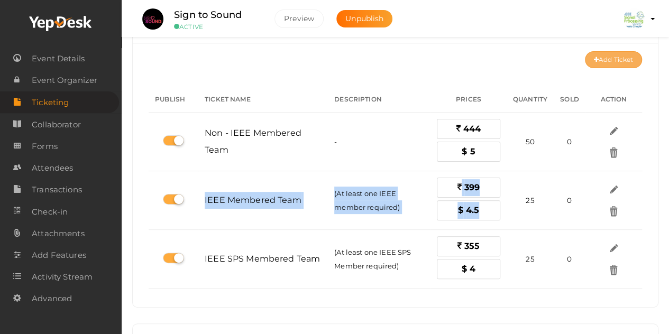
click at [597, 51] on button "Add Ticket" at bounding box center [613, 59] width 57 height 17
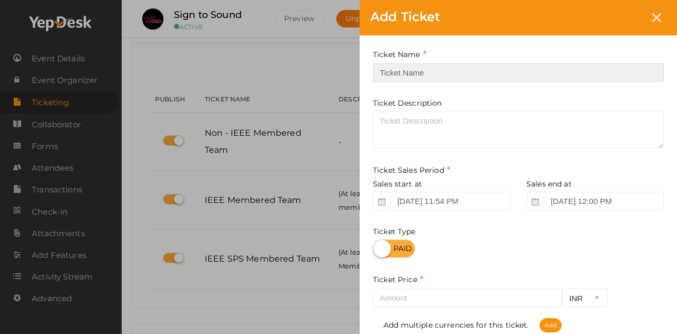
click at [422, 71] on input "text" at bounding box center [518, 72] width 291 height 19
paste input "IEEE Membered Team (At least one IEEE member required) 399 $ 4.5"
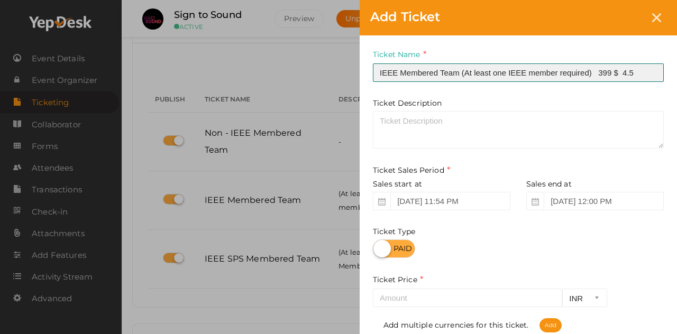
drag, startPoint x: 461, startPoint y: 73, endPoint x: 593, endPoint y: 77, distance: 132.2
click at [593, 77] on input "IEEE Membered Team (At least one IEEE member required) 399 $ 4.5" at bounding box center [518, 72] width 291 height 19
type input "IEEE Membered Team 399 $ 4.5"
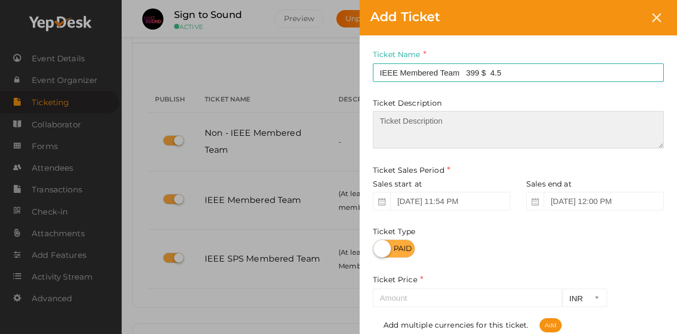
click at [411, 127] on textarea at bounding box center [518, 130] width 291 height 38
paste textarea "(At least one IEEE member required)"
type textarea "(At least one IEEE member required)"
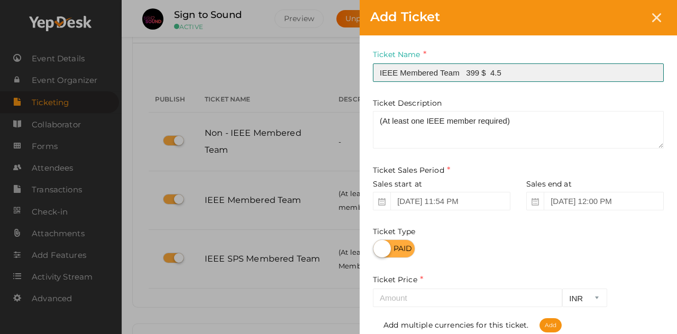
drag, startPoint x: 466, startPoint y: 72, endPoint x: 480, endPoint y: 72, distance: 14.3
click at [480, 72] on input "IEEE Membered Team 399 $ 4.5" at bounding box center [518, 72] width 291 height 19
type input "IEEE Membered Team $ 4.5"
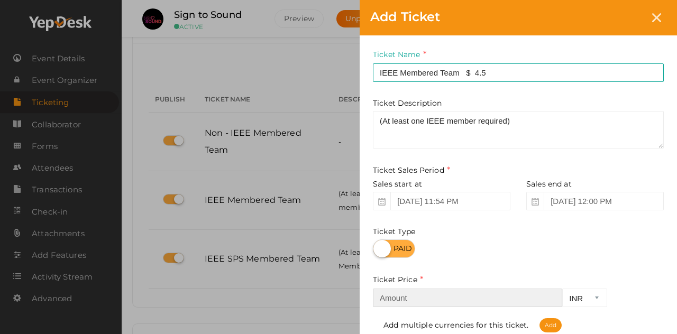
click at [428, 295] on input "number" at bounding box center [467, 298] width 189 height 19
paste input "399"
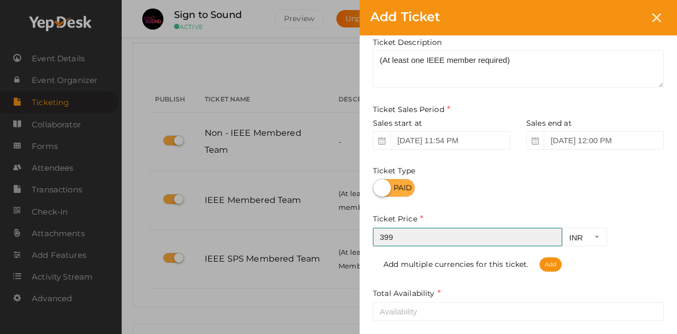
scroll to position [60, 0]
type input "399"
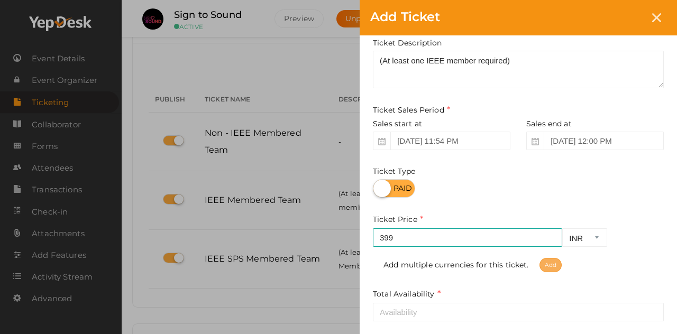
click at [554, 265] on span "Add" at bounding box center [550, 265] width 22 height 14
select select "CAD"
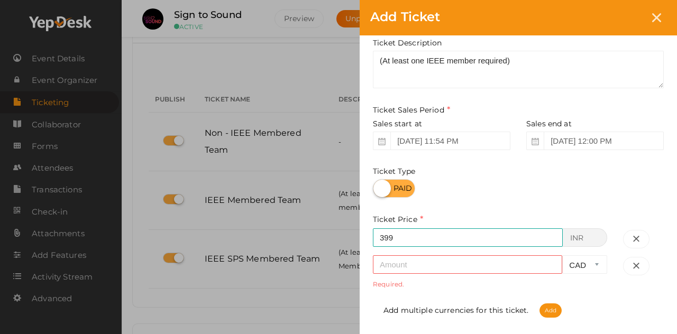
scroll to position [0, 0]
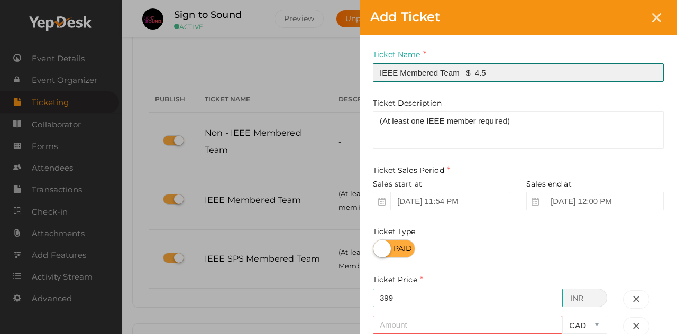
drag, startPoint x: 475, startPoint y: 70, endPoint x: 540, endPoint y: 77, distance: 65.9
click at [540, 77] on input "IEEE Membered Team $ 4.5" at bounding box center [518, 72] width 291 height 19
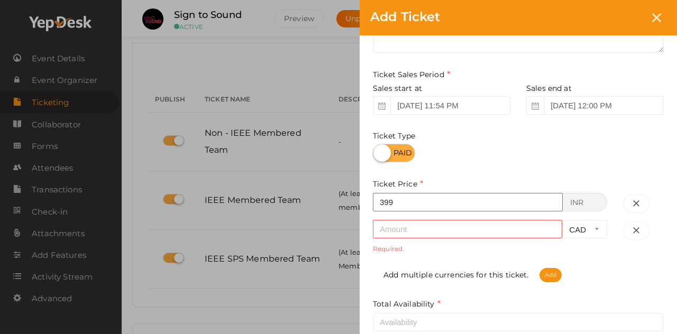
scroll to position [98, 0]
type input "IEEE Membered Team"
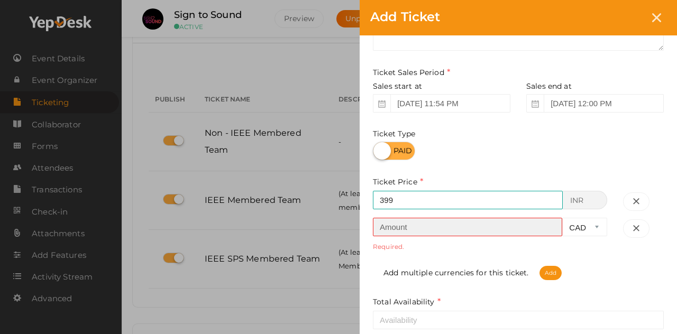
click at [414, 227] on input "number" at bounding box center [467, 227] width 189 height 19
paste input "4.5"
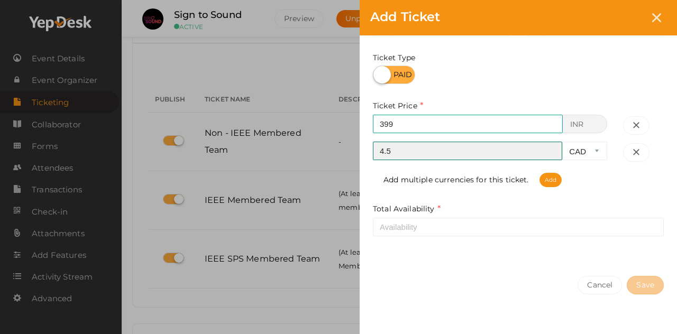
scroll to position [174, 0]
type input "4.5"
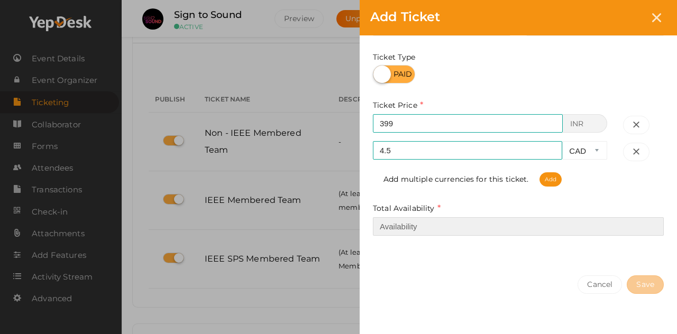
click at [408, 225] on input "number" at bounding box center [518, 226] width 291 height 19
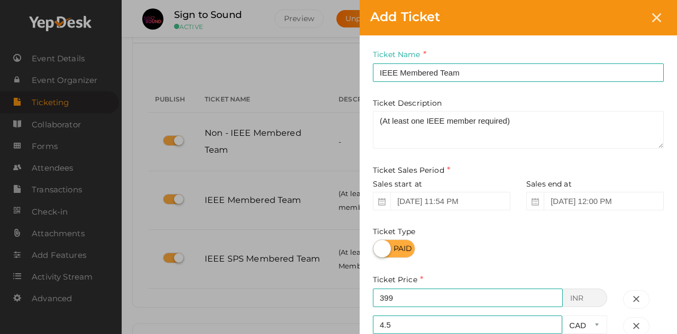
scroll to position [184, 0]
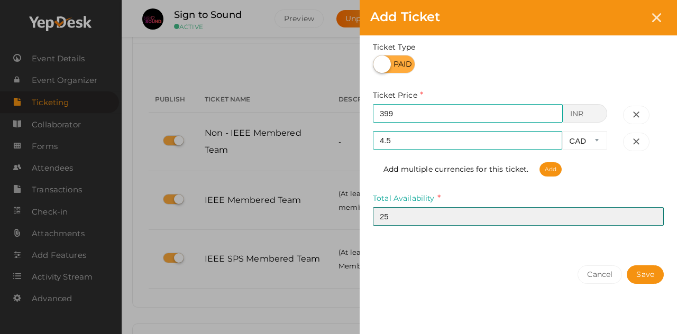
type input "25"
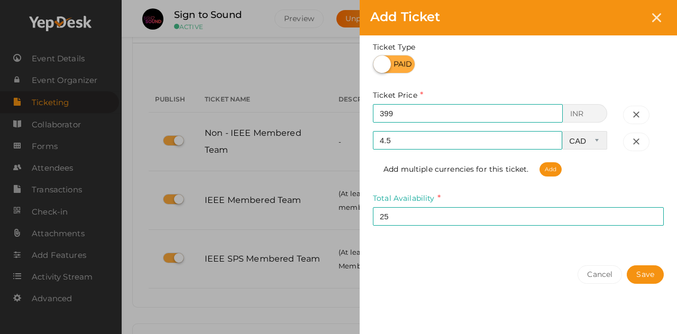
click at [576, 135] on select "CAD USD" at bounding box center [584, 140] width 45 height 19
select select "USD"
click at [562, 131] on select "CAD USD" at bounding box center [584, 140] width 45 height 19
click at [648, 275] on button "Save" at bounding box center [644, 274] width 37 height 19
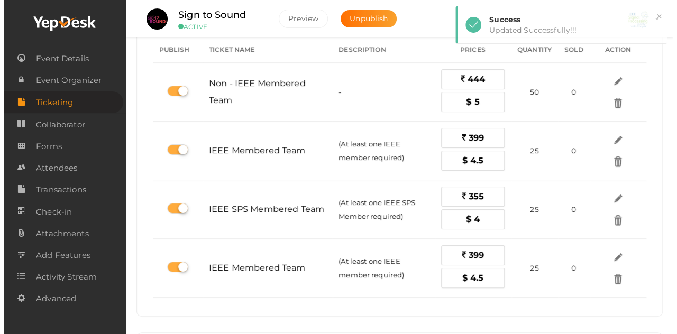
scroll to position [107, 0]
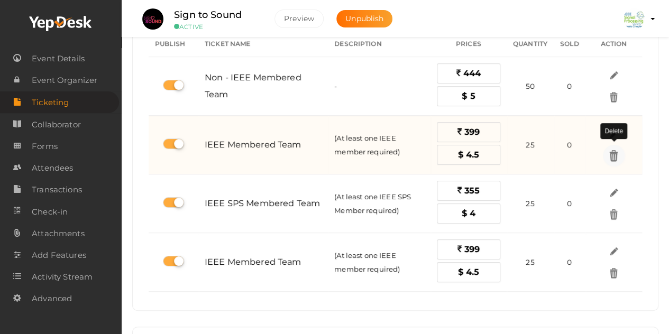
click at [614, 153] on img at bounding box center [613, 156] width 12 height 12
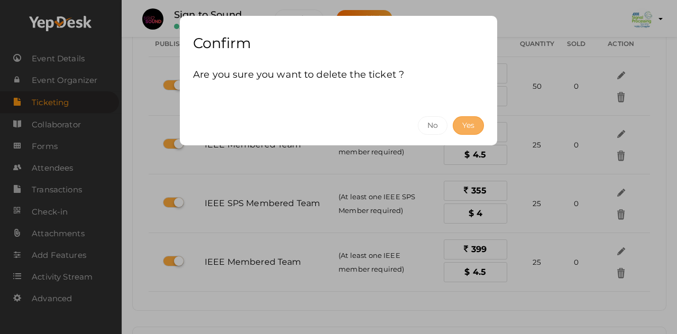
click at [464, 123] on button "Yes" at bounding box center [467, 125] width 31 height 19
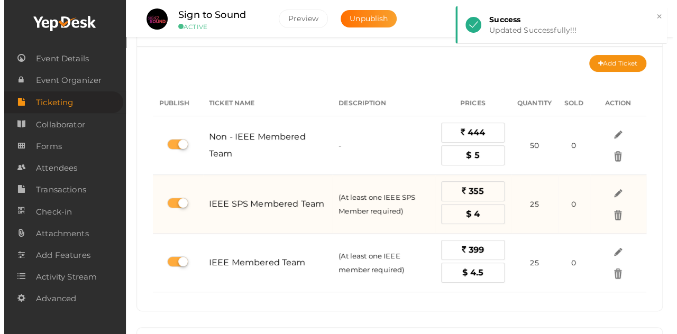
scroll to position [48, 0]
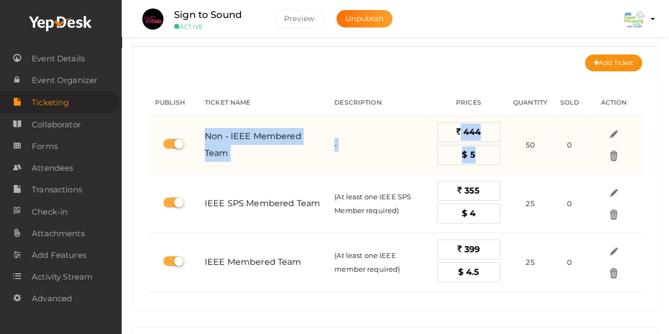
drag, startPoint x: 205, startPoint y: 135, endPoint x: 517, endPoint y: 145, distance: 313.1
click at [517, 145] on tr "Non - IEEE Membered Team - 444 $ 5 50 0" at bounding box center [395, 145] width 493 height 59
copy tr "Non - IEEE Membered Team - 444 $ 5"
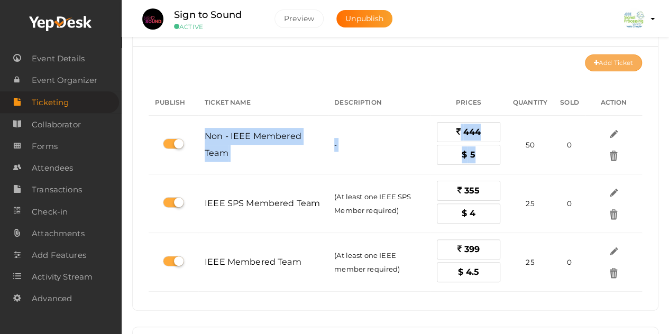
click at [604, 63] on button "Add Ticket" at bounding box center [613, 62] width 57 height 17
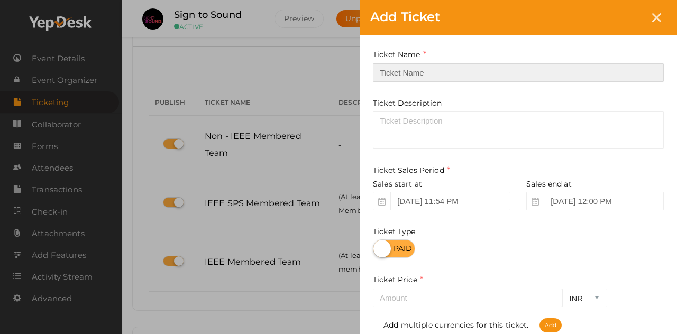
click at [424, 76] on input "text" at bounding box center [518, 72] width 291 height 19
paste input "Non - IEEE Membered Team - 444 $ 5"
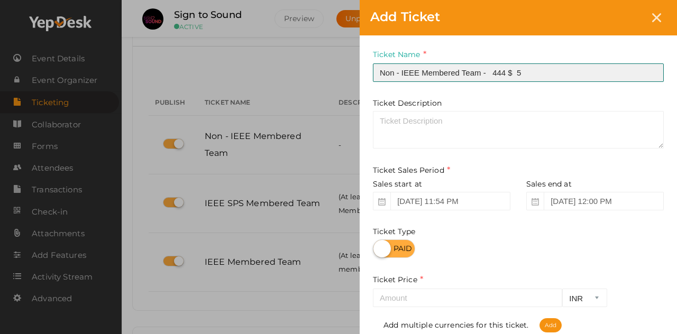
drag, startPoint x: 491, startPoint y: 72, endPoint x: 508, endPoint y: 72, distance: 16.9
click at [508, 72] on input "Non - IEEE Membered Team - 444 $ 5" at bounding box center [518, 72] width 291 height 19
type input "Non - IEEE Membered Team - $ 5"
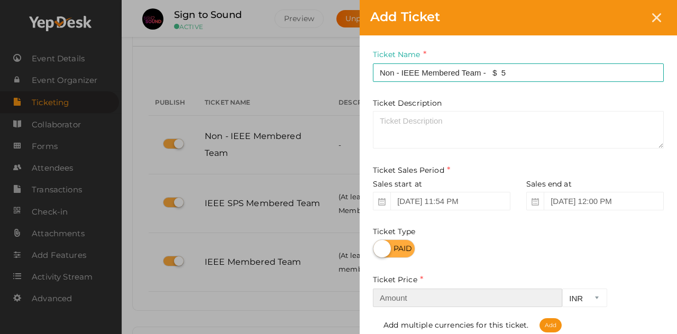
click at [423, 304] on input "number" at bounding box center [467, 298] width 189 height 19
paste input "444"
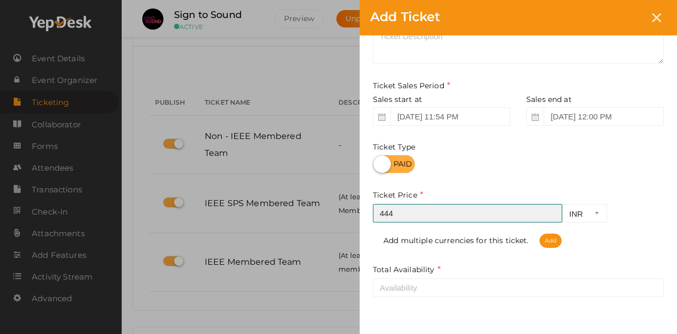
scroll to position [88, 0]
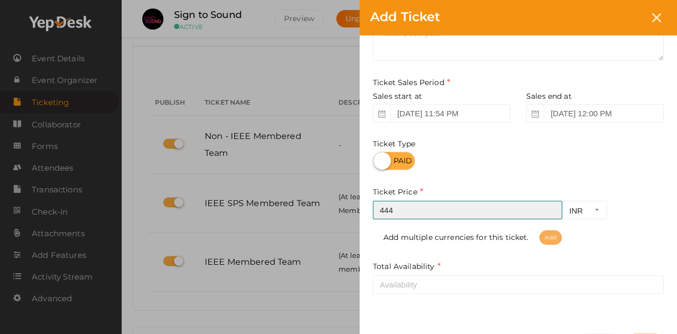
type input "444"
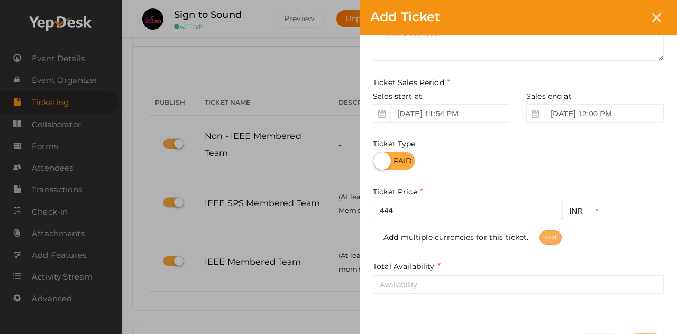
click at [544, 235] on span "Add" at bounding box center [550, 237] width 22 height 14
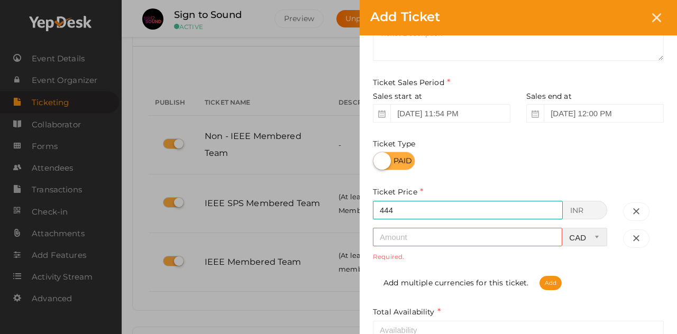
click at [582, 237] on select "CAD USD" at bounding box center [584, 237] width 45 height 19
select select "USD"
click at [562, 228] on select "CAD USD" at bounding box center [584, 237] width 45 height 19
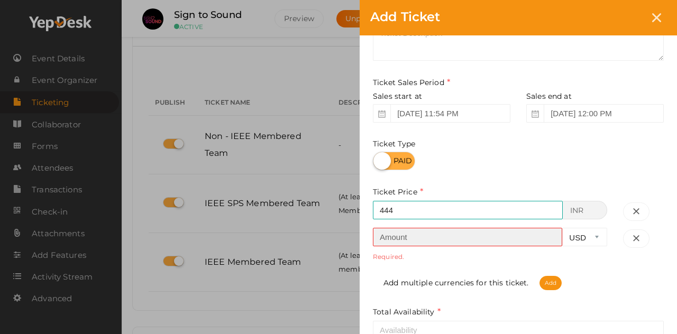
click at [476, 241] on input "number" at bounding box center [467, 237] width 189 height 19
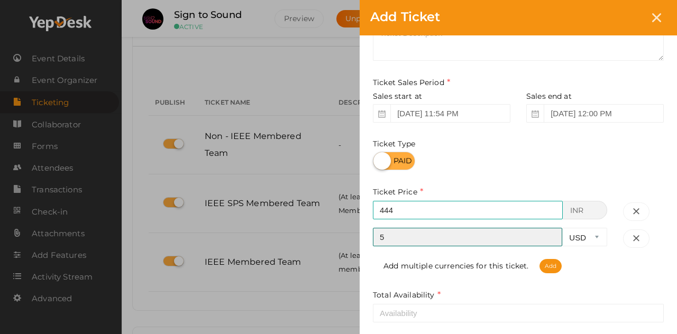
scroll to position [0, 0]
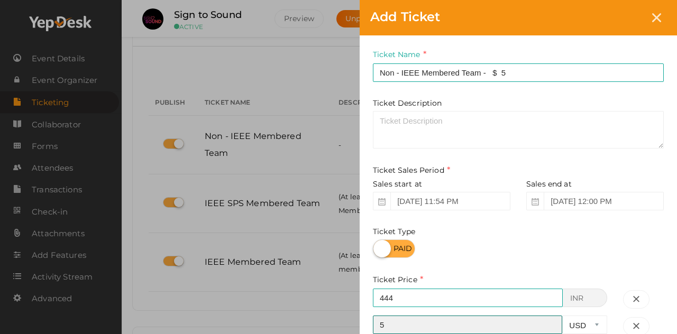
type input "5"
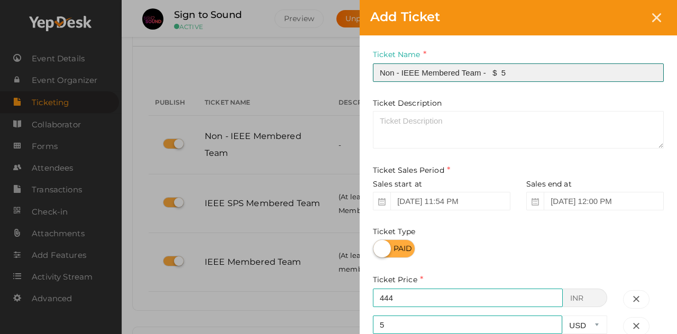
drag, startPoint x: 526, startPoint y: 71, endPoint x: 482, endPoint y: 70, distance: 44.9
click at [482, 70] on input "Non - IEEE Membered Team - $ 5" at bounding box center [518, 72] width 291 height 19
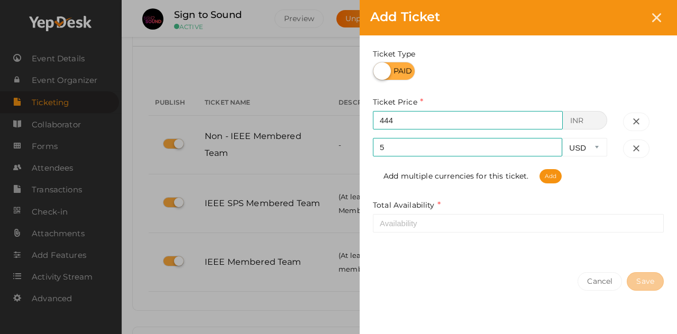
scroll to position [179, 0]
type input "Non - IEEE Membered Team"
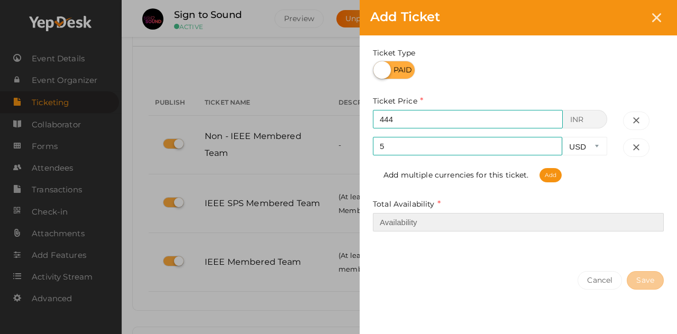
click at [556, 223] on input "number" at bounding box center [518, 222] width 291 height 19
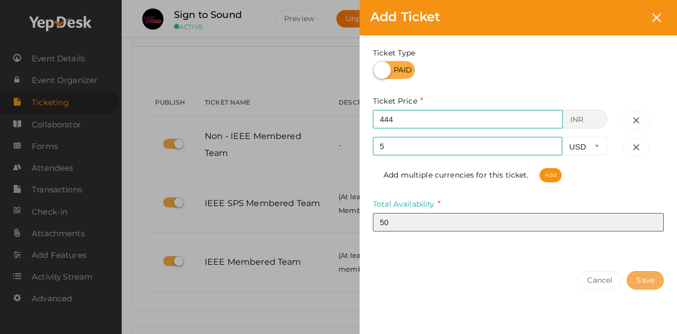
type input "50"
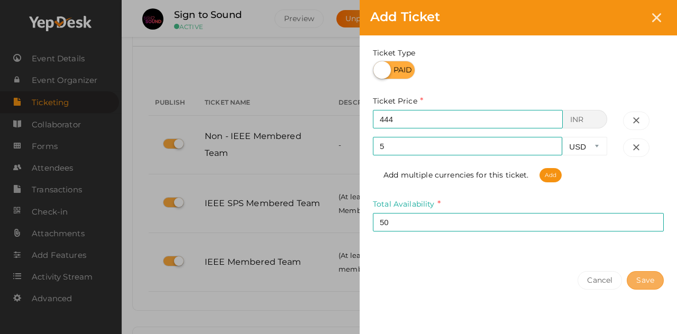
click at [650, 280] on button "Save" at bounding box center [644, 280] width 37 height 19
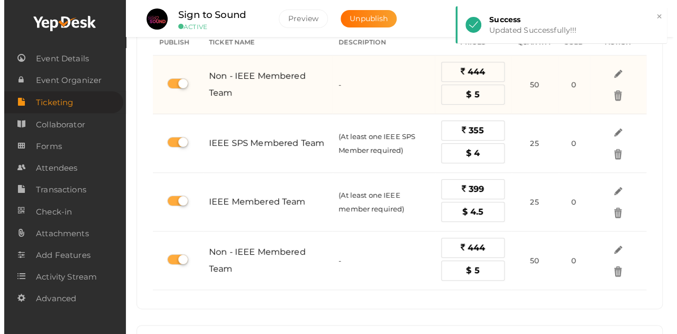
scroll to position [107, 0]
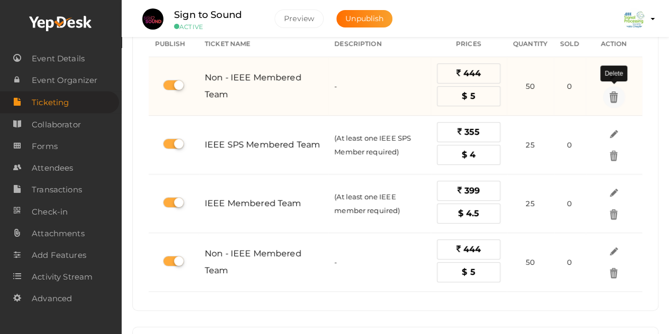
click at [617, 93] on img at bounding box center [613, 97] width 12 height 12
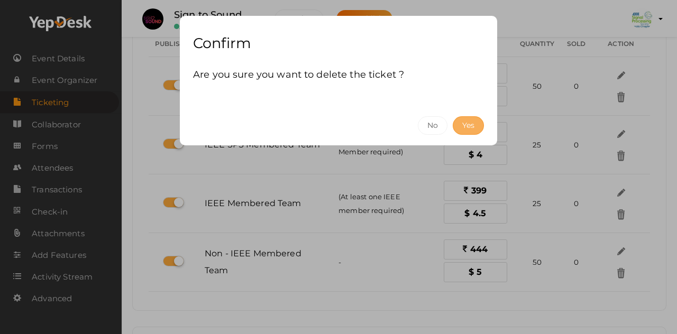
click at [465, 124] on button "Yes" at bounding box center [467, 125] width 31 height 19
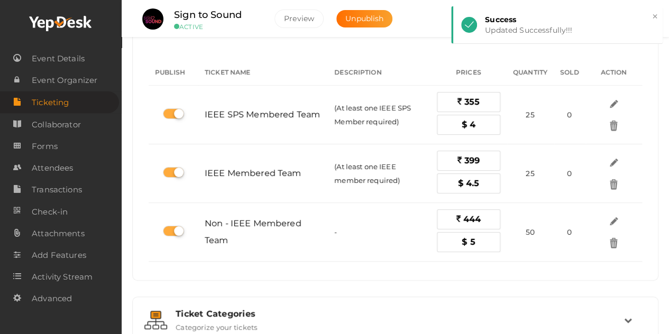
scroll to position [104, 0]
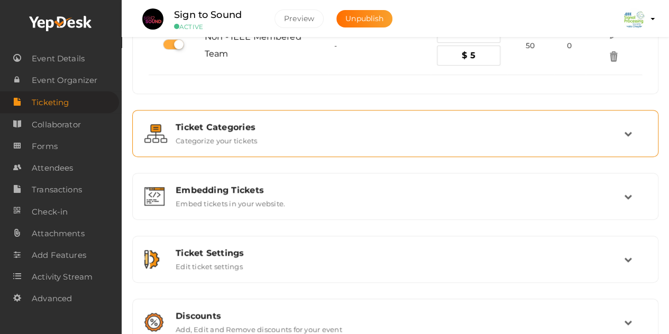
click at [467, 136] on div "Ticket Categories Categorize your tickets" at bounding box center [396, 133] width 456 height 23
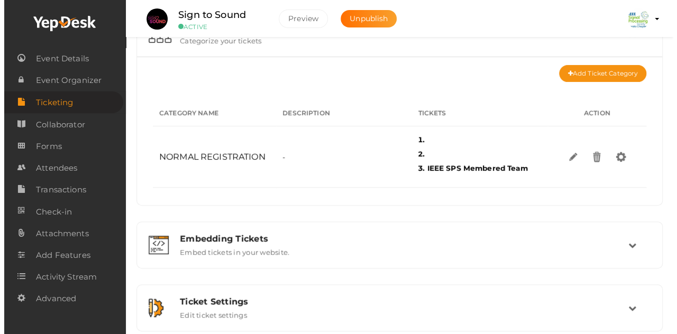
scroll to position [97, 0]
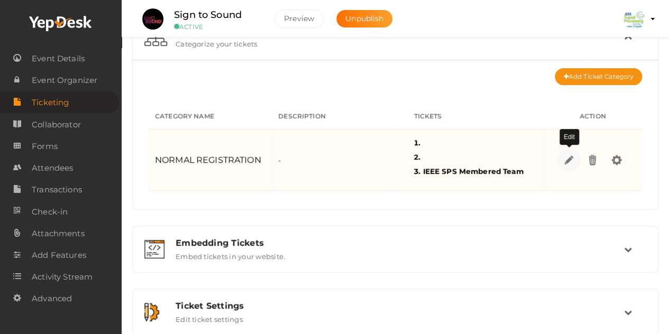
click at [572, 160] on img at bounding box center [568, 160] width 12 height 12
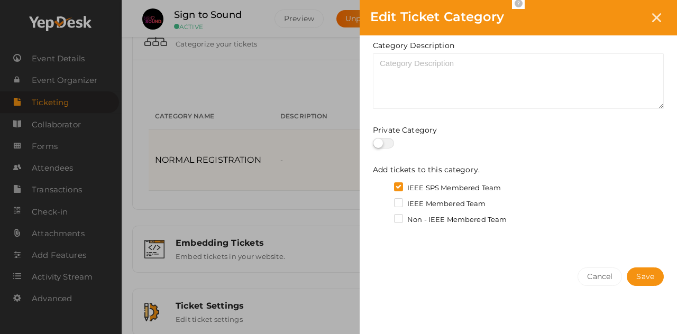
scroll to position [59, 0]
click at [399, 183] on label "IEEE SPS Membered Team" at bounding box center [447, 186] width 107 height 11
click at [383, 183] on input "IEEE SPS Membered Team" at bounding box center [383, 183] width 0 height 0
click at [399, 183] on label "IEEE SPS Membered Team" at bounding box center [447, 186] width 107 height 11
click at [383, 183] on input "IEEE SPS Membered Team" at bounding box center [383, 183] width 0 height 0
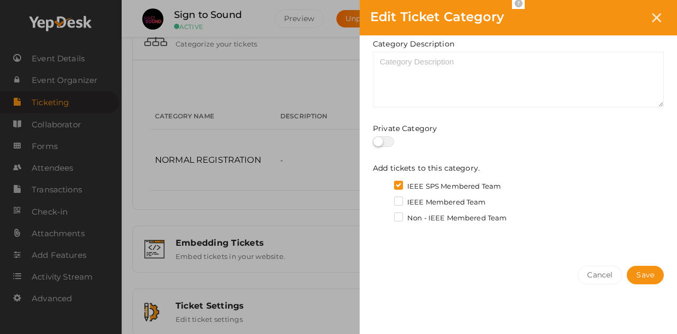
click at [394, 200] on label "IEEE Membered Team" at bounding box center [440, 202] width 92 height 11
click at [383, 199] on input "IEEE Membered Team" at bounding box center [383, 199] width 0 height 0
click at [395, 219] on label "Non - IEEE Membered Team" at bounding box center [450, 218] width 113 height 11
click at [383, 215] on input "Non - IEEE Membered Team" at bounding box center [383, 215] width 0 height 0
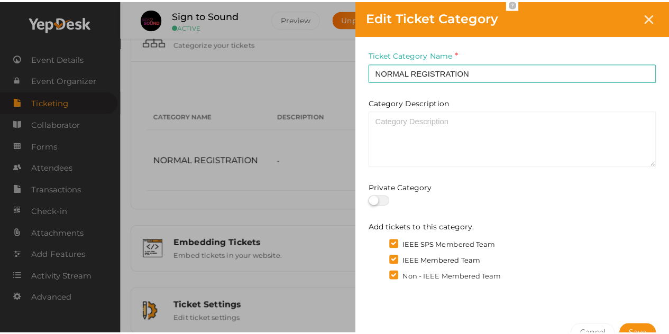
scroll to position [60, 0]
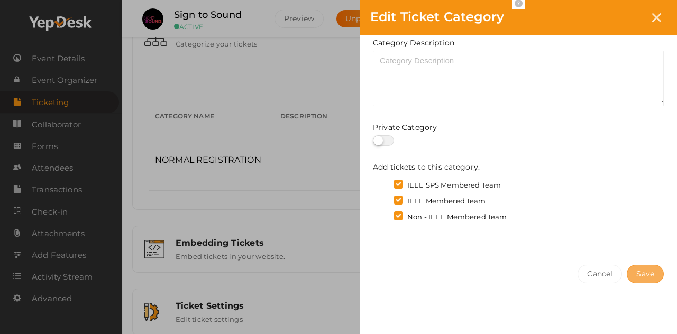
click at [639, 273] on span "Save" at bounding box center [645, 274] width 18 height 11
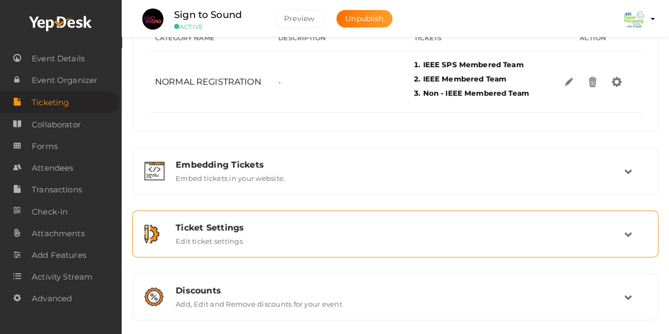
scroll to position [175, 0]
click at [613, 228] on div "Ticket Settings" at bounding box center [399, 228] width 448 height 10
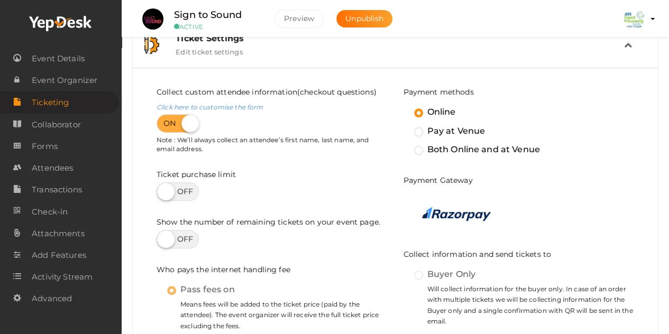
scroll to position [216, 0]
click at [170, 189] on label at bounding box center [177, 190] width 42 height 19
click at [163, 189] on input "checkbox" at bounding box center [159, 186] width 7 height 7
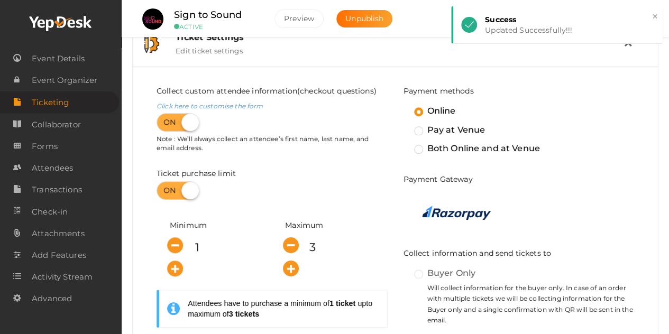
click at [186, 195] on label at bounding box center [177, 190] width 42 height 19
click at [163, 190] on input "checkbox" at bounding box center [159, 186] width 7 height 7
checkbox input "false"
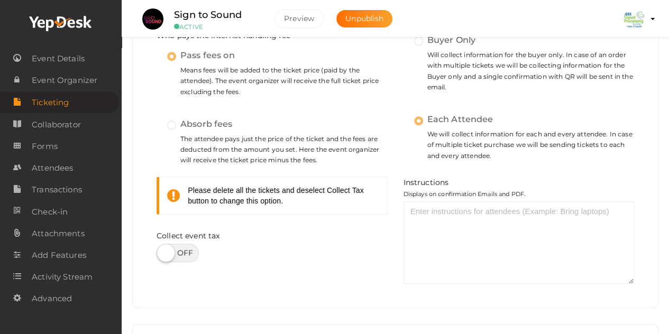
scroll to position [443, 0]
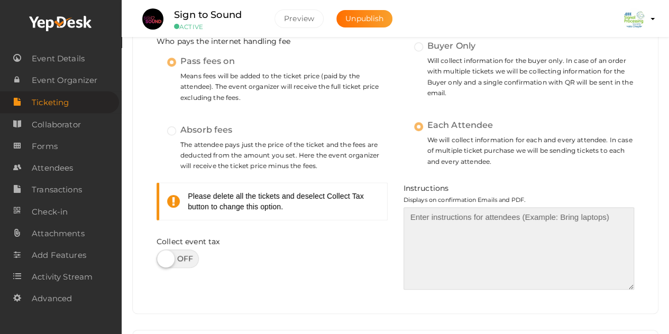
click at [425, 219] on textarea at bounding box center [518, 248] width 231 height 82
drag, startPoint x: 425, startPoint y: 219, endPoint x: 428, endPoint y: 230, distance: 11.0
click at [428, 230] on textarea at bounding box center [518, 248] width 231 height 82
drag, startPoint x: 428, startPoint y: 230, endPoint x: 454, endPoint y: 217, distance: 29.1
click at [454, 217] on textarea at bounding box center [518, 248] width 231 height 82
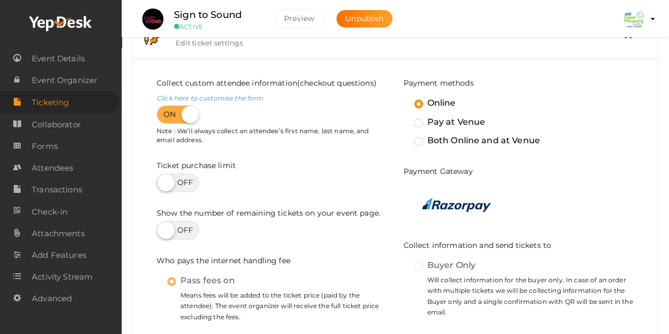
scroll to position [219, 0]
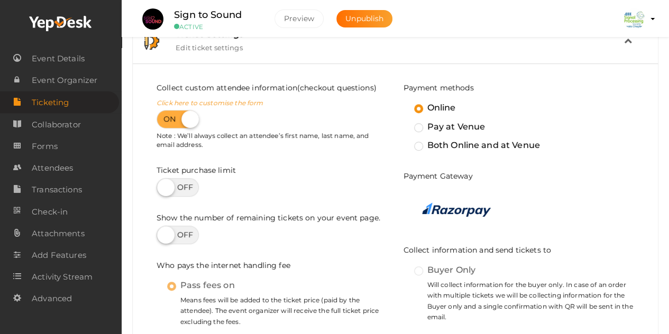
click at [246, 99] on link "Click here to customise the form" at bounding box center [209, 103] width 106 height 8
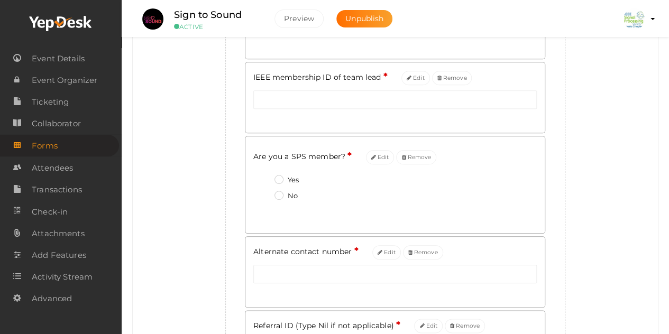
scroll to position [448, 0]
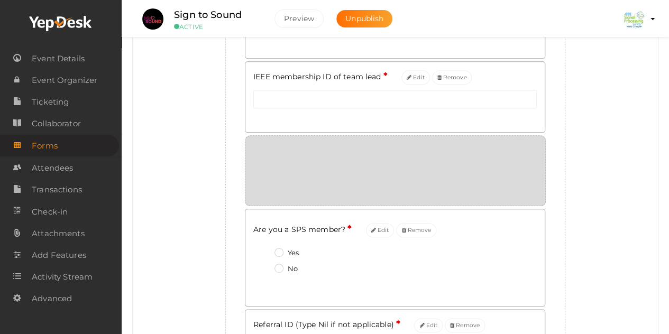
drag, startPoint x: 331, startPoint y: 251, endPoint x: 345, endPoint y: 147, distance: 104.5
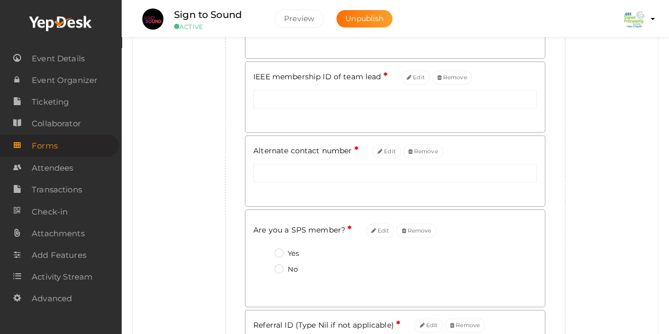
click at [352, 276] on fieldset "Yes No" at bounding box center [394, 263] width 283 height 40
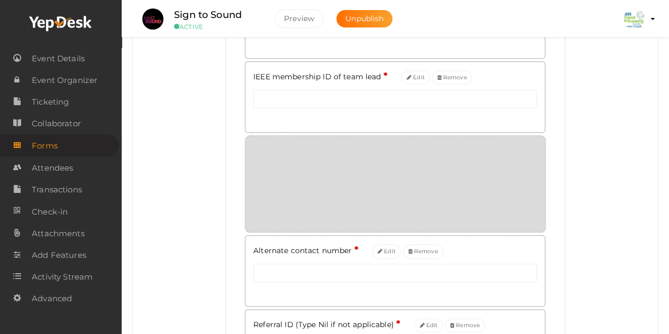
drag, startPoint x: 352, startPoint y: 276, endPoint x: 369, endPoint y: 188, distance: 90.4
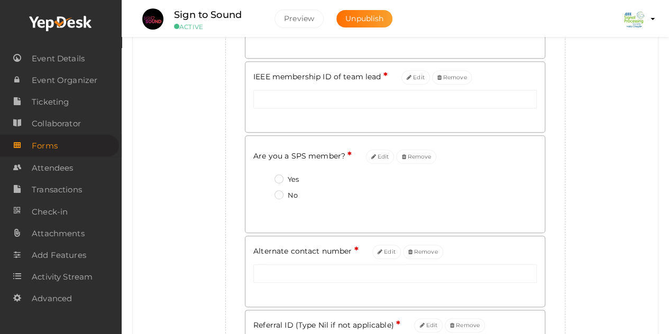
click at [247, 253] on div "Alternate contact number * Edit Remove" at bounding box center [394, 271] width 299 height 70
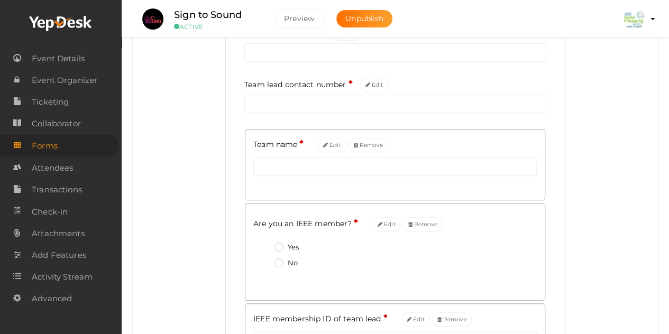
scroll to position [205, 0]
click at [442, 150] on div "Team name * Edit Remove" at bounding box center [394, 145] width 283 height 15
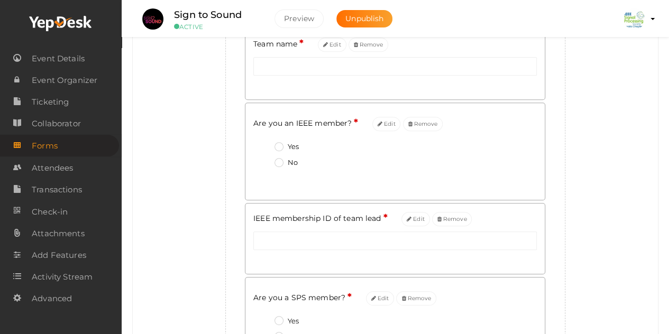
scroll to position [308, 0]
click at [393, 122] on button "Edit" at bounding box center [386, 122] width 29 height 14
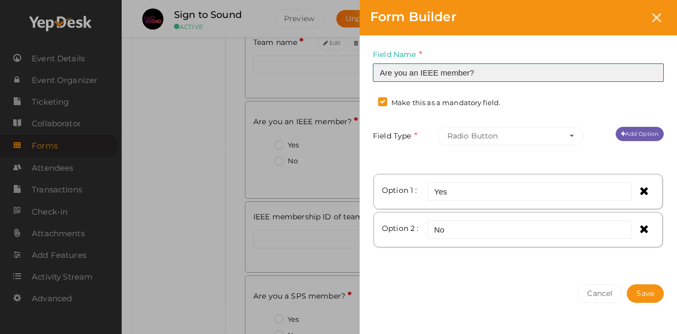
click at [419, 72] on input "Are you an IEEE member?" at bounding box center [518, 72] width 291 height 19
click at [428, 71] on input "IEEE member?" at bounding box center [518, 72] width 291 height 19
type input "IEEE membered team?"
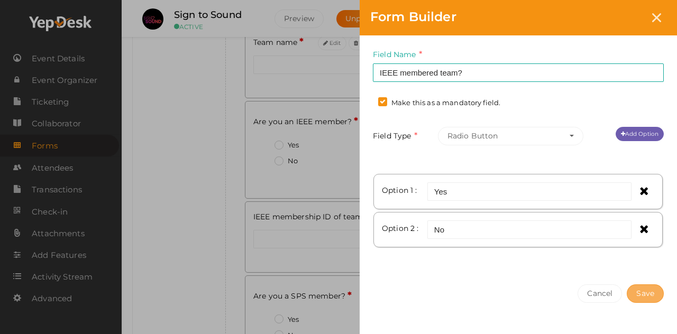
click at [644, 288] on button "Save" at bounding box center [644, 293] width 37 height 19
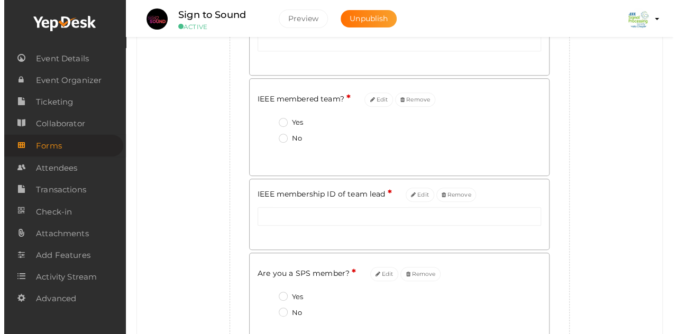
scroll to position [331, 0]
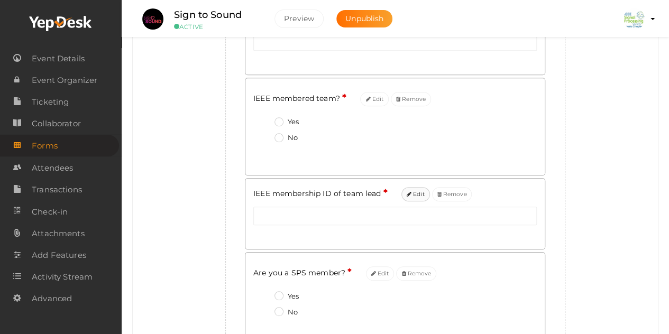
click at [412, 195] on button "Edit" at bounding box center [415, 194] width 29 height 14
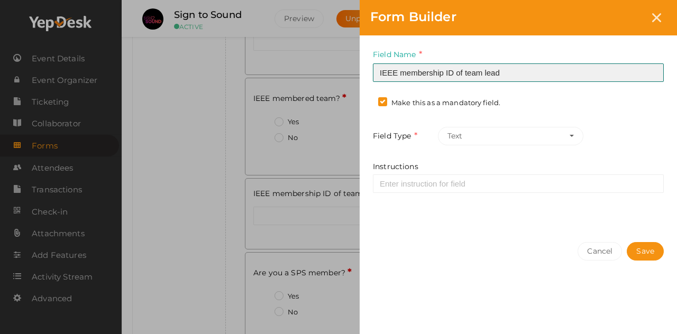
drag, startPoint x: 509, startPoint y: 72, endPoint x: 364, endPoint y: 61, distance: 145.3
click at [364, 61] on div "Field Name IEEE membership ID of team lead Required. Form field name already us…" at bounding box center [517, 133] width 317 height 196
type input "S"
type input "IEEE SPS Membered team"
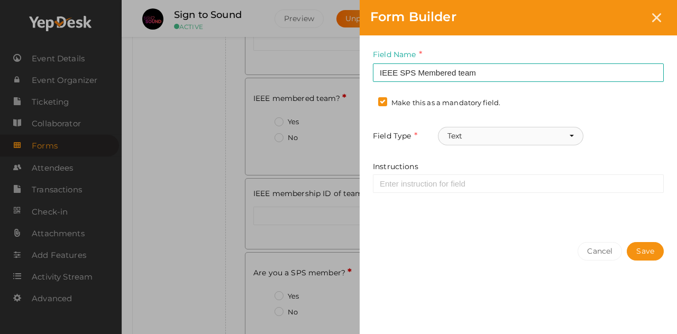
click at [528, 132] on button "Text" at bounding box center [510, 136] width 145 height 19
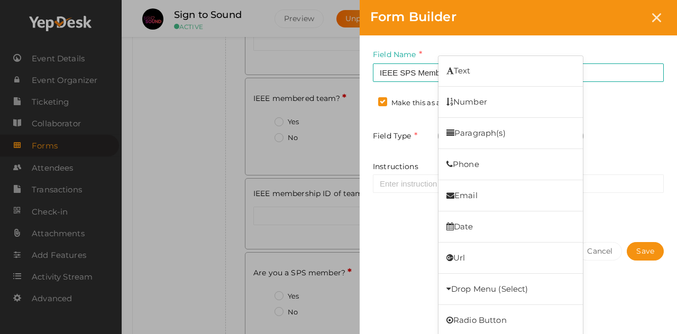
scroll to position [32, 0]
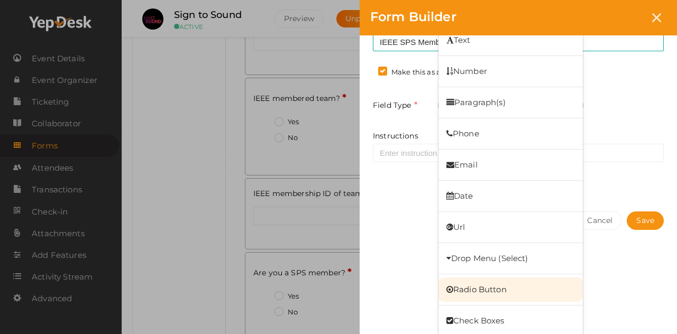
click at [543, 284] on link "Radio Button" at bounding box center [510, 290] width 144 height 24
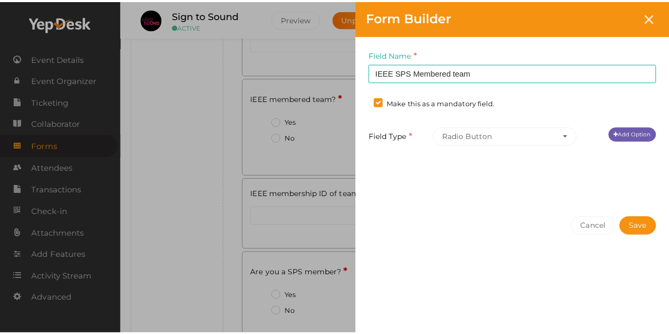
scroll to position [0, 0]
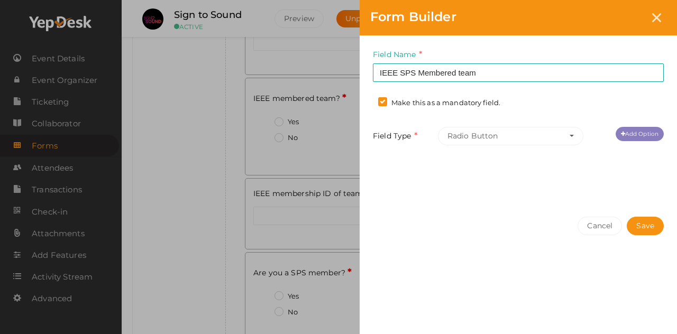
click at [633, 139] on link "Add Option" at bounding box center [639, 134] width 48 height 14
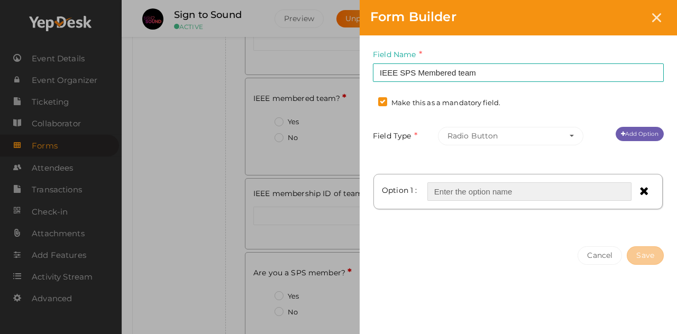
click at [533, 188] on input "text" at bounding box center [529, 191] width 204 height 19
type input "Yes"
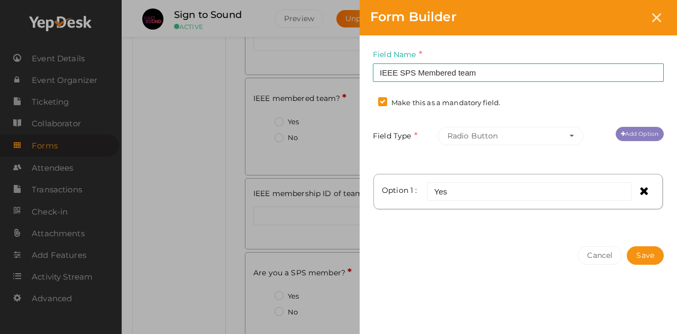
click at [642, 132] on link "Add Option" at bounding box center [639, 134] width 48 height 14
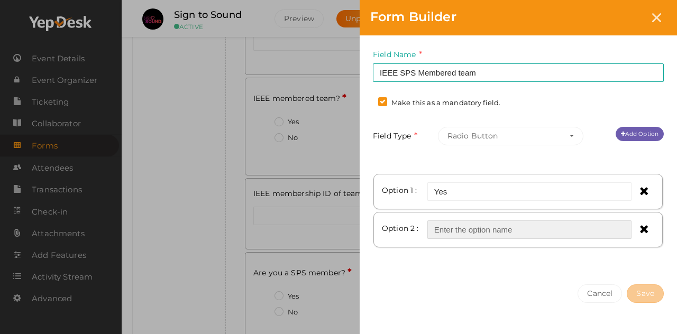
click at [488, 231] on input "text" at bounding box center [529, 229] width 204 height 19
type input "No"
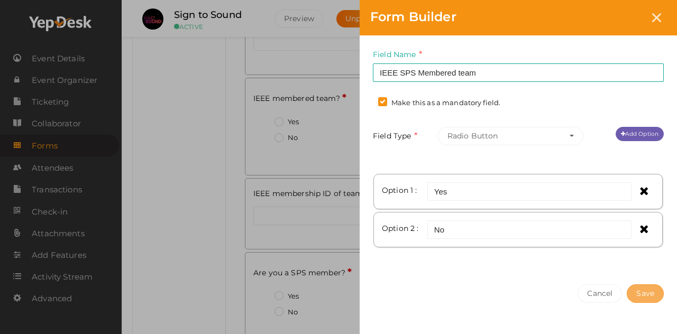
click at [636, 293] on button "Save" at bounding box center [644, 293] width 37 height 19
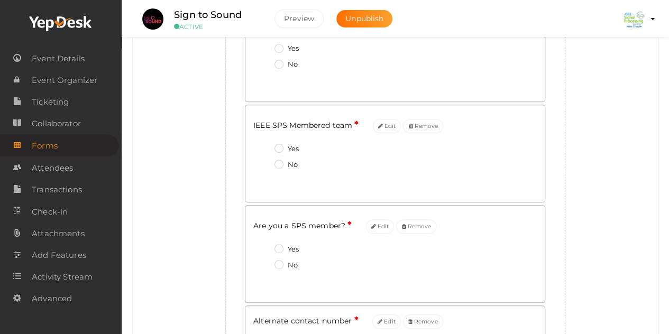
scroll to position [406, 0]
click at [378, 223] on button "Edit" at bounding box center [380, 225] width 29 height 14
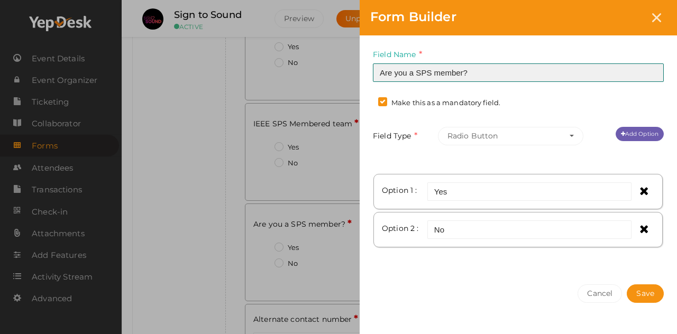
drag, startPoint x: 475, startPoint y: 72, endPoint x: 325, endPoint y: 63, distance: 149.9
click at [325, 63] on div "Form Builder Field Name Are you a SPS member? Required. Form field name already…" at bounding box center [338, 167] width 677 height 334
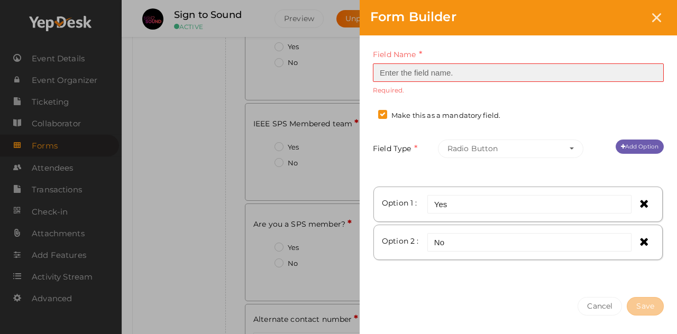
paste input "IEEE membership ID of team lead"
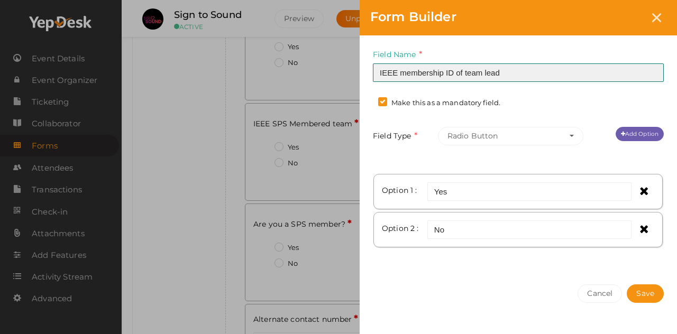
drag, startPoint x: 512, startPoint y: 72, endPoint x: 456, endPoint y: 70, distance: 55.5
click at [456, 70] on input "IEEE membership ID of team lead" at bounding box center [518, 72] width 291 height 19
type input "IEEE membership ID ( Type 'Nil' if not applicable)"
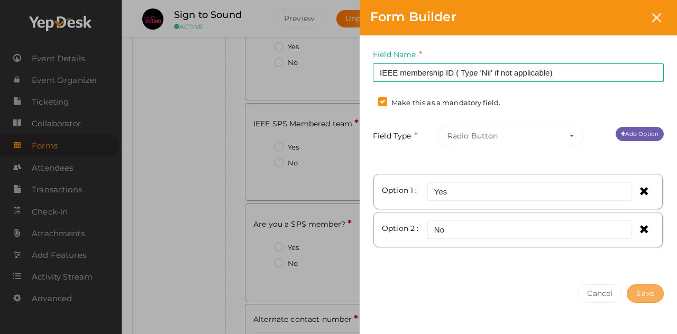
click at [647, 292] on button "Save" at bounding box center [644, 293] width 37 height 19
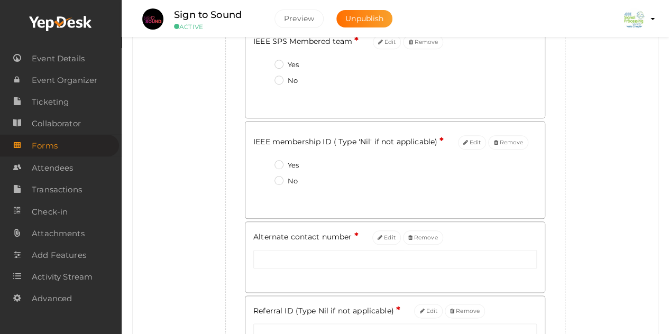
scroll to position [489, 0]
click at [468, 136] on button "Edit" at bounding box center [472, 142] width 29 height 14
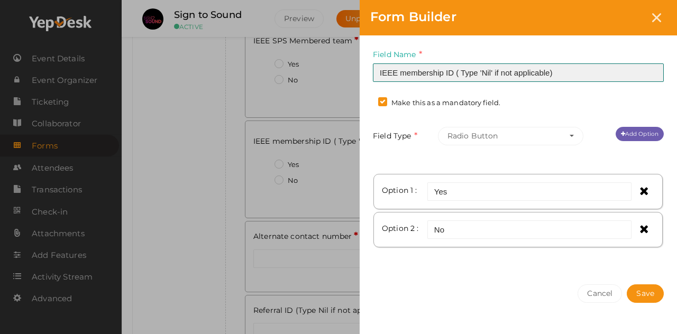
drag, startPoint x: 489, startPoint y: 70, endPoint x: 482, endPoint y: 71, distance: 7.4
click at [482, 71] on input "IEEE membership ID ( Type 'Nil' if not applicable)" at bounding box center [518, 72] width 291 height 19
type input "IEEE membership ID ( Type 'NA' if not applicable)"
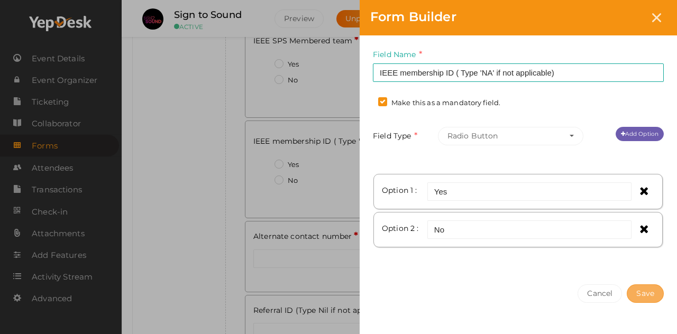
click at [648, 294] on button "Save" at bounding box center [644, 293] width 37 height 19
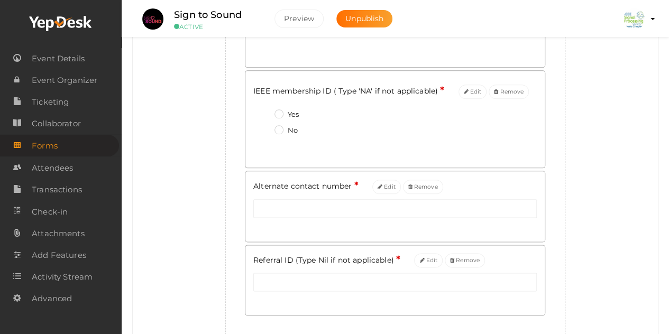
scroll to position [540, 0]
click at [388, 181] on button "Edit" at bounding box center [386, 186] width 29 height 14
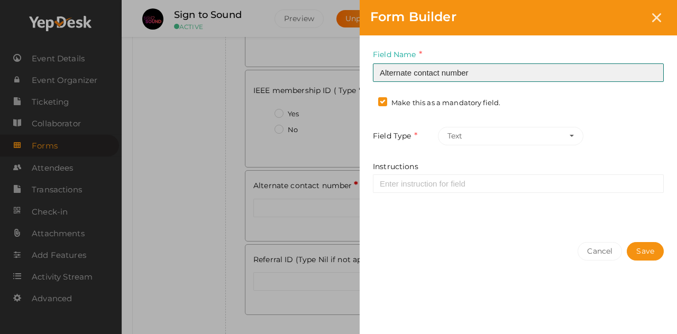
click at [414, 71] on input "Alternate contact number" at bounding box center [518, 72] width 291 height 19
click at [479, 72] on input "Secomdary contact number" at bounding box center [518, 72] width 291 height 19
drag, startPoint x: 537, startPoint y: 67, endPoint x: 337, endPoint y: 69, distance: 199.8
click at [337, 69] on div "Form Builder Field Name Secomdary contact number (Team mate) Required. Form fie…" at bounding box center [338, 167] width 677 height 334
type input "Secomdary contact number (Team mate)"
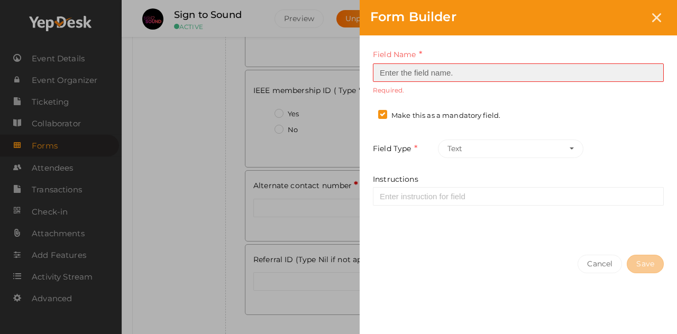
paste input "Secondary Contact Number (Team Member)"
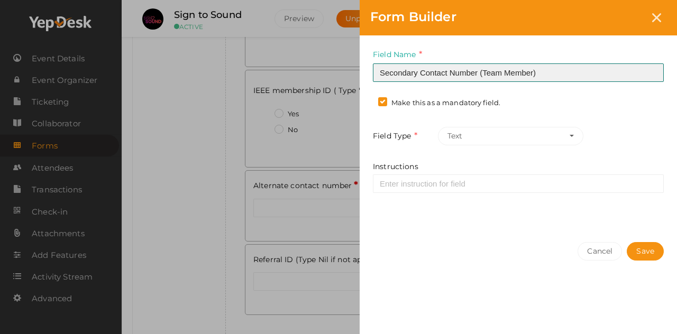
click at [426, 71] on input "Secondary Contact Number (Team Member)" at bounding box center [518, 72] width 291 height 19
click at [452, 70] on input "Secondary contact Number (Team Member)" at bounding box center [518, 72] width 291 height 19
click at [509, 75] on input "Secondary contact number (Team Member)" at bounding box center [518, 72] width 291 height 19
type input "Secondary contact number (Team member)"
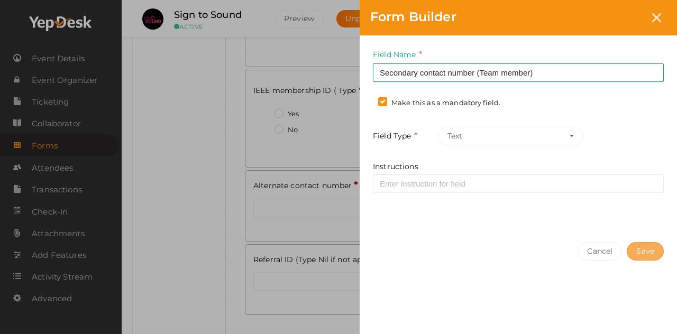
click at [635, 250] on button "Save" at bounding box center [644, 251] width 37 height 19
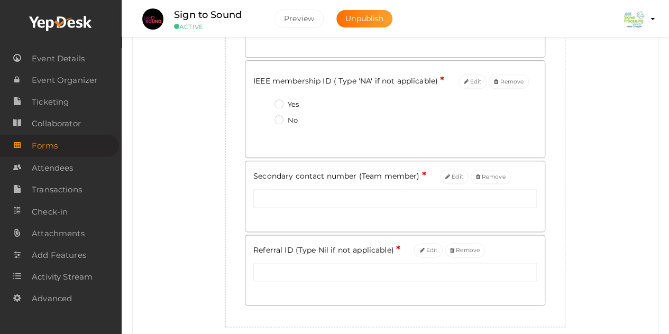
scroll to position [550, 0]
click at [424, 250] on button "Edit" at bounding box center [428, 250] width 29 height 14
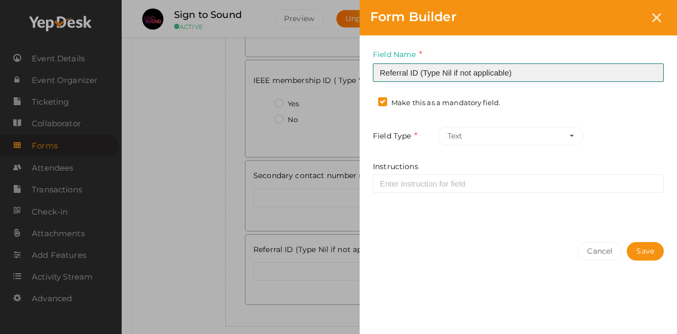
drag, startPoint x: 522, startPoint y: 79, endPoint x: 358, endPoint y: 80, distance: 163.9
click at [358, 80] on div "Form Builder Field Name Referral ID (Type Nil if not applicable) Required. Form…" at bounding box center [338, 167] width 677 height 334
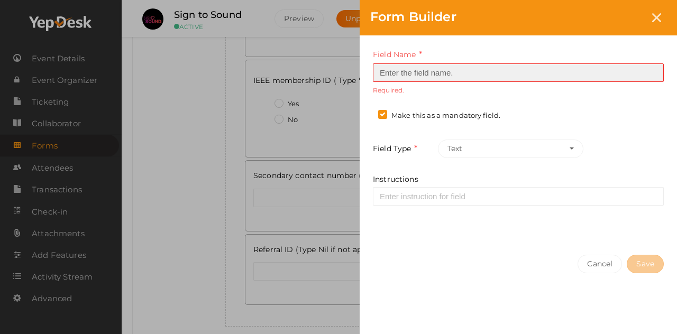
click at [445, 68] on input at bounding box center [518, 72] width 291 height 19
click at [420, 76] on input at bounding box center [518, 72] width 291 height 19
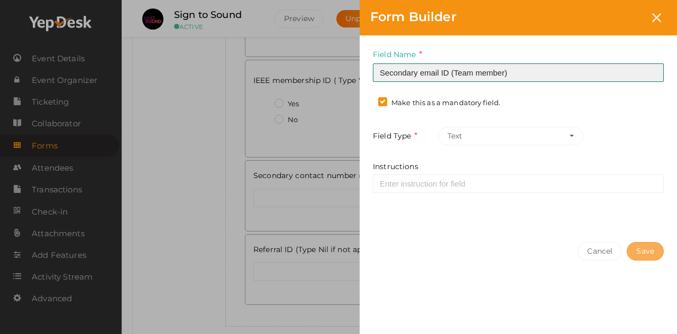
type input "Secondary email ID (Team member)"
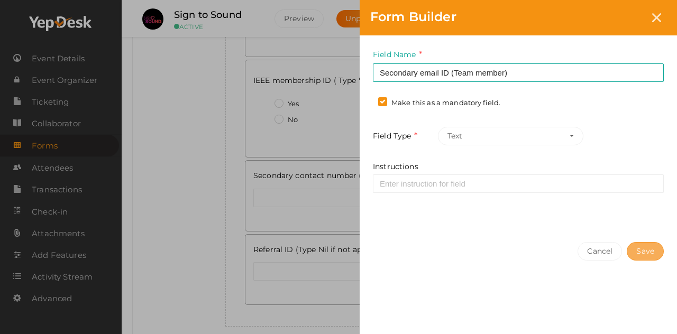
click at [639, 254] on button "Save" at bounding box center [644, 251] width 37 height 19
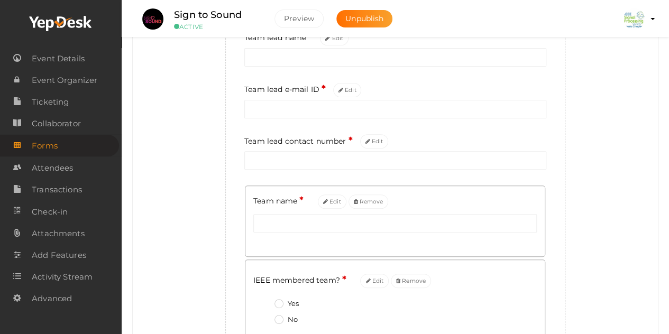
scroll to position [149, 0]
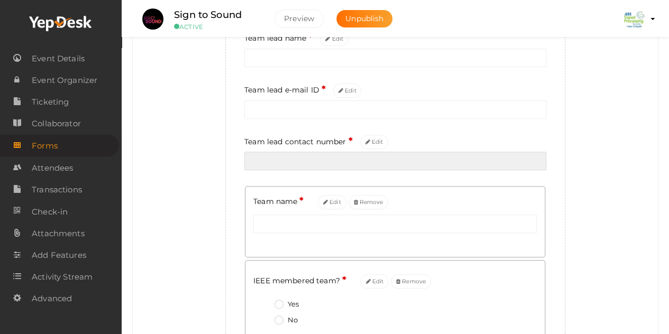
click at [517, 170] on input "text" at bounding box center [395, 161] width 302 height 19
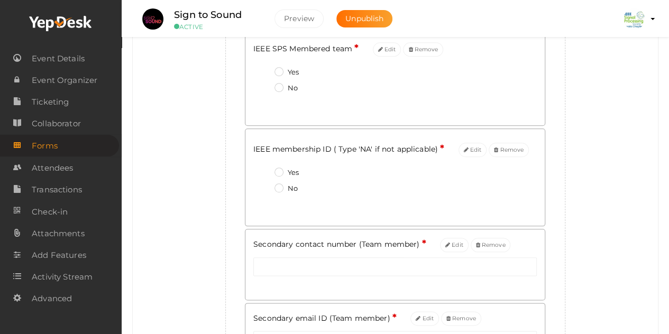
scroll to position [592, 0]
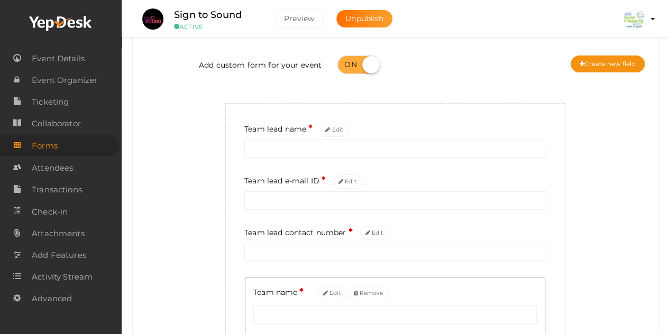
scroll to position [0, 0]
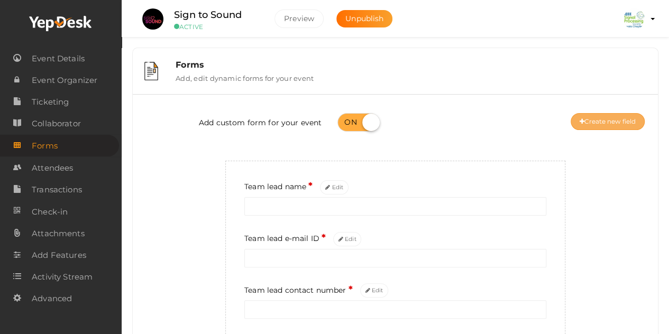
click at [613, 123] on button "Create new field" at bounding box center [607, 121] width 74 height 17
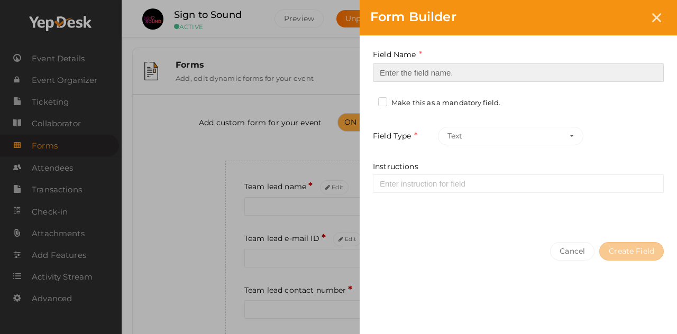
click at [419, 67] on input at bounding box center [518, 72] width 291 height 19
paste input "Referral ID (Type Nil if not applicable)"
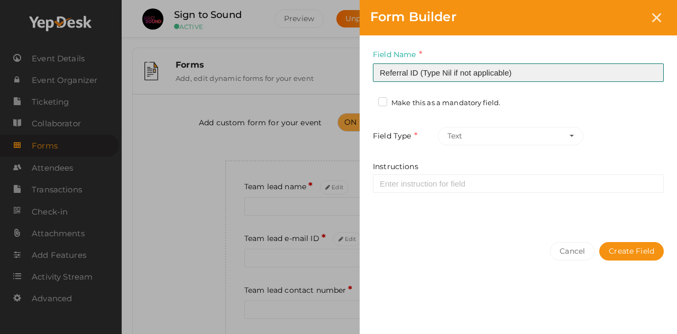
click at [450, 71] on input "Referral ID (Type Nil if not applicable)" at bounding box center [518, 72] width 291 height 19
click at [444, 67] on input "Referral ID (Type ;NA' if not applicable)" at bounding box center [518, 72] width 291 height 19
type input "Referral ID (Type 'NA' if not applicable)"
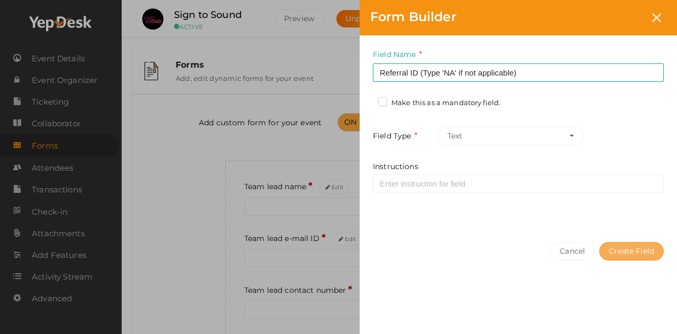
click at [624, 251] on button "Create Field" at bounding box center [631, 251] width 64 height 19
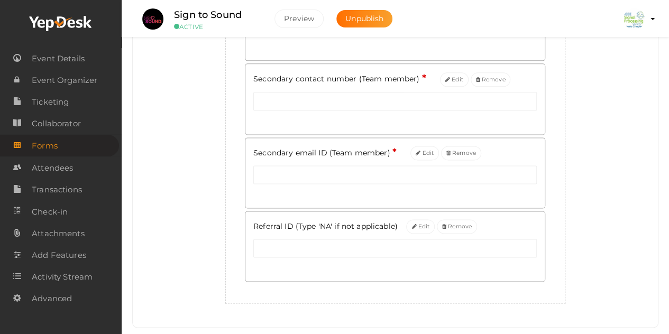
scroll to position [665, 0]
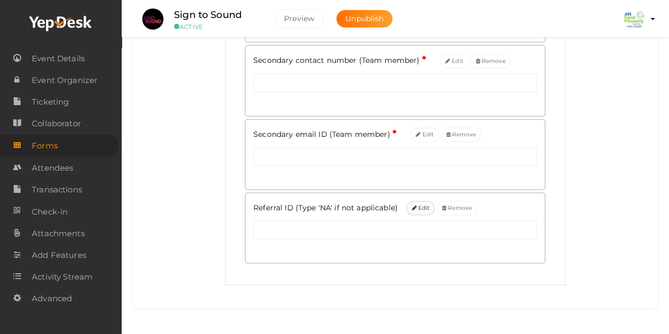
click at [428, 208] on button "Edit" at bounding box center [420, 208] width 29 height 14
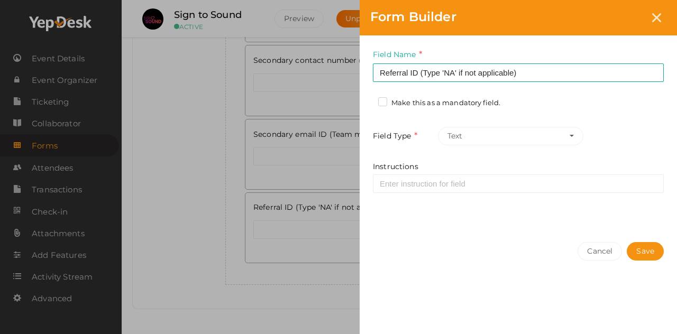
click at [383, 101] on label "Make this as a mandatory field." at bounding box center [439, 103] width 122 height 11
click at [367, 100] on input "Make this as a mandatory field." at bounding box center [367, 100] width 0 height 0
click at [637, 256] on button "Save" at bounding box center [644, 251] width 37 height 19
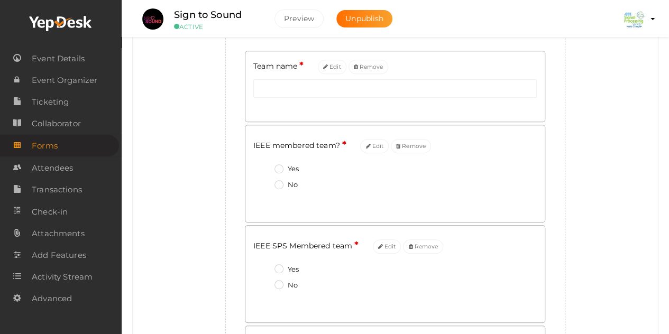
scroll to position [284, 0]
click at [383, 248] on button "Edit" at bounding box center [387, 246] width 29 height 14
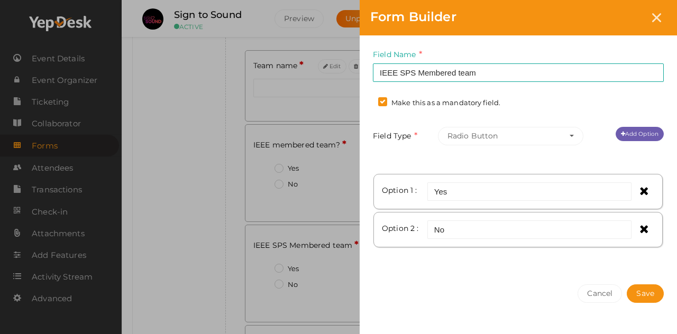
click at [313, 198] on div "Form Builder Field Name IEEE SPS Membered team Required. Form field name alread…" at bounding box center [338, 167] width 677 height 334
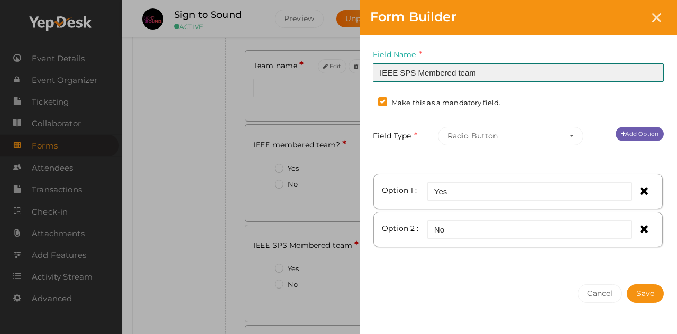
click at [424, 73] on input "IEEE SPS Membered team" at bounding box center [518, 72] width 291 height 19
type input "IEEE SPS membered team"
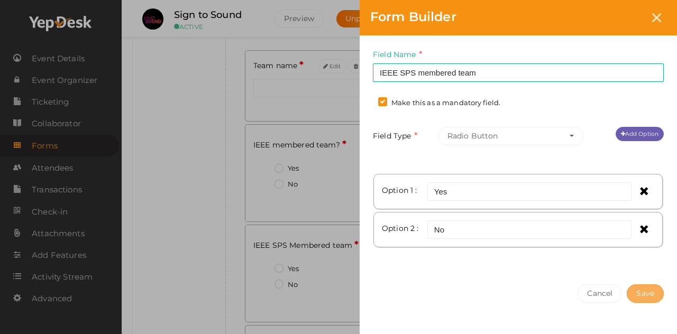
click at [645, 293] on button "Save" at bounding box center [644, 293] width 37 height 19
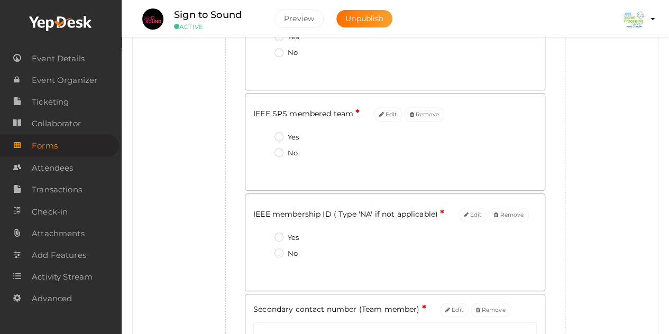
scroll to position [417, 0]
click at [481, 214] on button "Edit" at bounding box center [472, 214] width 29 height 14
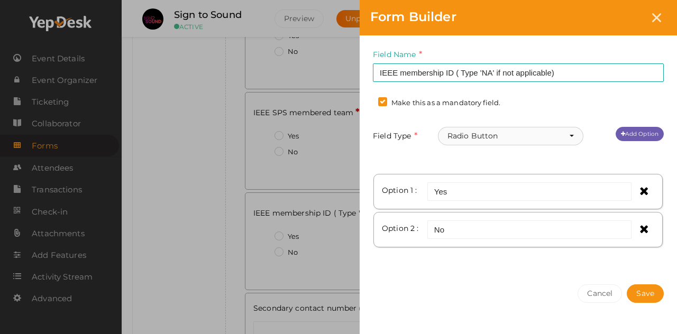
click at [547, 144] on button "Radio Button" at bounding box center [510, 136] width 145 height 19
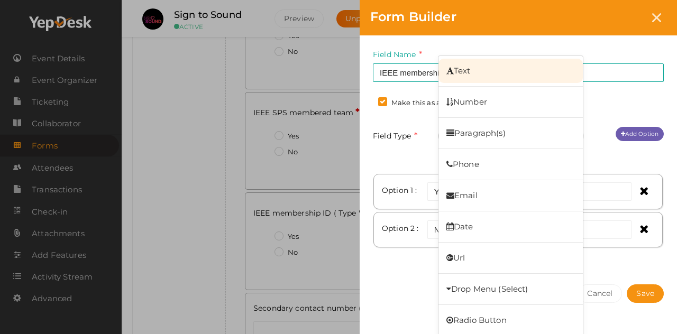
click at [533, 71] on link "Text" at bounding box center [510, 71] width 144 height 24
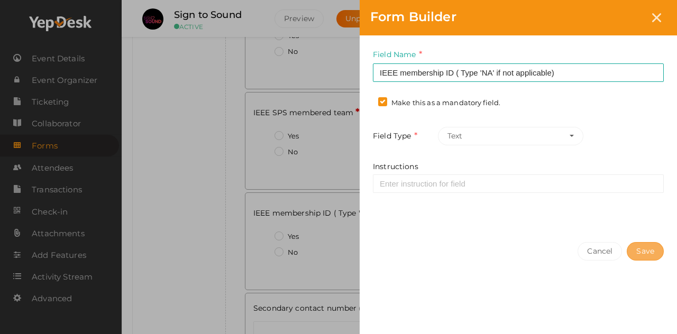
click at [632, 248] on button "Save" at bounding box center [644, 251] width 37 height 19
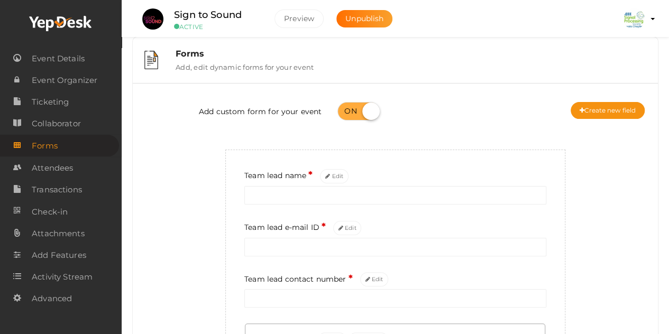
scroll to position [0, 0]
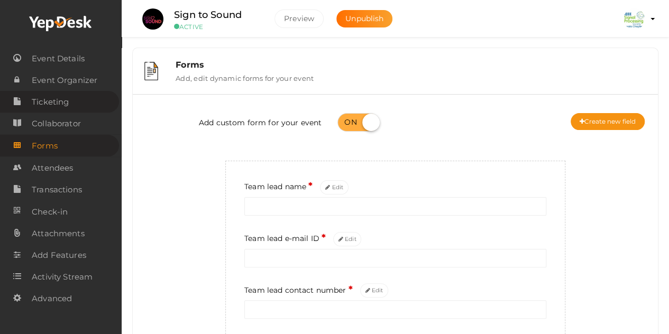
click at [87, 104] on link "Ticketing" at bounding box center [59, 102] width 119 height 22
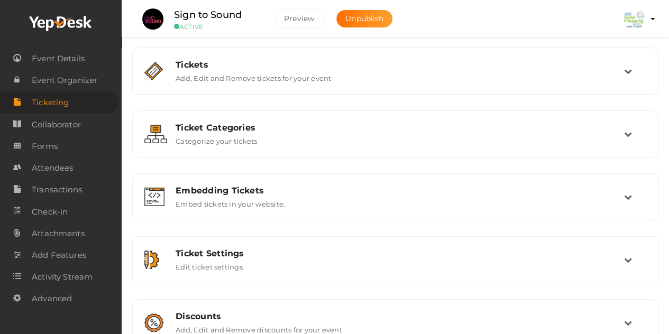
scroll to position [26, 0]
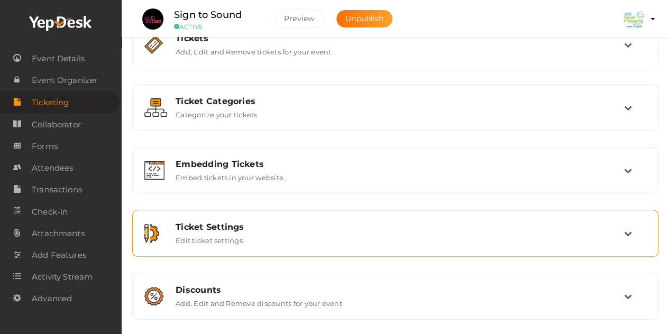
click at [283, 245] on div "Ticket Settings Edit ticket settings" at bounding box center [395, 233] width 514 height 35
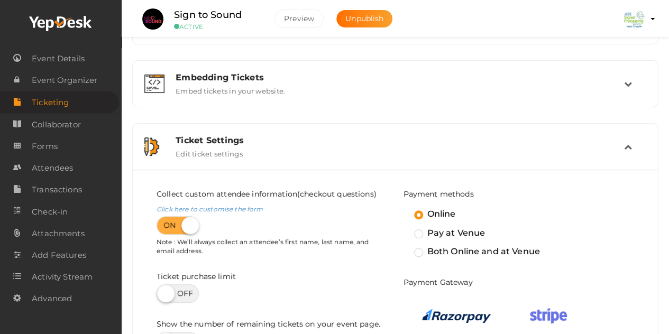
scroll to position [113, 0]
click at [227, 207] on link "Click here to customise the form" at bounding box center [209, 209] width 106 height 8
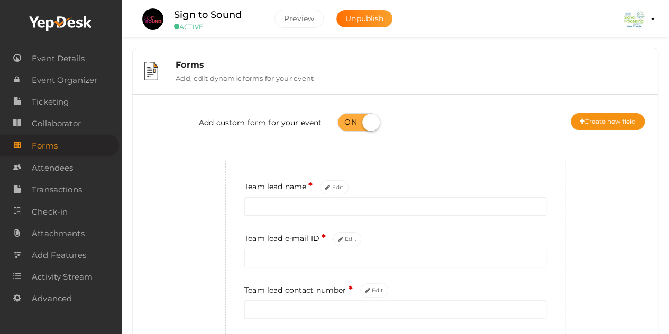
click at [365, 127] on label at bounding box center [358, 122] width 42 height 19
click at [344, 122] on input "checkbox" at bounding box center [340, 118] width 7 height 7
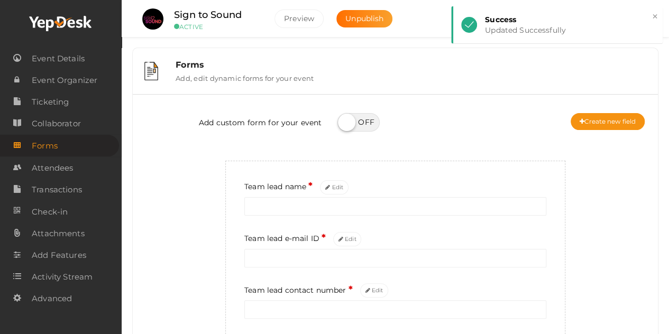
click at [355, 124] on label at bounding box center [358, 122] width 42 height 19
click at [344, 122] on input "checkbox" at bounding box center [340, 118] width 7 height 7
checkbox input "true"
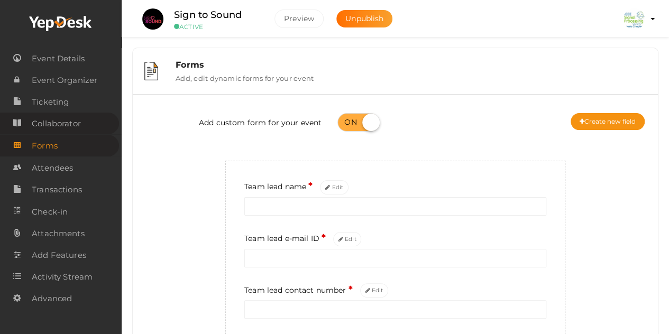
click at [72, 119] on span "Collaborator" at bounding box center [56, 123] width 49 height 21
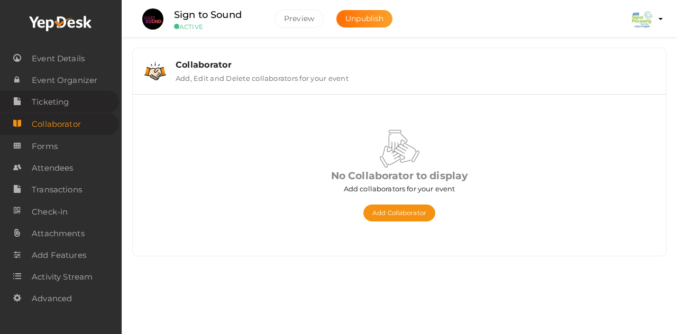
click at [62, 104] on span "Ticketing" at bounding box center [50, 101] width 37 height 21
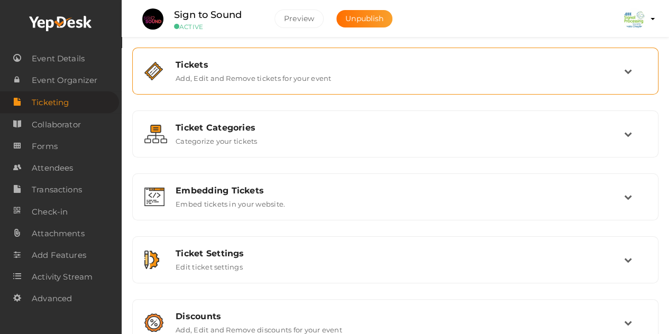
click at [383, 81] on div "Tickets Add, Edit and Remove tickets for your event" at bounding box center [396, 71] width 456 height 23
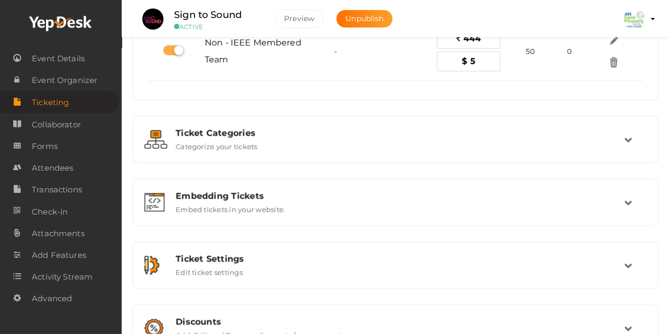
scroll to position [260, 0]
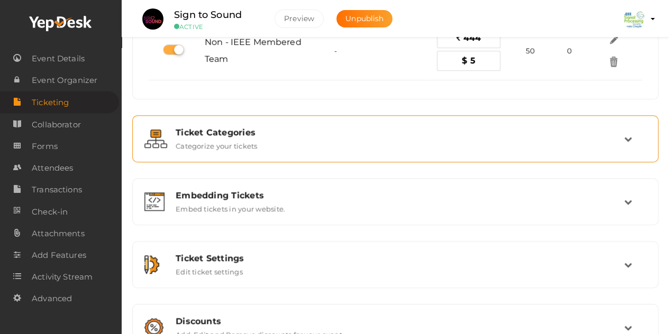
click at [388, 140] on div "Ticket Categories Categorize your tickets" at bounding box center [396, 138] width 456 height 23
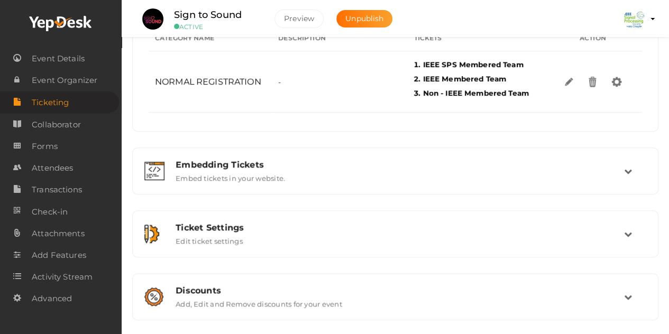
scroll to position [175, 0]
click at [88, 294] on link "Advanced" at bounding box center [59, 299] width 119 height 22
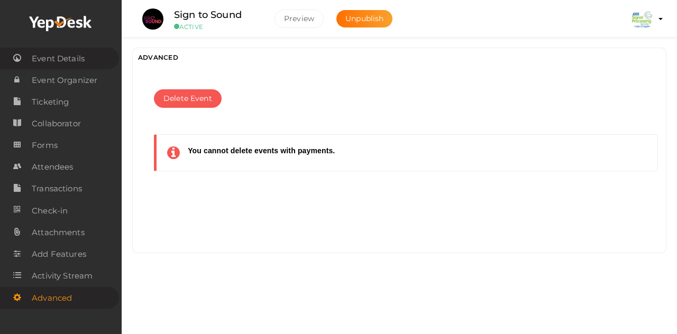
click at [73, 63] on span "Event Details" at bounding box center [58, 58] width 53 height 21
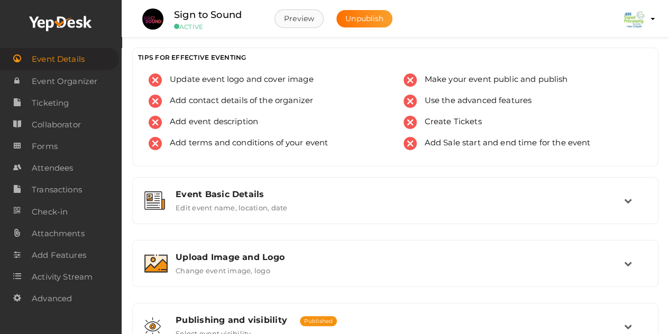
click at [306, 21] on button "Preview" at bounding box center [298, 19] width 49 height 19
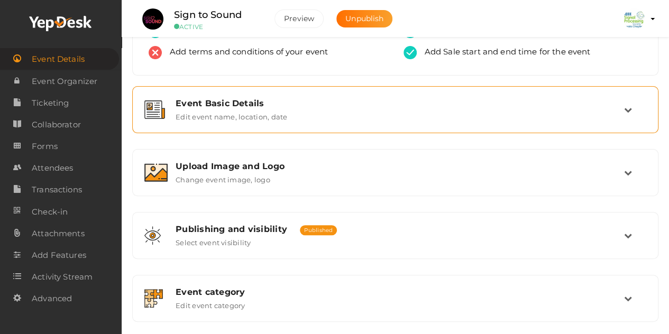
scroll to position [91, 0]
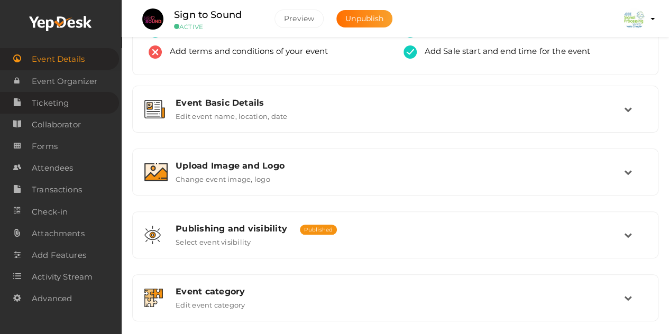
click at [68, 94] on span "Ticketing" at bounding box center [50, 103] width 37 height 21
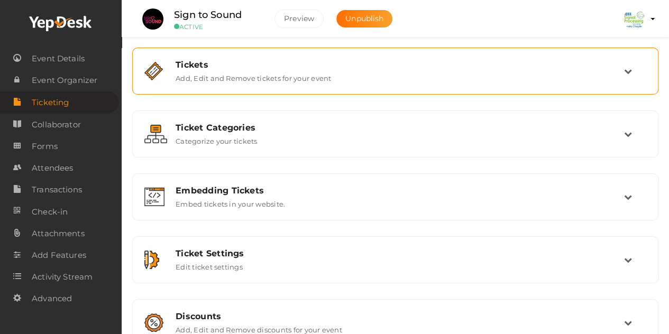
click at [476, 81] on div "Tickets Add, Edit and Remove tickets for your event" at bounding box center [396, 71] width 456 height 23
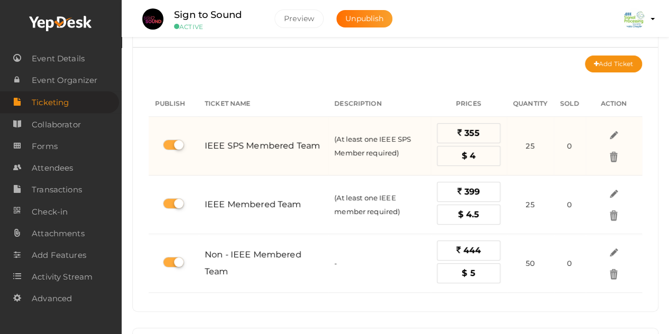
scroll to position [48, 0]
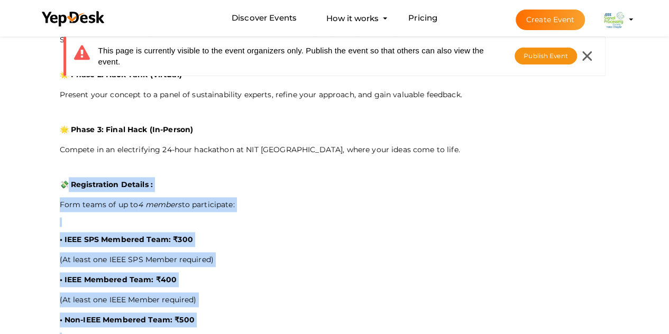
scroll to position [634, 0]
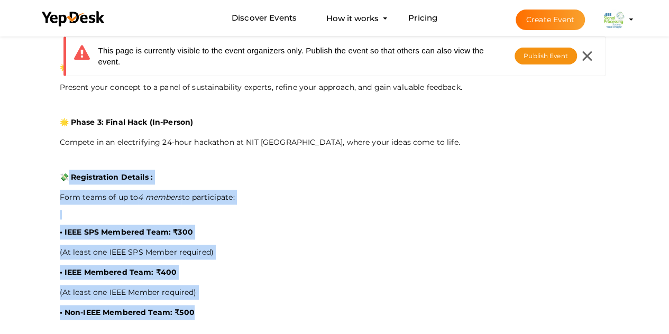
drag, startPoint x: 70, startPoint y: 178, endPoint x: 207, endPoint y: 312, distance: 191.8
click at [207, 312] on div "🚀 Hack4Good : A National-Level Hackathon🚀 Hosted by IEEE SB NITC and powered by…" at bounding box center [335, 130] width 550 height 699
copy div "Registration Details : Form teams of up to 4 members to participate: • IEEE SPS…"
click at [242, 190] on p "Form teams of up to 4 members to participate:" at bounding box center [335, 197] width 550 height 15
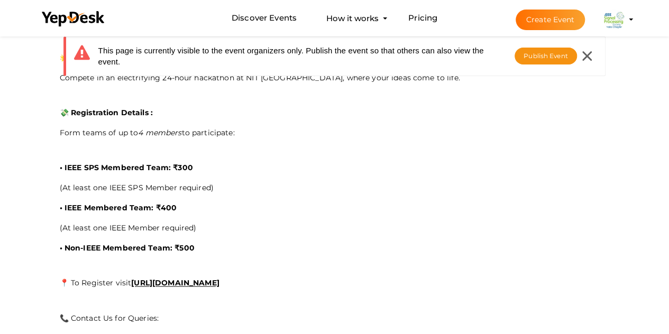
scroll to position [699, 0]
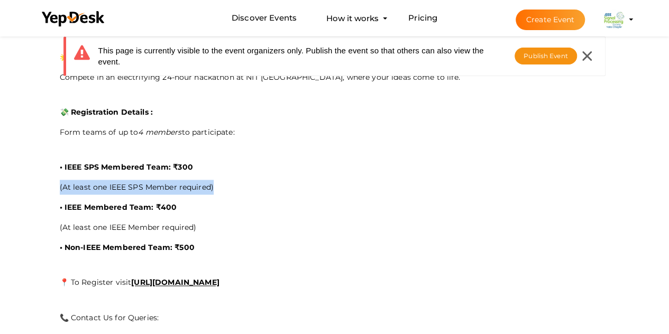
drag, startPoint x: 60, startPoint y: 181, endPoint x: 233, endPoint y: 180, distance: 173.4
click at [233, 180] on p "(At least one IEEE SPS Member required)" at bounding box center [335, 187] width 550 height 15
copy p "(At least one IEEE SPS Member required)"
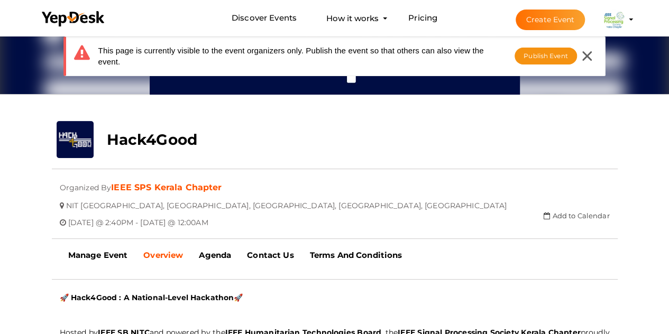
scroll to position [125, 0]
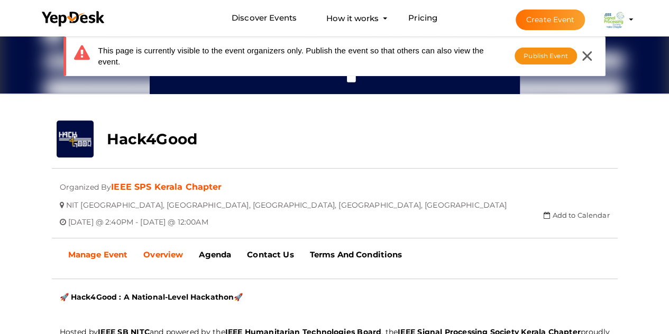
click at [101, 255] on b "Manage Event" at bounding box center [98, 254] width 60 height 10
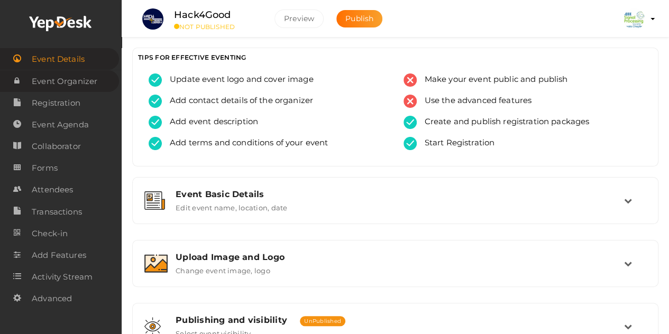
click at [70, 80] on span "Event Organizer" at bounding box center [65, 81] width 66 height 21
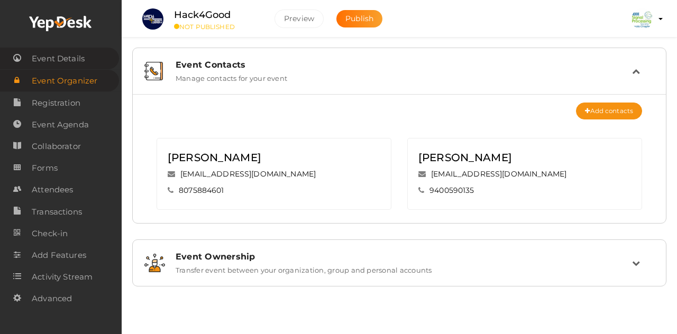
click at [72, 60] on span "Event Details" at bounding box center [58, 58] width 53 height 21
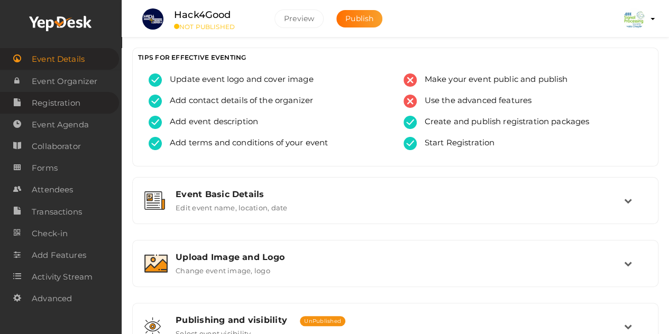
click at [72, 103] on span "Registration" at bounding box center [56, 103] width 49 height 21
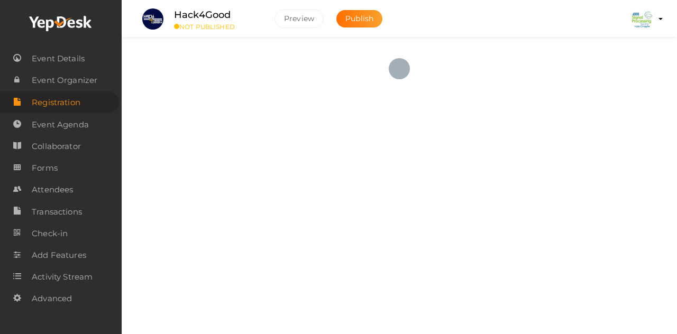
checkbox input "true"
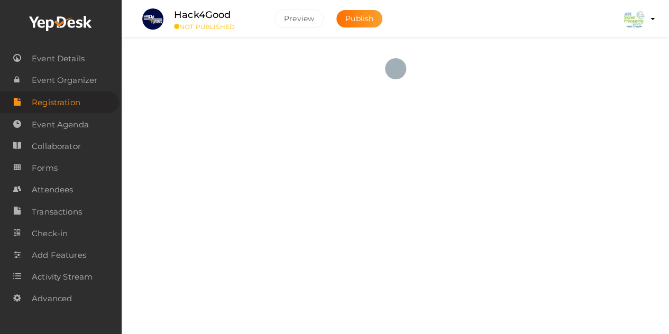
scroll to position [33, 0]
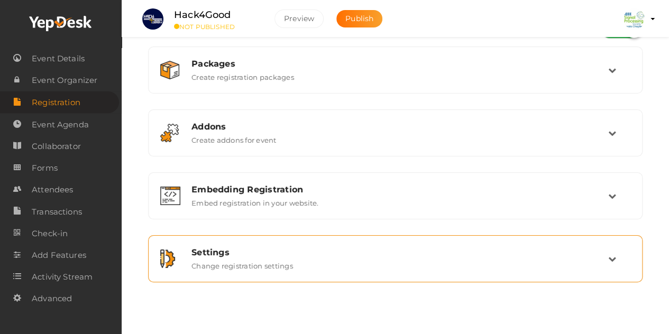
click at [414, 257] on div "Settings Change registration settings" at bounding box center [395, 258] width 424 height 23
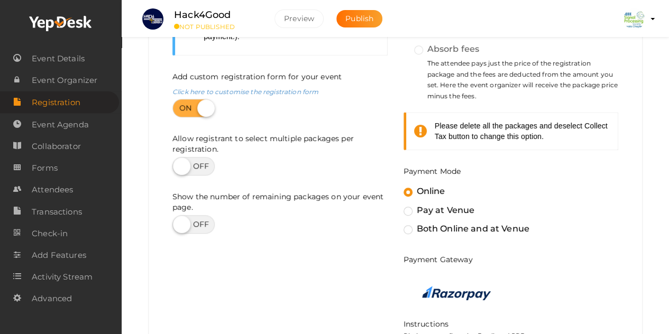
scroll to position [401, 0]
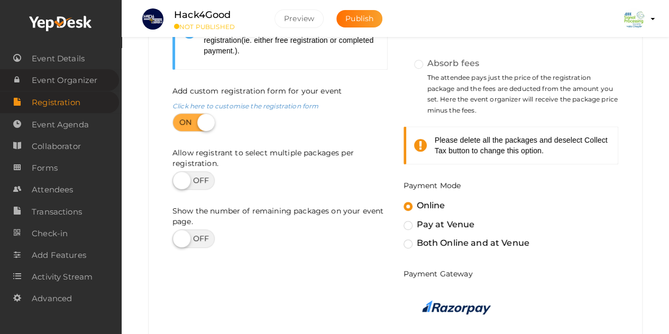
click at [78, 81] on span "Event Organizer" at bounding box center [65, 80] width 66 height 21
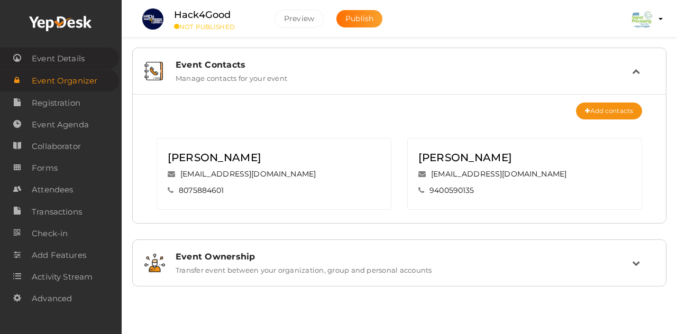
click at [67, 58] on span "Event Details" at bounding box center [58, 58] width 53 height 21
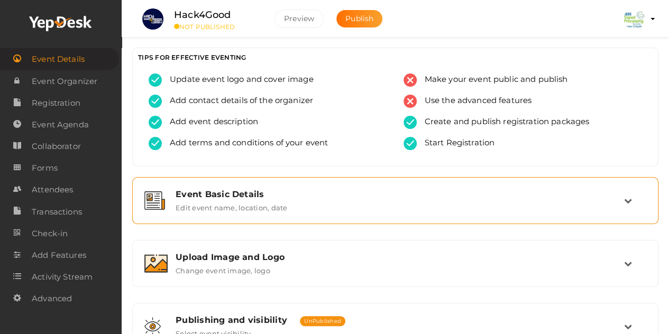
click at [275, 202] on label "Edit event name, location, date" at bounding box center [231, 205] width 112 height 13
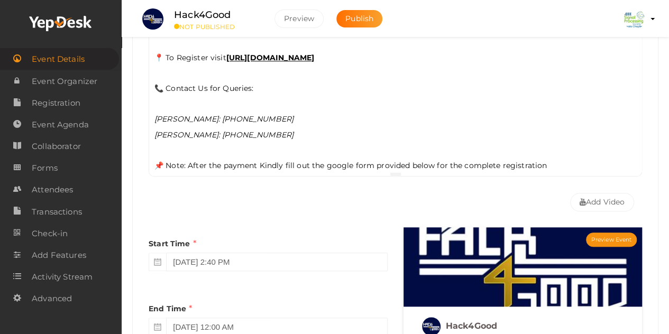
scroll to position [386, 0]
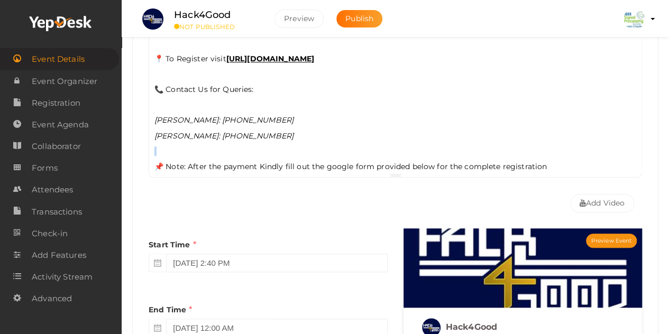
drag, startPoint x: 155, startPoint y: 154, endPoint x: 590, endPoint y: 144, distance: 434.6
click at [590, 144] on div "🚀 Hack4Good : A National-Level Hackathon🚀 Hosted by IEEE SB NITC and powered by…" at bounding box center [395, 66] width 492 height 211
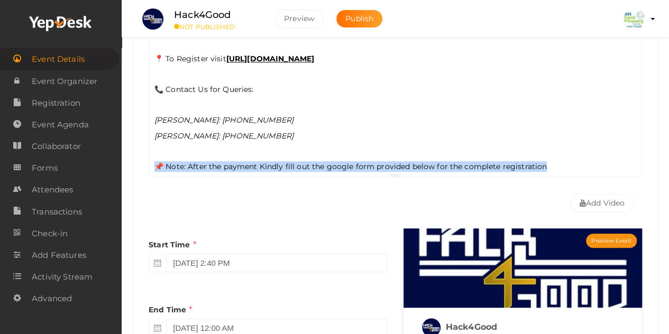
drag, startPoint x: 558, startPoint y: 154, endPoint x: 153, endPoint y: 156, distance: 404.9
click at [153, 156] on div "🚀 Hack4Good : A National-Level Hackathon🚀 Hosted by IEEE SB NITC and powered by…" at bounding box center [395, 66] width 492 height 211
copy p "📌 Note: After the payment Kindly fill out the google form provided below for th…"
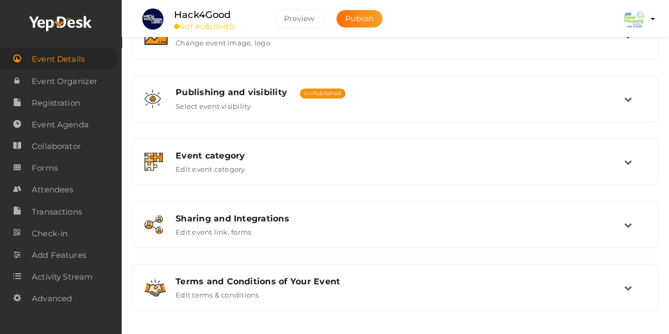
scroll to position [903, 0]
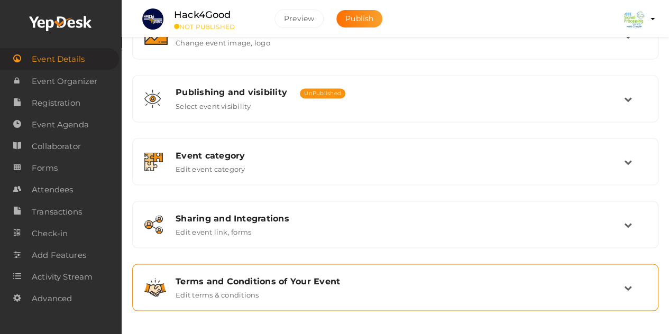
click at [265, 299] on div "Terms and Conditions of Your Event Edit terms & conditions" at bounding box center [395, 287] width 514 height 35
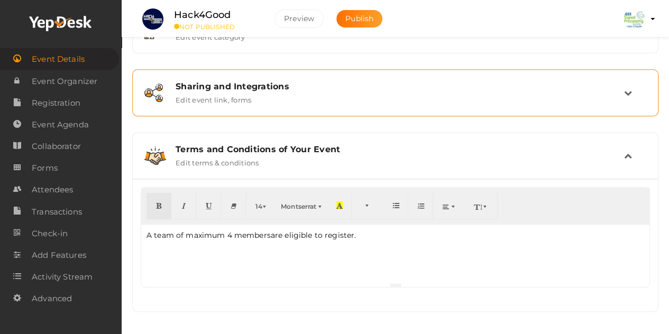
scroll to position [362, 0]
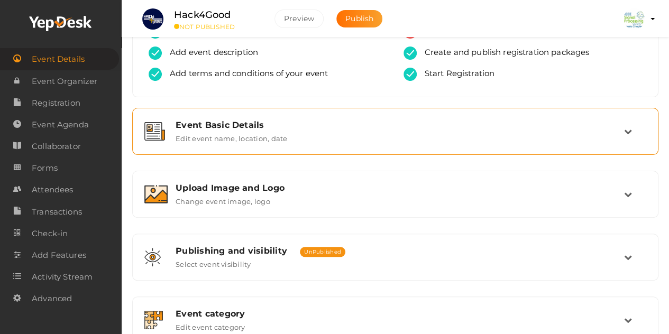
click at [327, 132] on div "Event Basic Details Edit event name, location, date" at bounding box center [396, 131] width 456 height 23
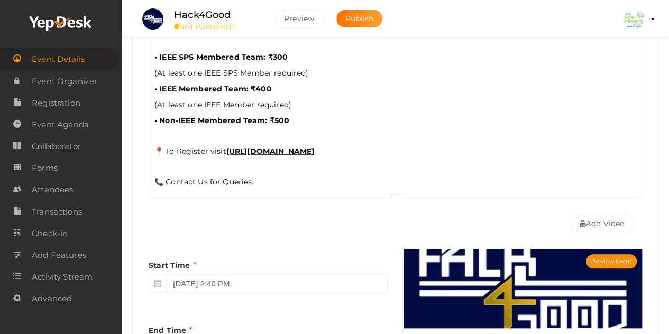
scroll to position [321, 0]
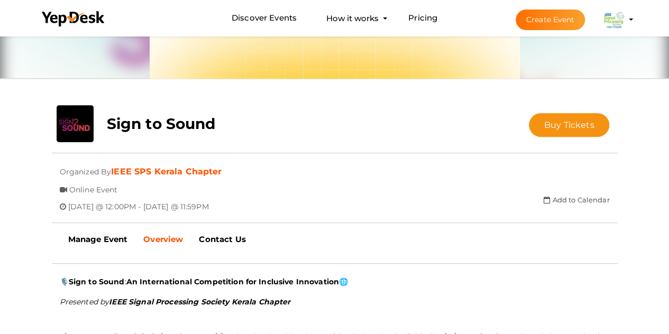
scroll to position [142, 0]
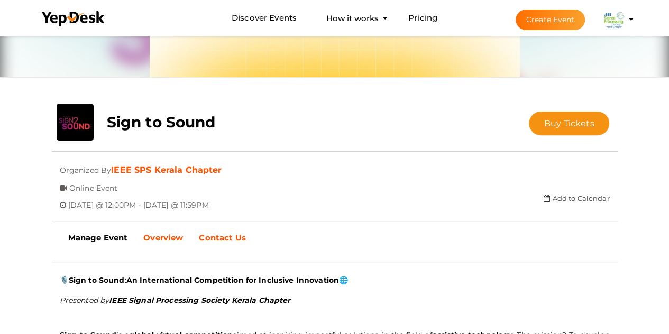
click at [225, 231] on link "Contact Us" at bounding box center [222, 238] width 62 height 26
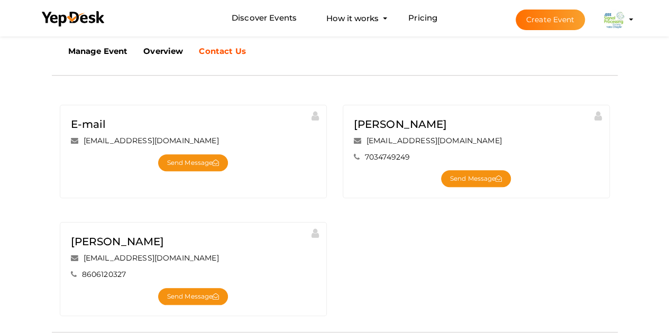
scroll to position [330, 0]
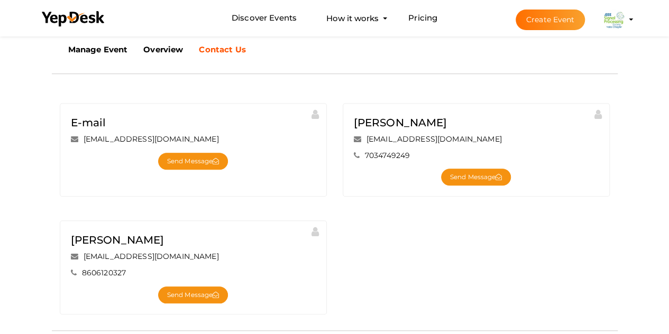
click at [312, 115] on icon at bounding box center [314, 114] width 7 height 17
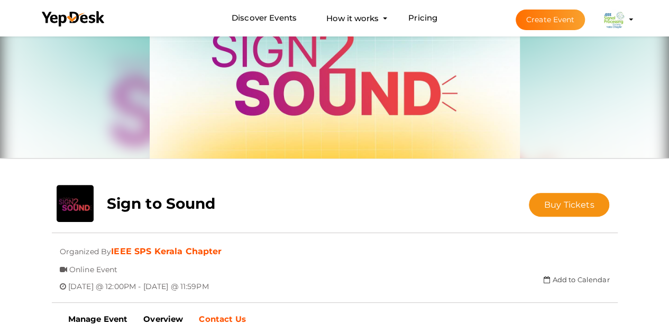
scroll to position [111, 0]
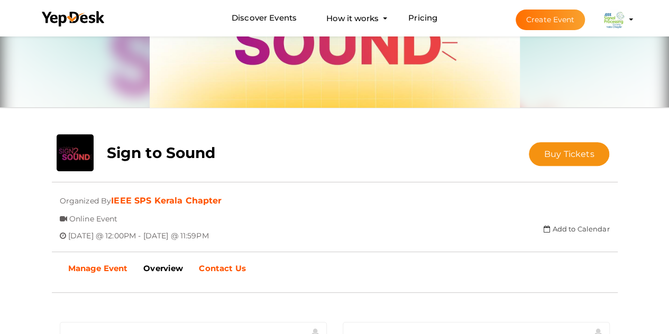
click at [125, 262] on link "Manage Event" at bounding box center [98, 268] width 76 height 26
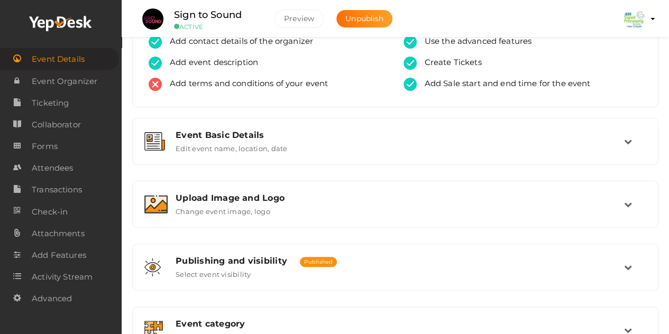
scroll to position [42, 0]
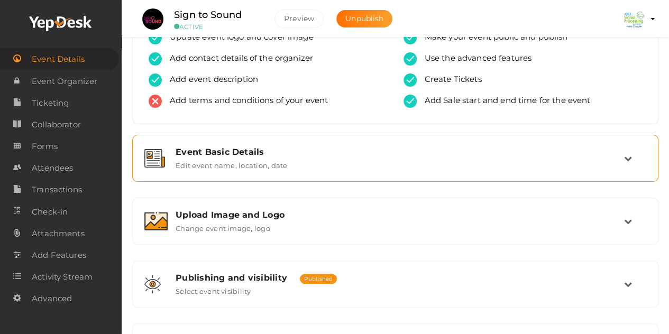
click at [468, 162] on div "Event Basic Details Edit event name, location, date" at bounding box center [396, 158] width 456 height 23
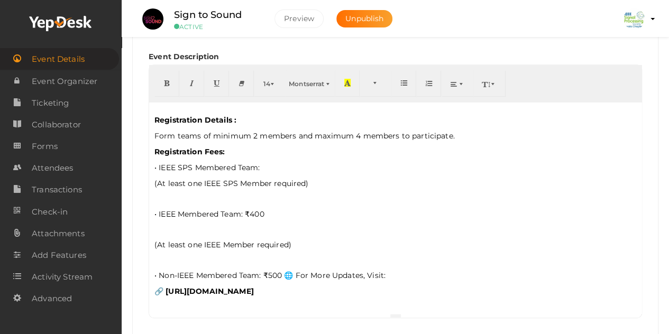
scroll to position [333, 0]
click at [283, 164] on p "• IEEE SPS Membered Team:" at bounding box center [395, 167] width 482 height 11
click at [247, 209] on p "• IEEE Membered Team: ₹400" at bounding box center [395, 214] width 482 height 11
copy p "₹"
click at [283, 162] on p "• IEEE SPS Membered Team:" at bounding box center [395, 167] width 482 height 11
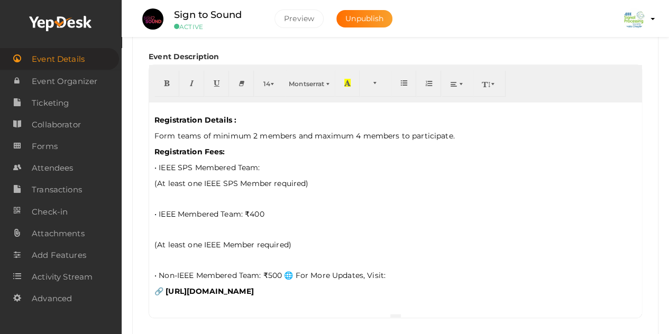
paste div
click at [302, 162] on p "• IEEE SPS Membered Team: 444 INR , 5 USD" at bounding box center [395, 167] width 482 height 11
click at [458, 131] on p "Form teams of minimum 2 members and maximum 4 members to participate." at bounding box center [395, 136] width 482 height 11
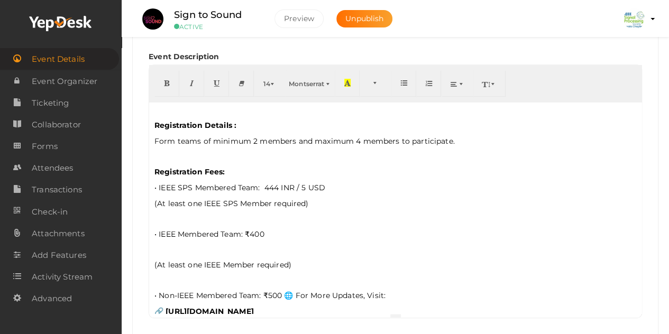
scroll to position [327, 0]
drag, startPoint x: 237, startPoint y: 162, endPoint x: 151, endPoint y: 164, distance: 86.2
click at [151, 164] on div "🎙️ Sign to Sound : An International Competition for Inclusive Innovation 🌐 Pres…" at bounding box center [395, 207] width 492 height 211
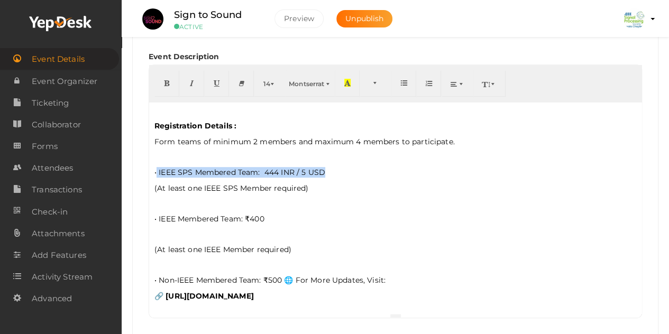
drag, startPoint x: 155, startPoint y: 164, endPoint x: 334, endPoint y: 160, distance: 178.7
click at [334, 167] on p "• IEEE SPS Membered Team: 444 INR / 5 USD" at bounding box center [395, 172] width 482 height 11
click at [171, 84] on button "button" at bounding box center [166, 83] width 25 height 26
click at [152, 164] on div "🎙️ Sign to Sound : An International Competition for Inclusive Innovation 🌐 Pres…" at bounding box center [395, 207] width 492 height 211
click at [156, 164] on div "🎙️ Sign to Sound : An International Competition for Inclusive Innovation 🌐 Pres…" at bounding box center [395, 207] width 492 height 211
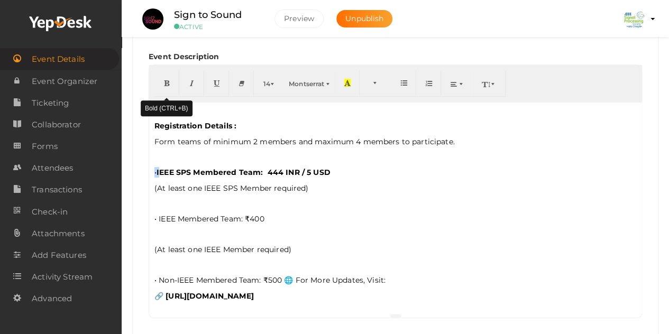
click at [169, 84] on icon "button" at bounding box center [166, 83] width 6 height 8
click at [210, 260] on p at bounding box center [395, 265] width 482 height 10
click at [267, 214] on p "• IEEE Membered Team: ₹400" at bounding box center [395, 219] width 482 height 11
click at [265, 214] on p "• IEEE Membered Team: ₹400" at bounding box center [395, 219] width 482 height 11
drag, startPoint x: 265, startPoint y: 163, endPoint x: 335, endPoint y: 163, distance: 69.8
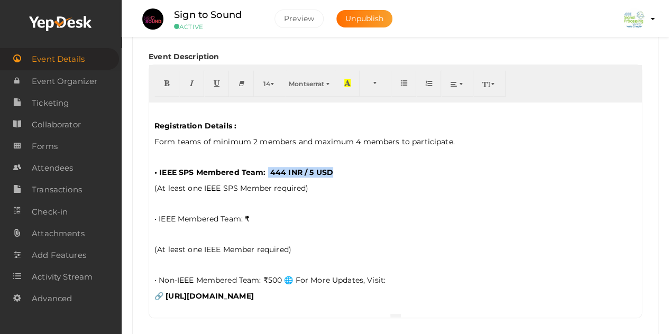
click at [335, 167] on p "• IEEE SPS Membered Team: 444 INR / 5 USD" at bounding box center [395, 172] width 482 height 11
drag, startPoint x: 271, startPoint y: 162, endPoint x: 286, endPoint y: 164, distance: 15.4
click at [286, 168] on b "• IEEE SPS Membered Team: 444 INR / 5 USD" at bounding box center [243, 173] width 179 height 10
click at [307, 168] on b "• IEEE SPS Membered Team: 355 INR / 5 USD" at bounding box center [241, 173] width 175 height 10
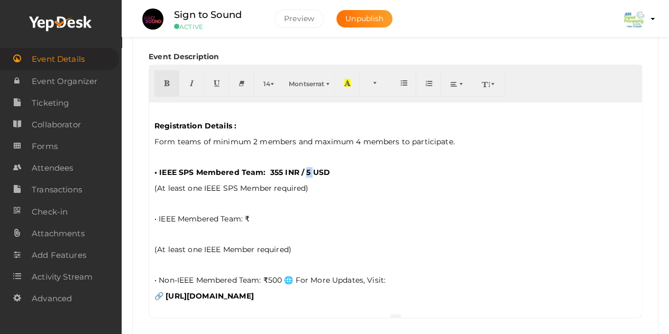
click at [307, 168] on b "• IEEE SPS Membered Team: 355 INR / 5 USD" at bounding box center [241, 173] width 175 height 10
click at [247, 214] on p "• IEEE Membered Team: ₹" at bounding box center [395, 219] width 482 height 11
click at [257, 214] on p "• IEEE Membered Team: ₹" at bounding box center [395, 219] width 482 height 11
click at [152, 210] on div "Event Name Sign to Sound 13/100 Invalid Event Name Event Name length exceeded E…" at bounding box center [395, 172] width 509 height 372
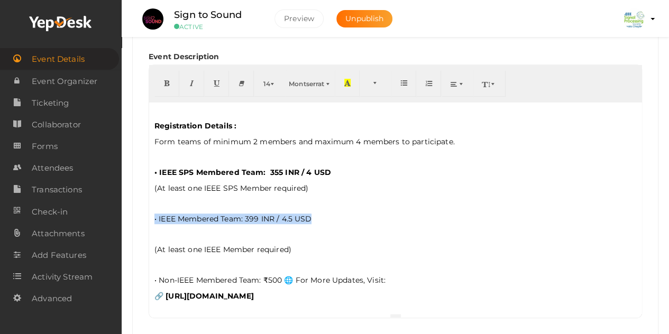
drag, startPoint x: 152, startPoint y: 210, endPoint x: 330, endPoint y: 207, distance: 178.2
click at [330, 207] on div "🎙️ Sign to Sound : An International Competition for Inclusive Innovation 🌐 Pres…" at bounding box center [395, 207] width 492 height 211
click at [162, 85] on button "button" at bounding box center [166, 83] width 25 height 26
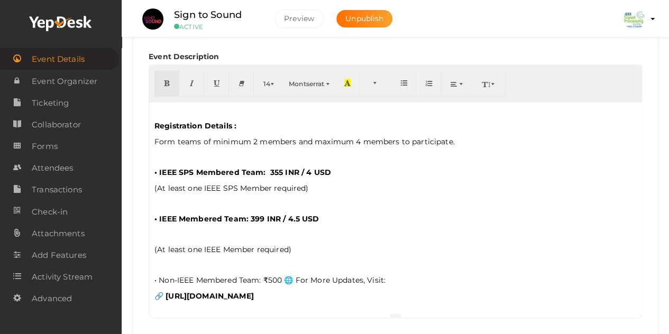
click at [160, 229] on p at bounding box center [395, 234] width 482 height 10
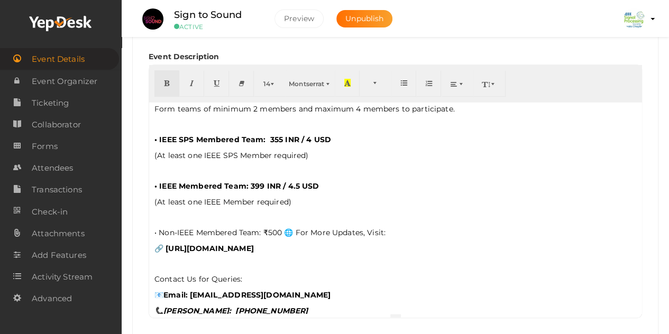
scroll to position [361, 0]
click at [289, 227] on p "• Non-IEEE Membered Team: ₹500 🌐 For More Updates, Visit:" at bounding box center [395, 232] width 482 height 11
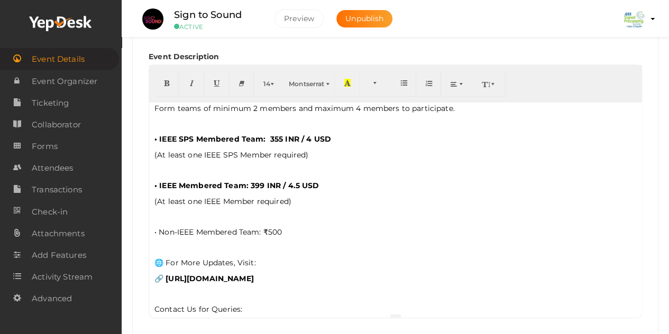
click at [295, 227] on p "• Non-IEEE Membered Team: ₹500" at bounding box center [395, 232] width 482 height 11
drag, startPoint x: 283, startPoint y: 223, endPoint x: 265, endPoint y: 221, distance: 18.5
click at [265, 227] on p "• Non-IEEE Membered Team: ₹500" at bounding box center [395, 232] width 482 height 11
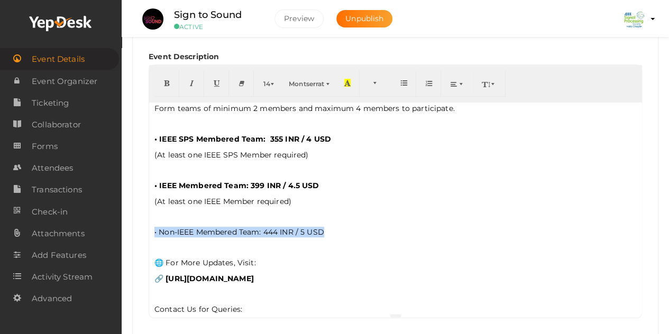
drag, startPoint x: 335, startPoint y: 220, endPoint x: 148, endPoint y: 223, distance: 186.6
click at [148, 223] on div "Event Name Sign to Sound 13/100 Invalid Event Name Event Name length exceeded E…" at bounding box center [395, 172] width 509 height 372
click at [171, 80] on button "button" at bounding box center [166, 83] width 25 height 26
click at [313, 217] on div "🎙️ Sign to Sound : An International Competition for Inclusive Innovation 🌐 Pres…" at bounding box center [395, 207] width 492 height 211
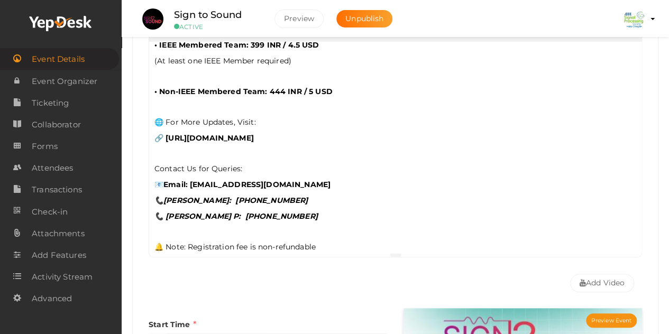
scroll to position [307, 0]
click at [165, 241] on p "🔔 Note: Registration fee is non-refundable" at bounding box center [395, 246] width 482 height 11
click at [169, 241] on p "🔔 Note: Registration fee is non-refundable" at bounding box center [395, 246] width 482 height 11
drag, startPoint x: 189, startPoint y: 235, endPoint x: 145, endPoint y: 230, distance: 44.1
click at [145, 230] on div "Event Name Sign to Sound 13/100 Invalid Event Name Event Name length exceeded E…" at bounding box center [395, 111] width 509 height 372
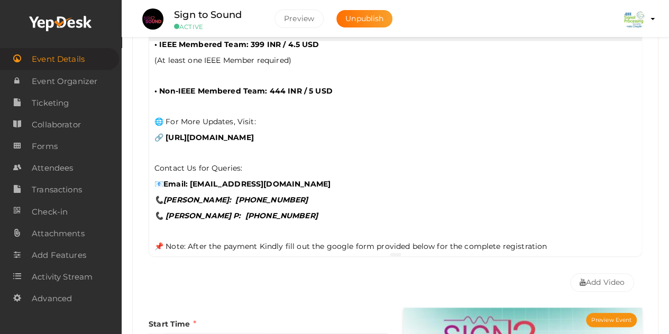
scroll to position [456, 0]
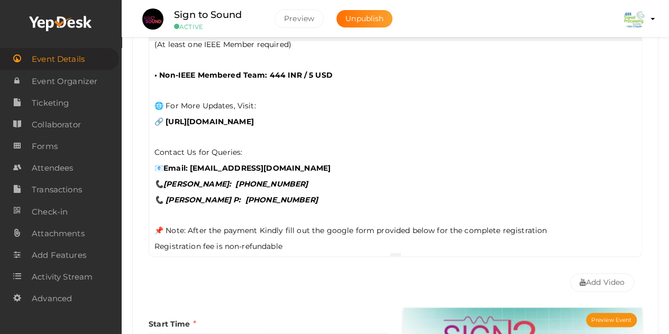
click at [188, 225] on p "📌 Note: After the payment Kindly fill out the google form provided below for th…" at bounding box center [395, 230] width 482 height 11
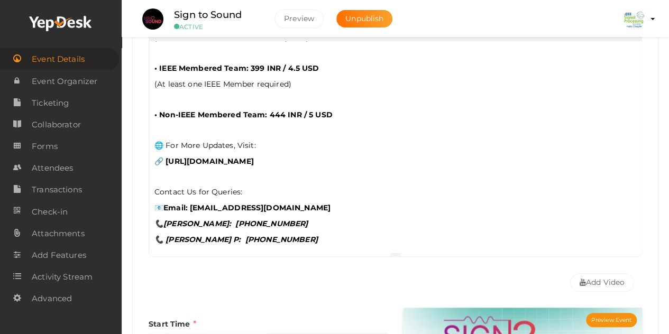
scroll to position [436, 0]
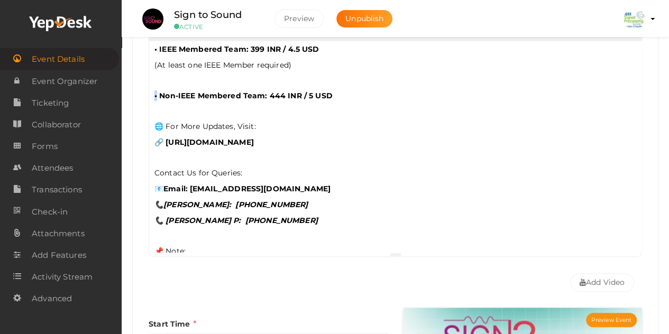
click at [156, 91] on b "• Non-IEEE Membered Team: 444 INR / 5 USD" at bounding box center [243, 96] width 178 height 10
copy b "•"
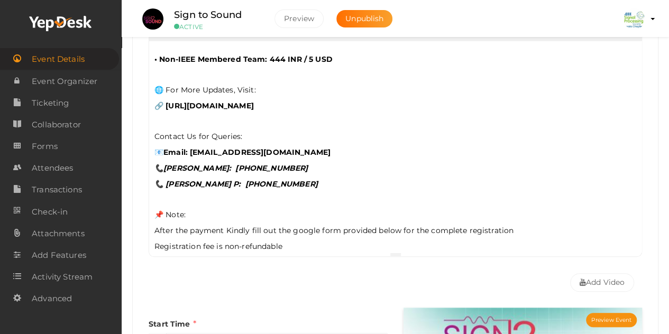
click at [153, 219] on div "🎙️ Sign to Sound : An International Competition for Inclusive Innovation 🌐 Pres…" at bounding box center [395, 146] width 492 height 211
click at [154, 241] on p "Registration fee is non-refundable" at bounding box center [395, 246] width 482 height 11
click at [303, 241] on p "• Registration fee is non-refundable" at bounding box center [395, 246] width 482 height 11
click at [197, 210] on div "🎙️ Sign to Sound : An International Competition for Inclusive Innovation 🌐 Pres…" at bounding box center [395, 146] width 492 height 211
drag, startPoint x: 166, startPoint y: 202, endPoint x: 215, endPoint y: 206, distance: 49.3
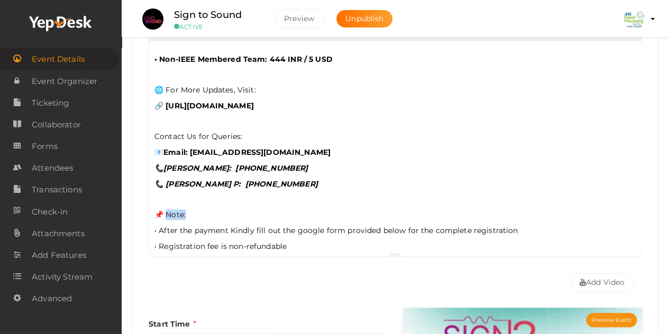
click at [215, 209] on p "📌 Note:" at bounding box center [395, 214] width 482 height 11
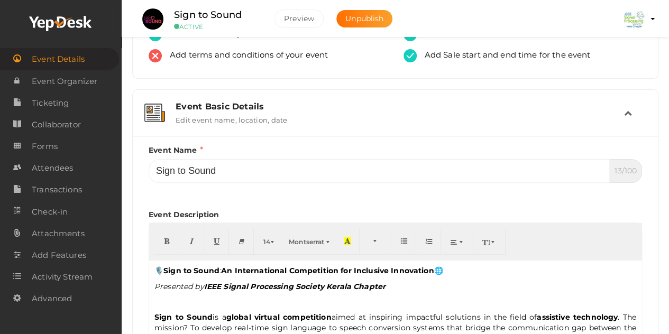
scroll to position [85, 0]
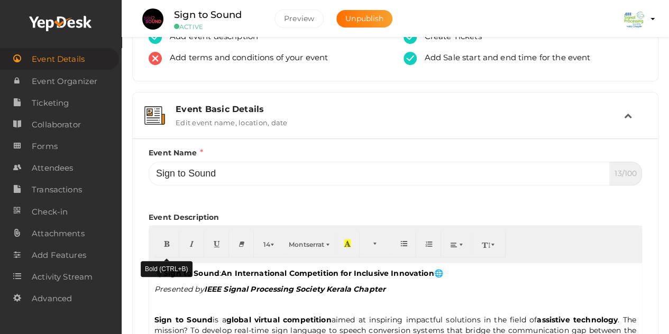
click at [168, 248] on button "button" at bounding box center [166, 244] width 25 height 26
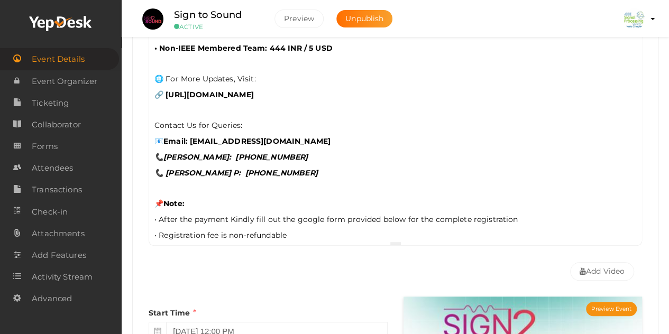
scroll to position [317, 0]
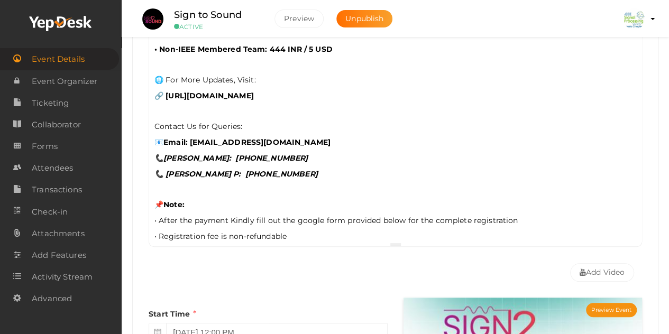
click at [246, 215] on p "• After the payment Kindly fill out the google form provided below for the comp…" at bounding box center [395, 220] width 482 height 11
click at [225, 153] on b "Resha Fathima: +91 7034749249" at bounding box center [235, 158] width 144 height 10
click at [248, 169] on b "📞 Muhammed Basim P: +91 8606120327" at bounding box center [235, 174] width 163 height 10
click at [187, 137] on b "Email: sign2sound@gmail.com" at bounding box center [246, 142] width 167 height 10
drag, startPoint x: 165, startPoint y: 150, endPoint x: 337, endPoint y: 162, distance: 172.8
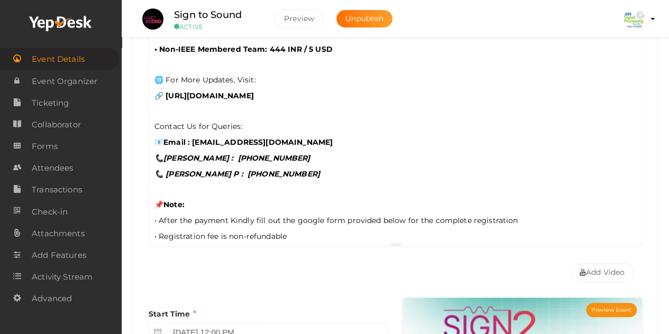
click at [337, 162] on div "🎙️ Sign to Sound : An International Competition for Inclusive Innovation 🌐 Pres…" at bounding box center [395, 136] width 492 height 211
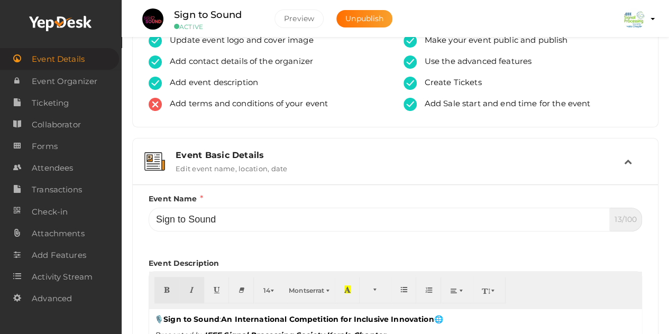
scroll to position [42, 0]
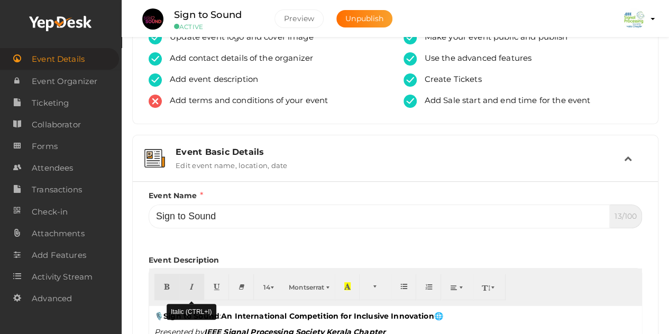
click at [185, 291] on button "button" at bounding box center [191, 287] width 25 height 26
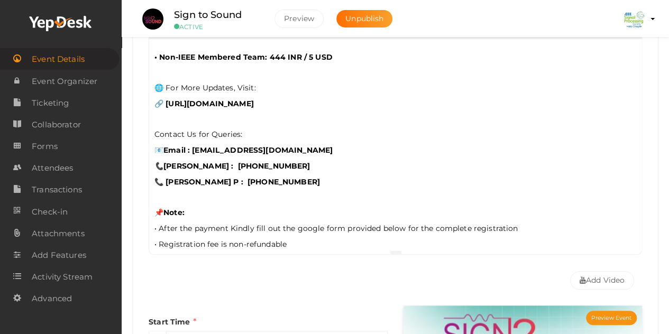
scroll to position [346, 0]
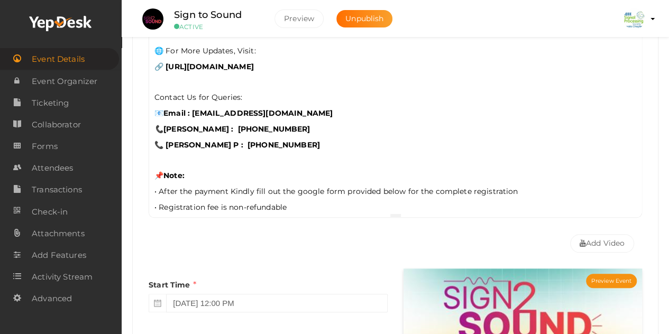
click at [247, 187] on div "🎙️ Sign to Sound : An International Competition for Inclusive Innovation 🌐 Pres…" at bounding box center [395, 107] width 492 height 211
click at [235, 186] on p "• After the payment Kindly fill out the google form provided below for the comp…" at bounding box center [395, 191] width 482 height 11
click at [322, 202] on p "• Registration fee is non-refundable" at bounding box center [395, 207] width 482 height 11
click at [423, 186] on p "• After the payment kindly fill out the google form provided below for the comp…" at bounding box center [395, 191] width 482 height 11
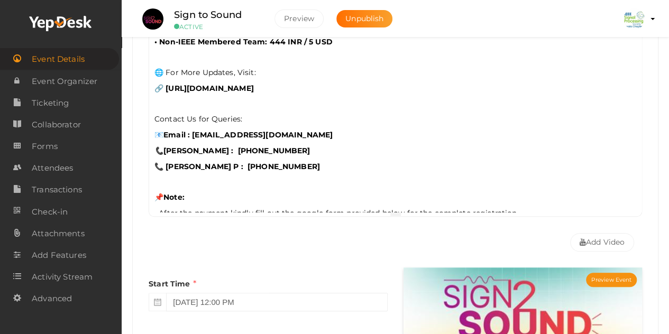
scroll to position [472, 0]
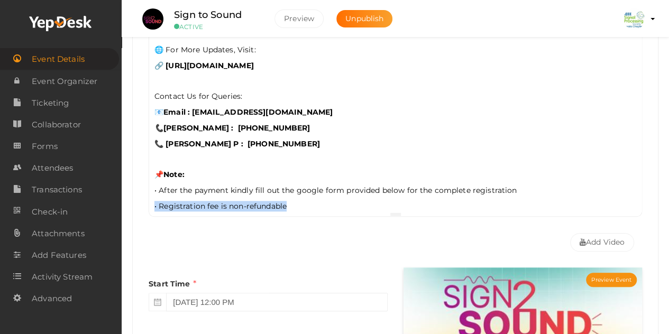
drag, startPoint x: 297, startPoint y: 198, endPoint x: 128, endPoint y: 191, distance: 169.3
click at [128, 191] on div "Sign to Sound IEEE SPS Kerala Chapter Online Event From 10/15/2025 @ 12:00PM ti…" at bounding box center [395, 270] width 547 height 1234
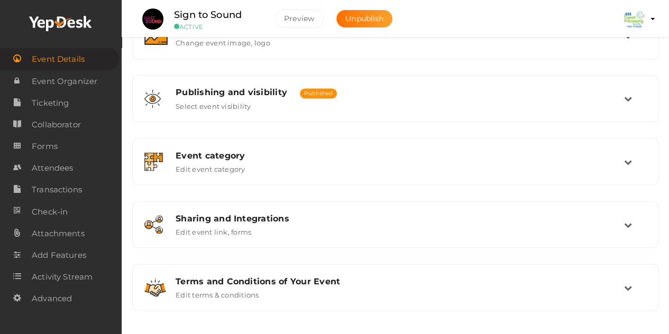
scroll to position [895, 0]
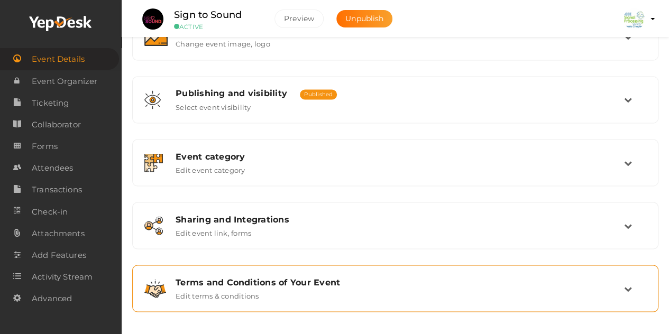
click at [266, 291] on div "Terms and Conditions of Your Event Edit terms & conditions" at bounding box center [396, 288] width 456 height 23
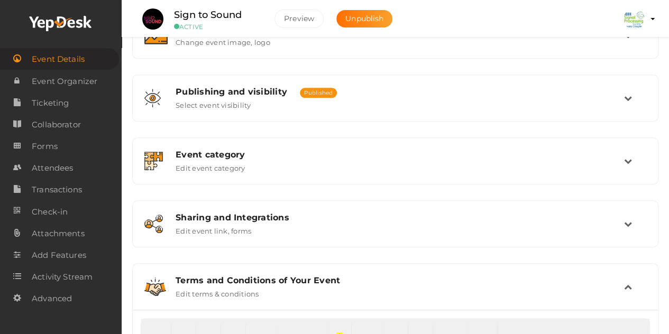
scroll to position [362, 0]
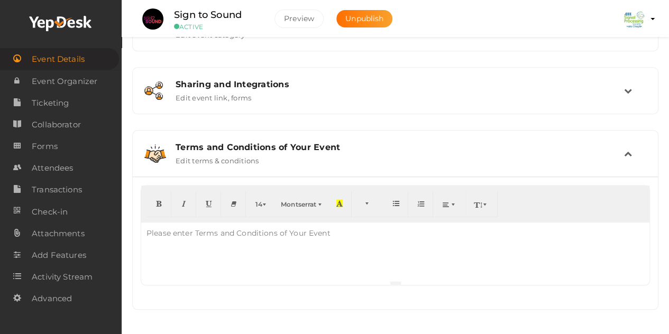
click at [197, 234] on div "Please enter Terms and Conditions of Your Event" at bounding box center [238, 233] width 195 height 21
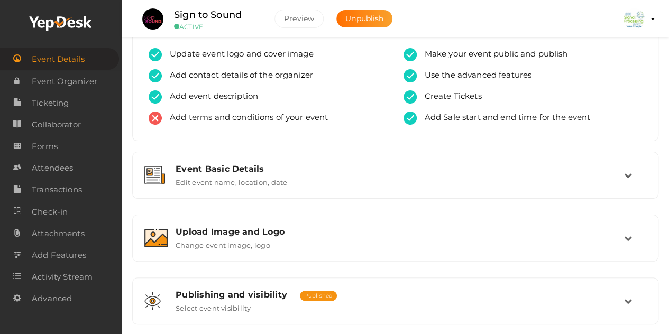
scroll to position [0, 0]
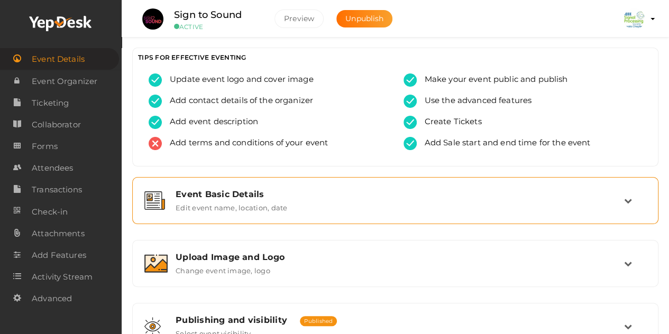
click at [226, 215] on div "Event Basic Details Edit event name, location, date" at bounding box center [395, 200] width 514 height 35
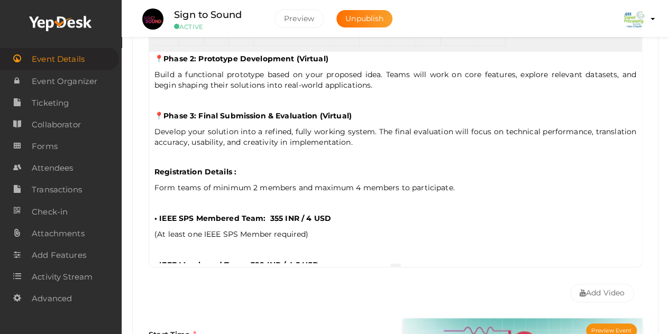
scroll to position [230, 0]
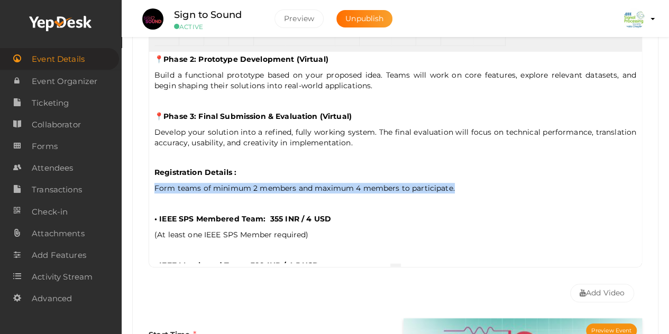
drag, startPoint x: 154, startPoint y: 182, endPoint x: 467, endPoint y: 187, distance: 313.5
click at [467, 187] on p "Form teams of minimum 2 members and maximum 4 members to participate." at bounding box center [395, 188] width 482 height 11
copy span "Form teams of minimum 2 members and maximum 4 members to participate."
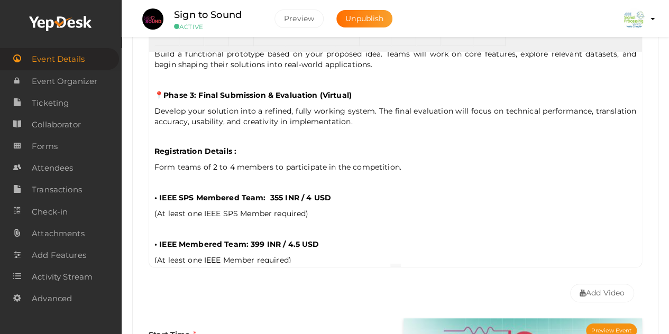
scroll to position [252, 0]
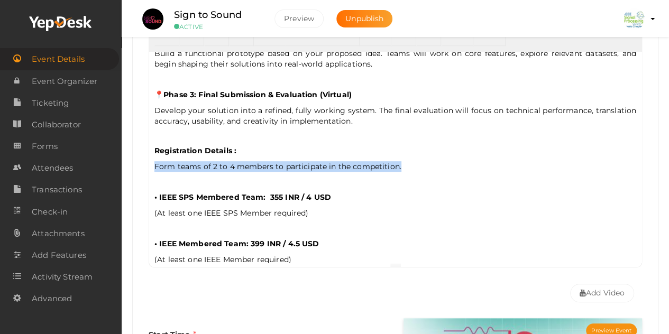
drag, startPoint x: 410, startPoint y: 158, endPoint x: 137, endPoint y: 155, distance: 272.2
click at [137, 155] on div "Event Name Sign to Sound 13/100 Invalid Event Name Event Name length exceeded E…" at bounding box center [395, 261] width 525 height 669
copy p "Form teams of 2 to 4 members to participate in the competition."
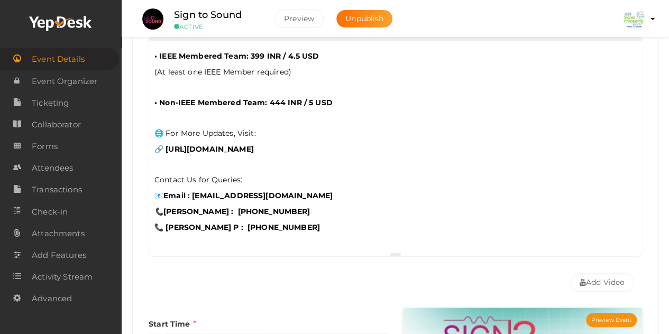
scroll to position [456, 0]
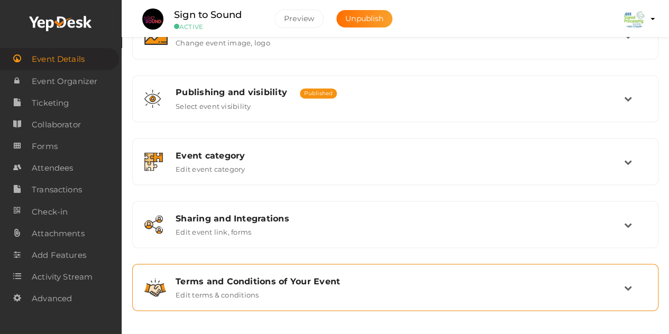
click at [220, 276] on div "Terms and Conditions of Your Event" at bounding box center [399, 281] width 448 height 10
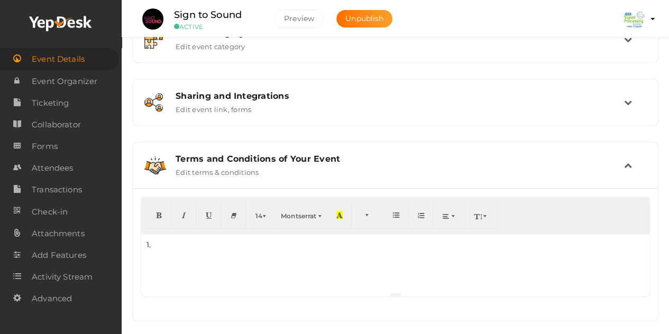
scroll to position [362, 0]
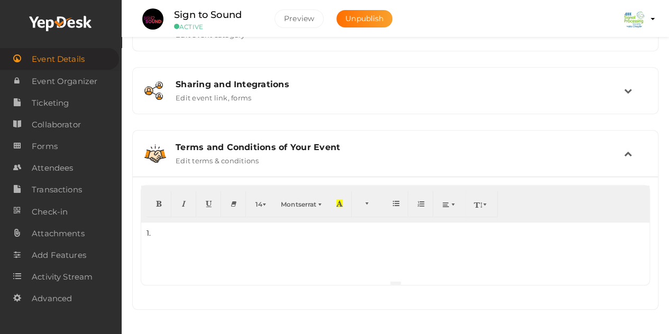
click at [190, 239] on div "1." at bounding box center [395, 252] width 508 height 58
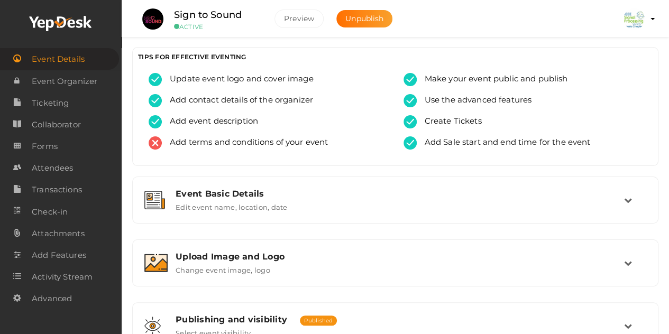
scroll to position [0, 0]
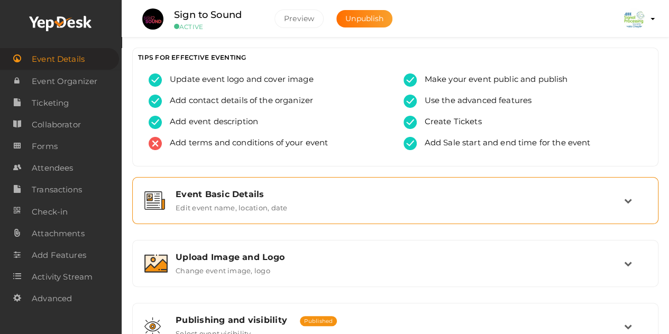
click at [287, 200] on div "Event Basic Details Edit event name, location, date" at bounding box center [396, 200] width 456 height 23
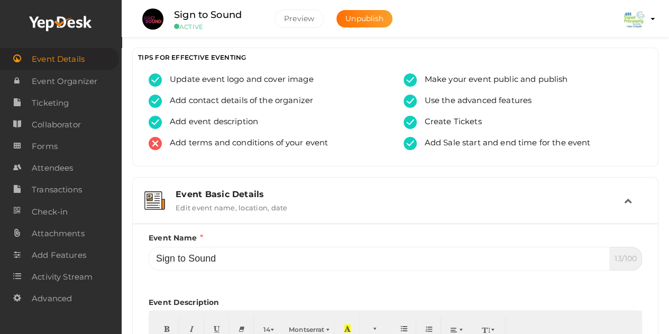
click at [634, 201] on td at bounding box center [635, 200] width 22 height 23
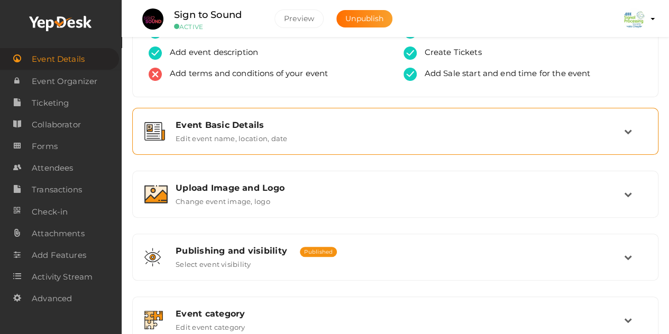
scroll to position [34, 0]
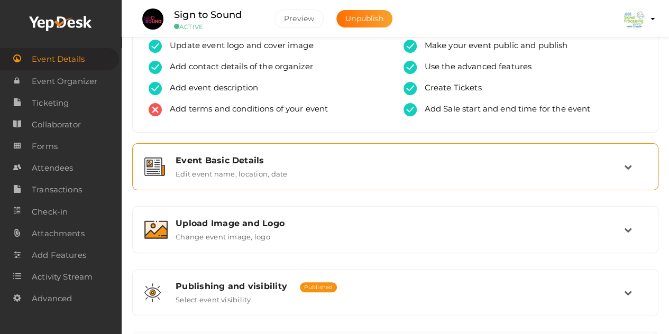
click at [631, 176] on td at bounding box center [635, 166] width 22 height 23
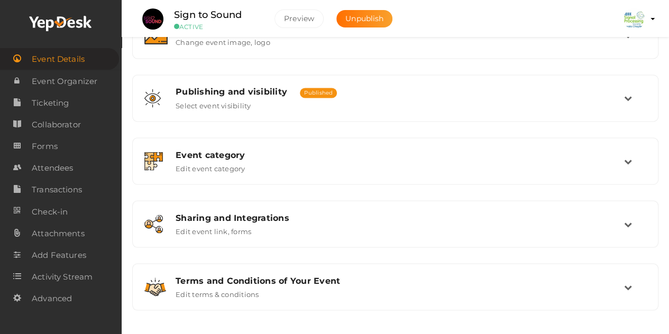
scroll to position [896, 0]
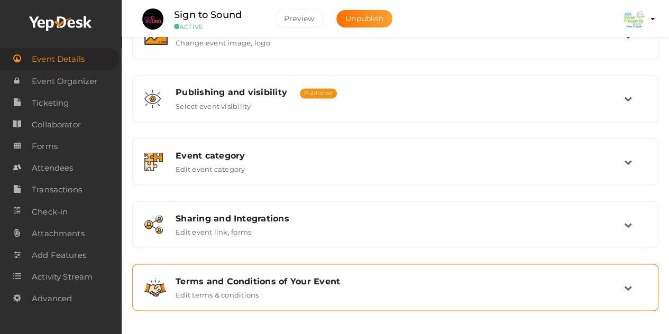
click at [514, 279] on div "Terms and Conditions of Your Event" at bounding box center [399, 281] width 448 height 10
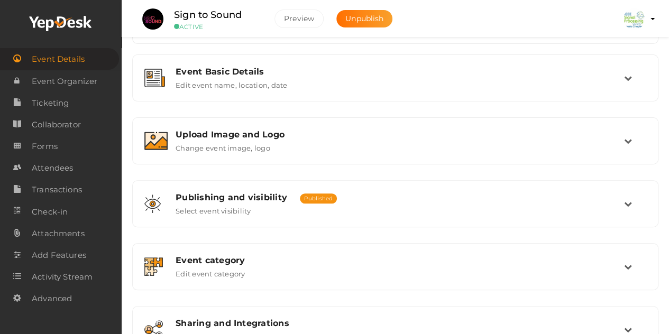
scroll to position [0, 0]
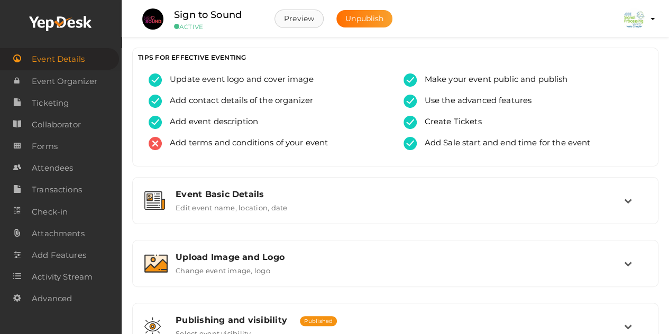
click at [311, 26] on button "Preview" at bounding box center [298, 19] width 49 height 19
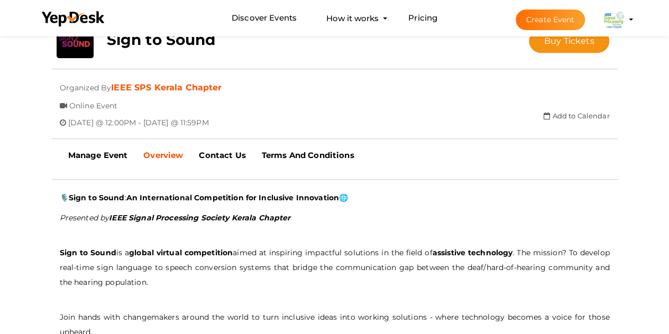
scroll to position [225, 0]
click at [225, 150] on b "Contact Us" at bounding box center [222, 155] width 47 height 10
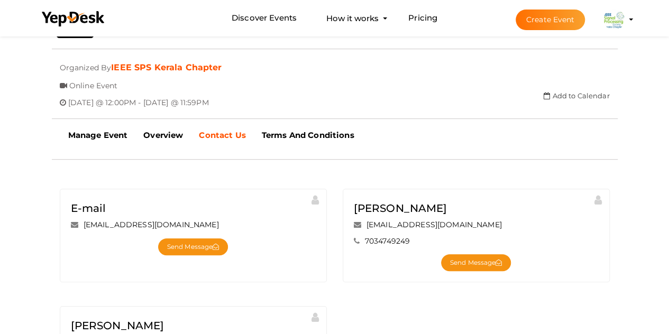
scroll to position [234, 0]
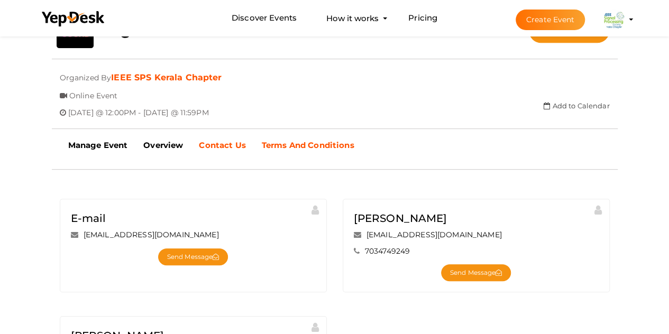
click at [293, 151] on link "Terms And Conditions" at bounding box center [308, 145] width 108 height 26
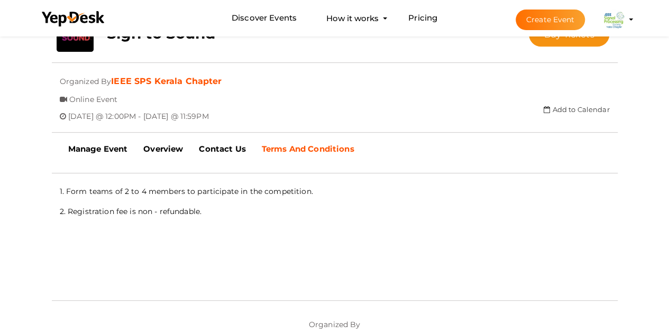
scroll to position [230, 0]
click at [182, 150] on b "Overview" at bounding box center [163, 149] width 40 height 10
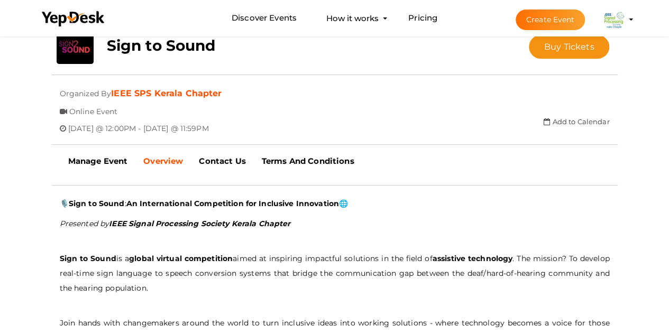
scroll to position [219, 0]
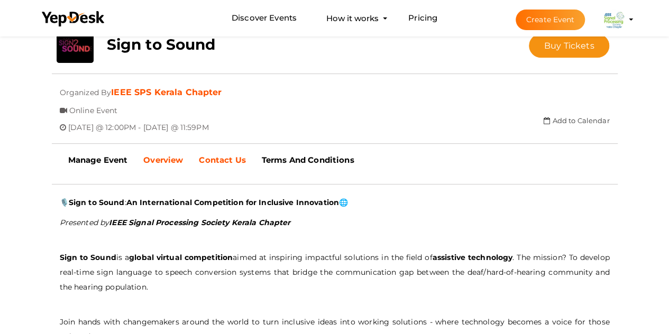
click at [208, 164] on b "Contact Us" at bounding box center [222, 160] width 47 height 10
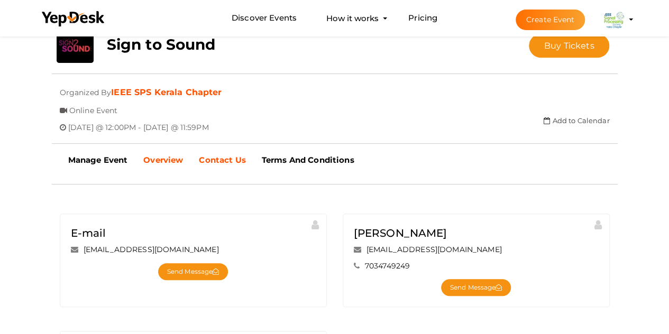
click at [165, 159] on b "Overview" at bounding box center [163, 160] width 40 height 10
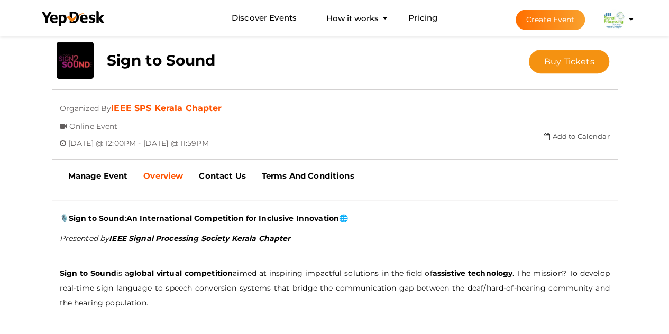
scroll to position [204, 0]
click at [112, 177] on b "Manage Event" at bounding box center [98, 175] width 60 height 10
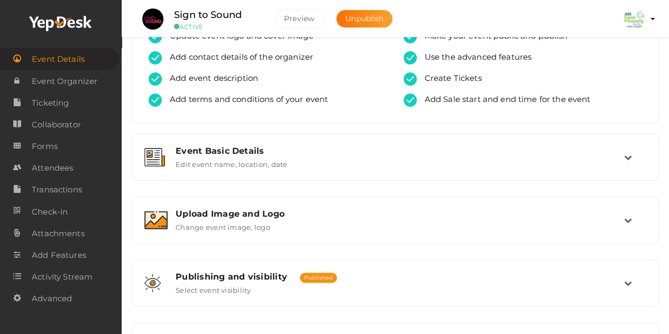
scroll to position [40, 0]
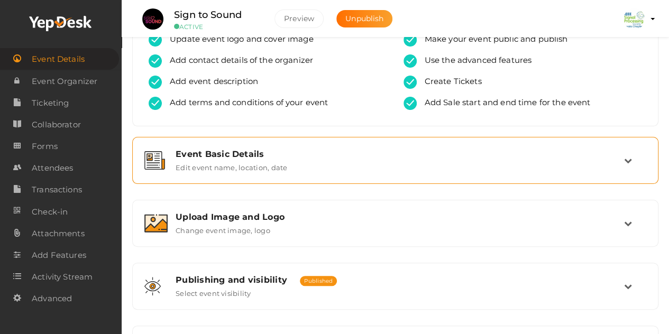
click at [233, 154] on div "Event Basic Details" at bounding box center [399, 154] width 448 height 10
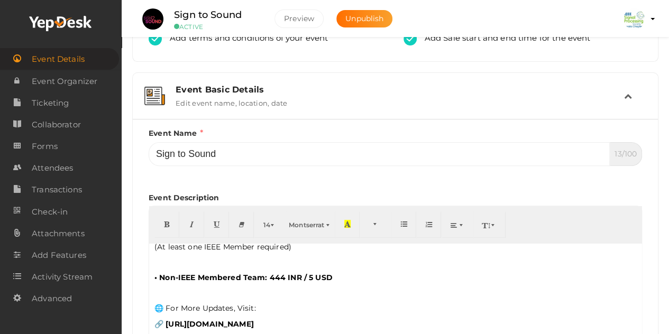
scroll to position [0, 0]
